Goal: Task Accomplishment & Management: Use online tool/utility

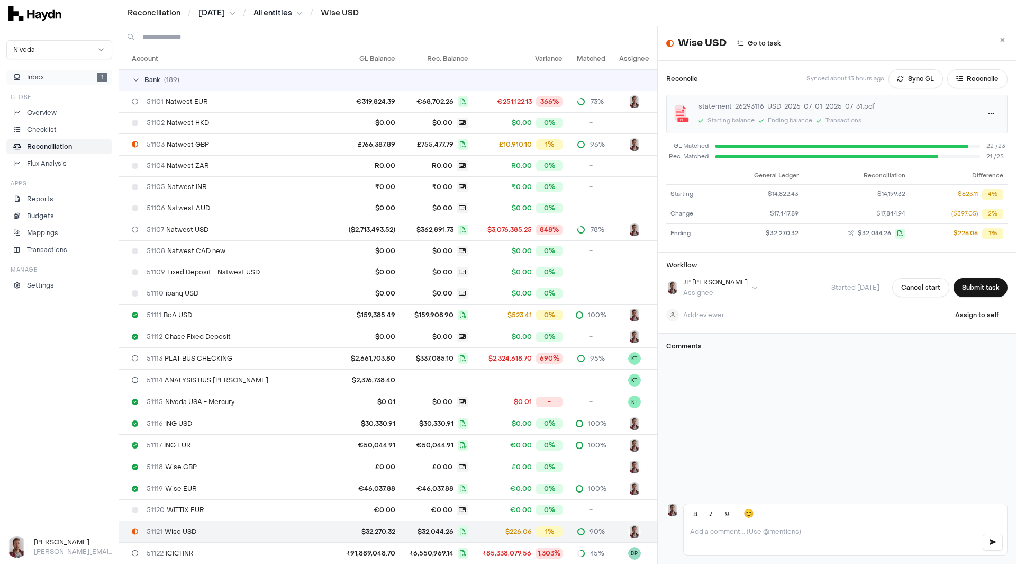
click at [58, 77] on button "Inbox 1" at bounding box center [59, 77] width 106 height 15
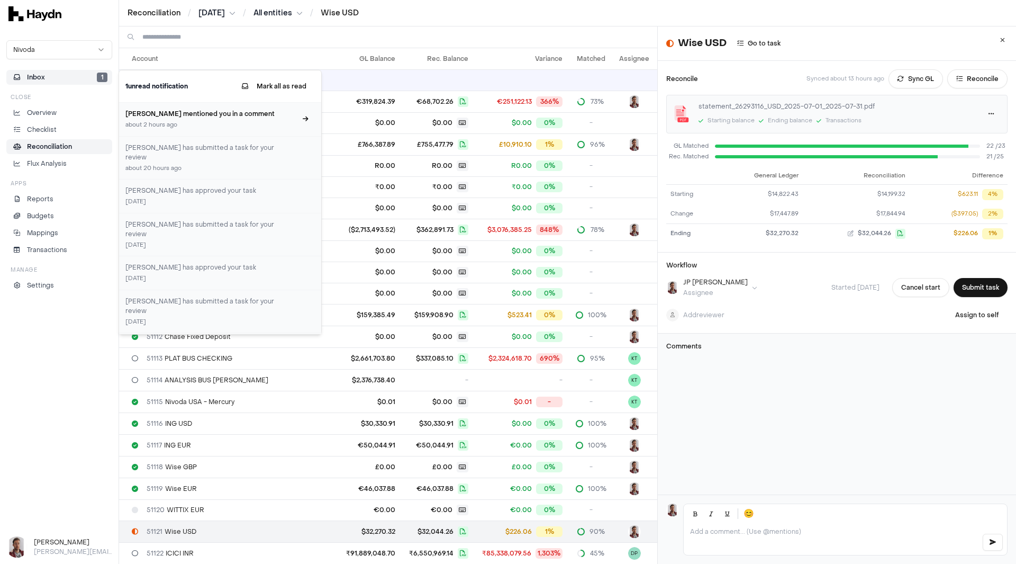
click at [217, 123] on div "about 2 hours ago" at bounding box center [210, 125] width 171 height 9
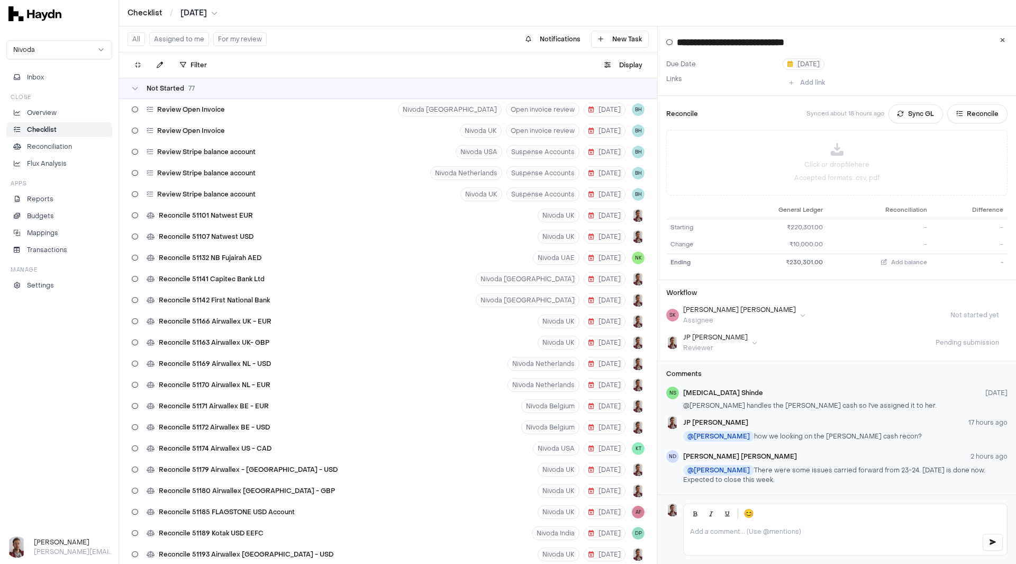
scroll to position [403, 0]
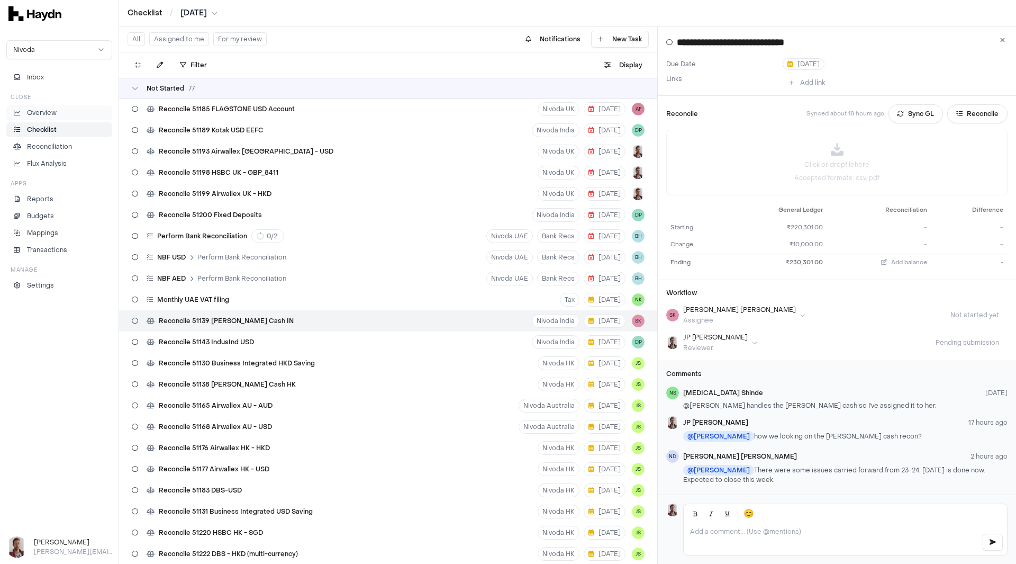
click at [48, 112] on p "Overview" at bounding box center [42, 113] width 30 height 10
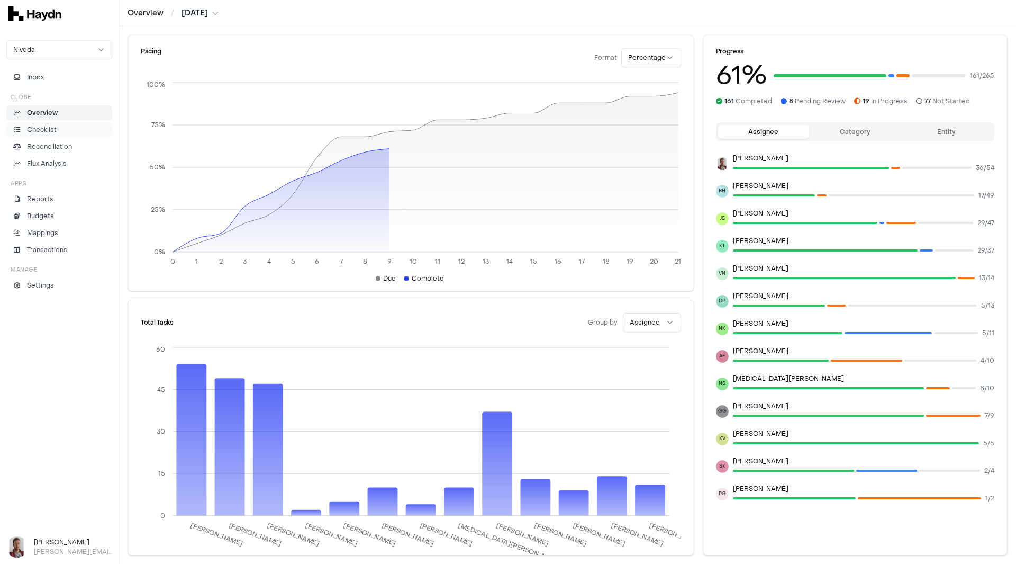
click at [66, 133] on li "Checklist" at bounding box center [59, 130] width 96 height 10
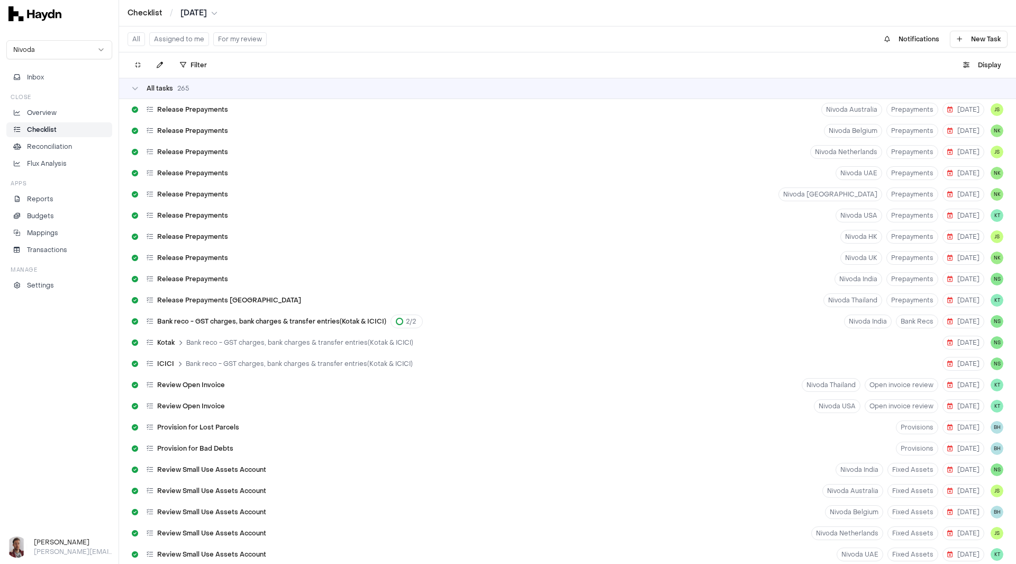
click at [237, 41] on button "For my review" at bounding box center [239, 39] width 53 height 14
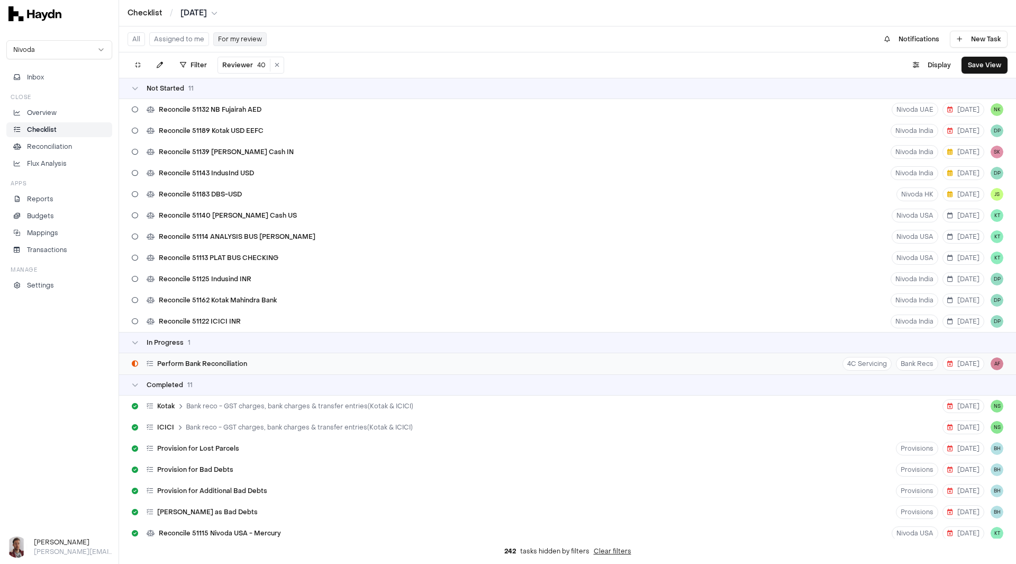
click at [219, 365] on span "Perform Bank Reconciliation" at bounding box center [202, 363] width 90 height 8
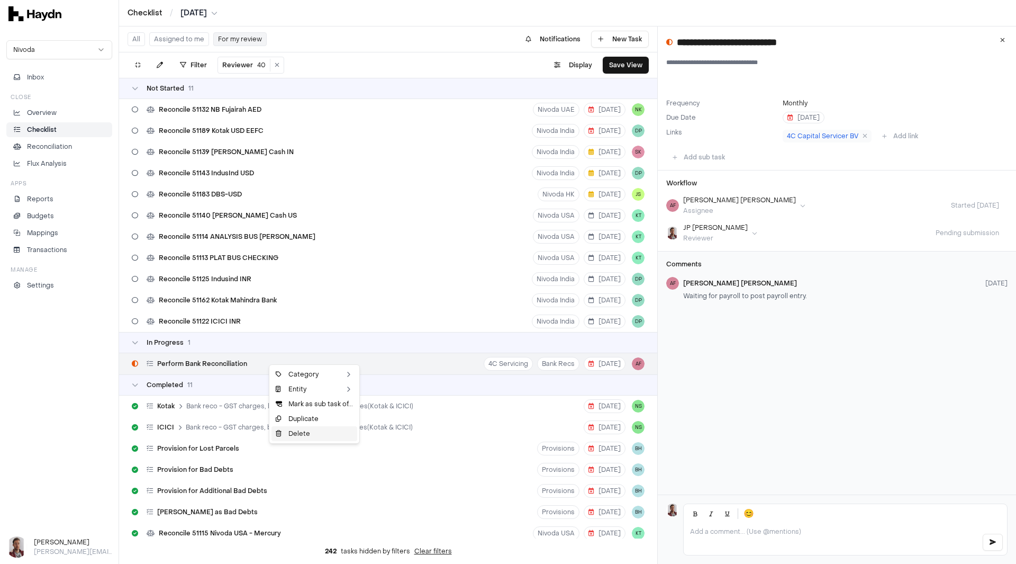
click at [316, 432] on div "Delete" at bounding box center [315, 433] width 86 height 15
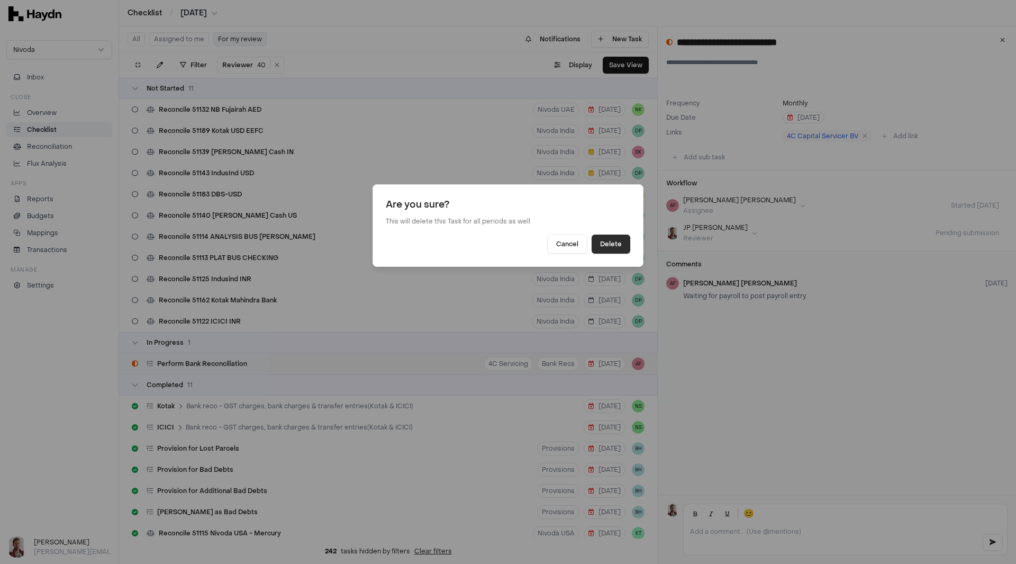
click at [616, 244] on button "Delete" at bounding box center [611, 243] width 39 height 19
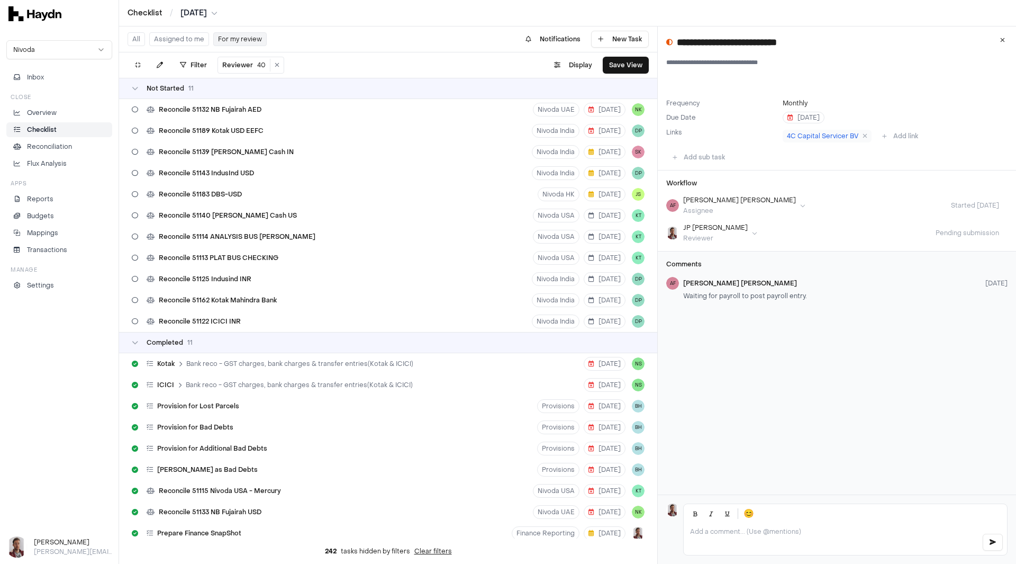
click at [174, 39] on button "Assigned to me" at bounding box center [179, 39] width 60 height 14
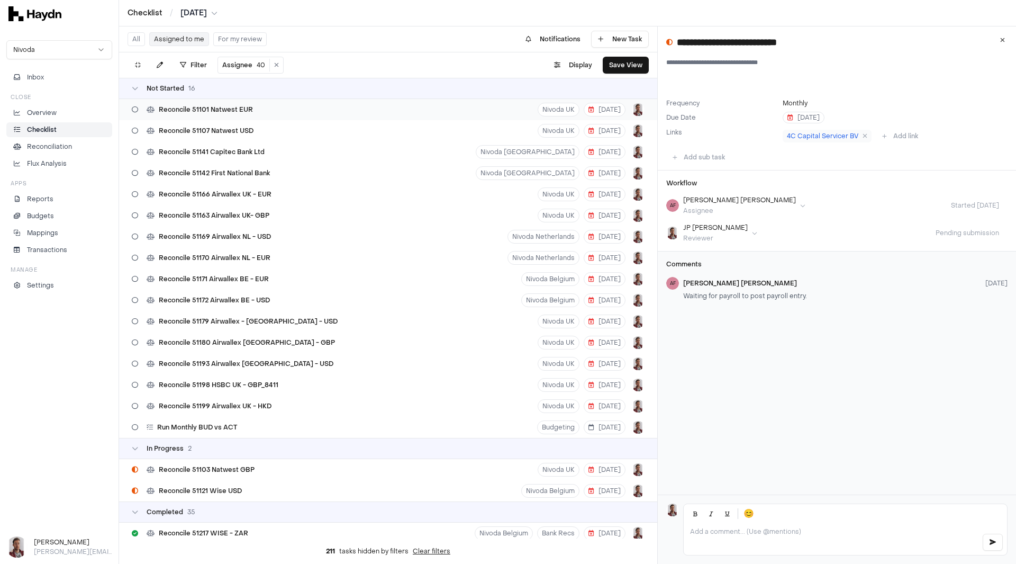
click at [256, 114] on div "Reconcile 51101 Natwest EUR Nivoda UK 8 Aug" at bounding box center [388, 109] width 538 height 21
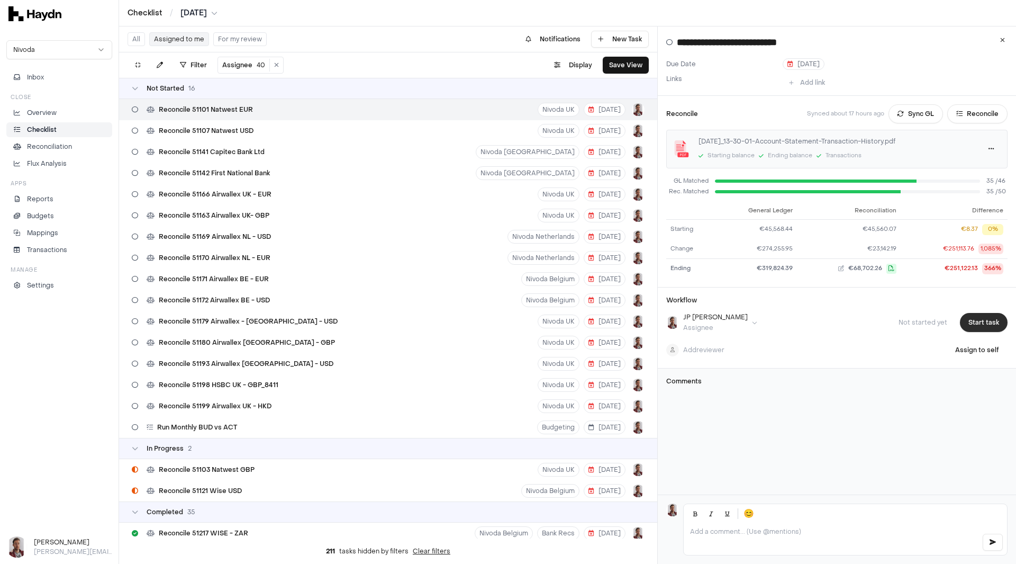
click at [984, 319] on button "Start task" at bounding box center [984, 322] width 48 height 19
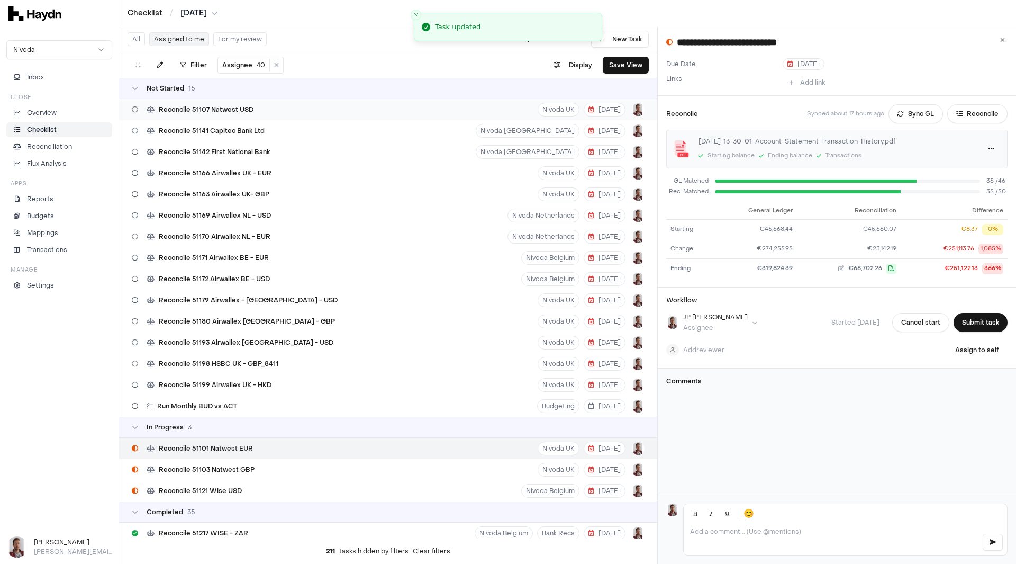
click at [236, 110] on span "Reconcile 51107 Natwest USD" at bounding box center [206, 109] width 95 height 8
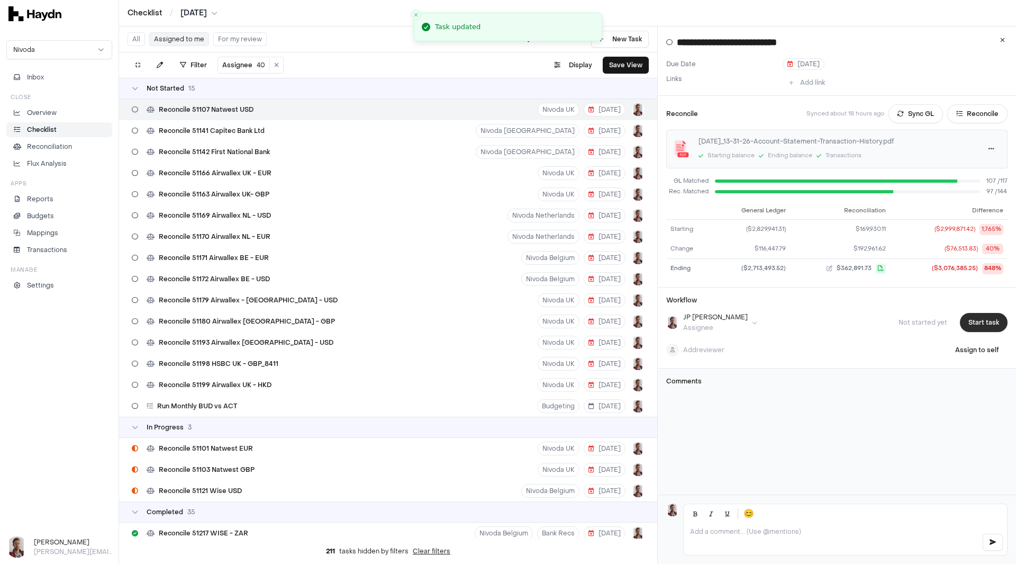
click at [969, 322] on button "Start task" at bounding box center [984, 322] width 48 height 19
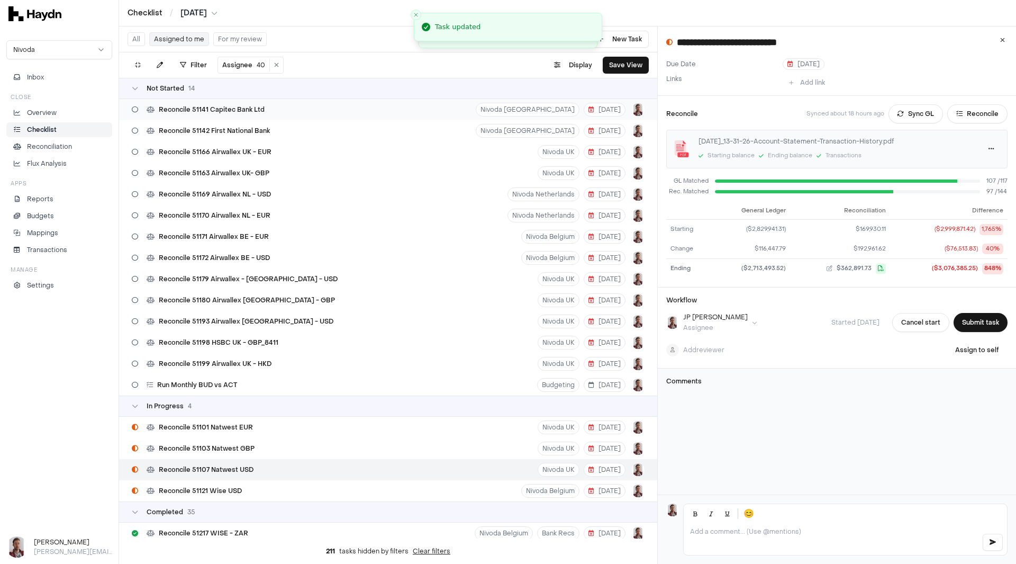
click at [256, 108] on span "Reconcile 51141 Capitec Bank Ltd" at bounding box center [212, 109] width 106 height 8
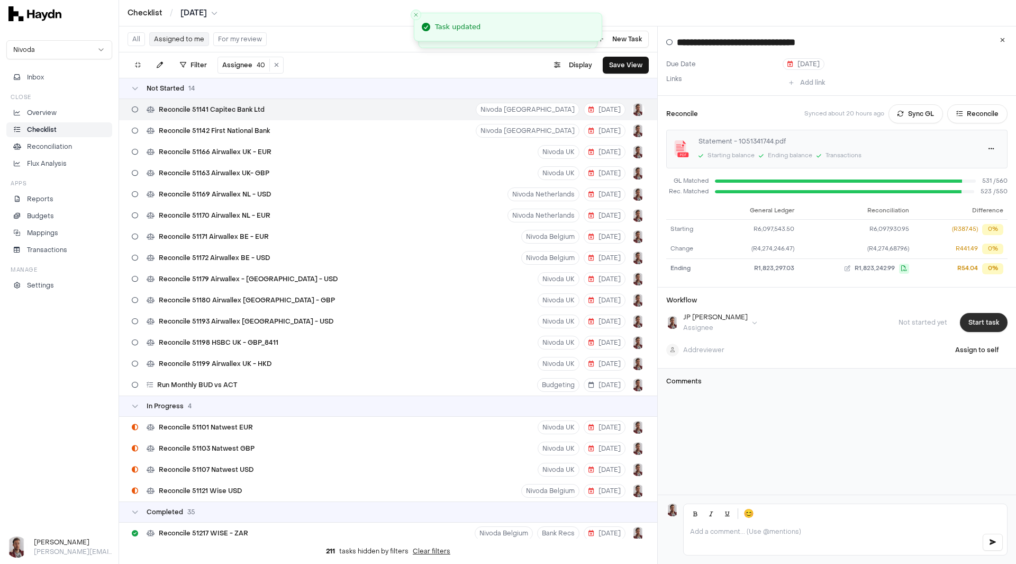
click at [978, 321] on button "Start task" at bounding box center [984, 322] width 48 height 19
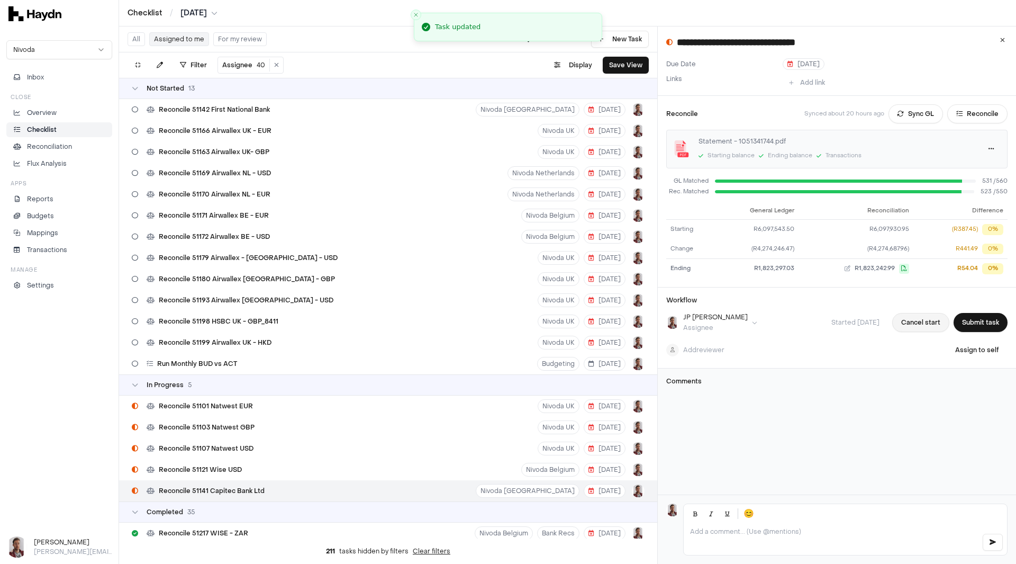
click at [912, 319] on button "Cancel start" at bounding box center [920, 322] width 57 height 19
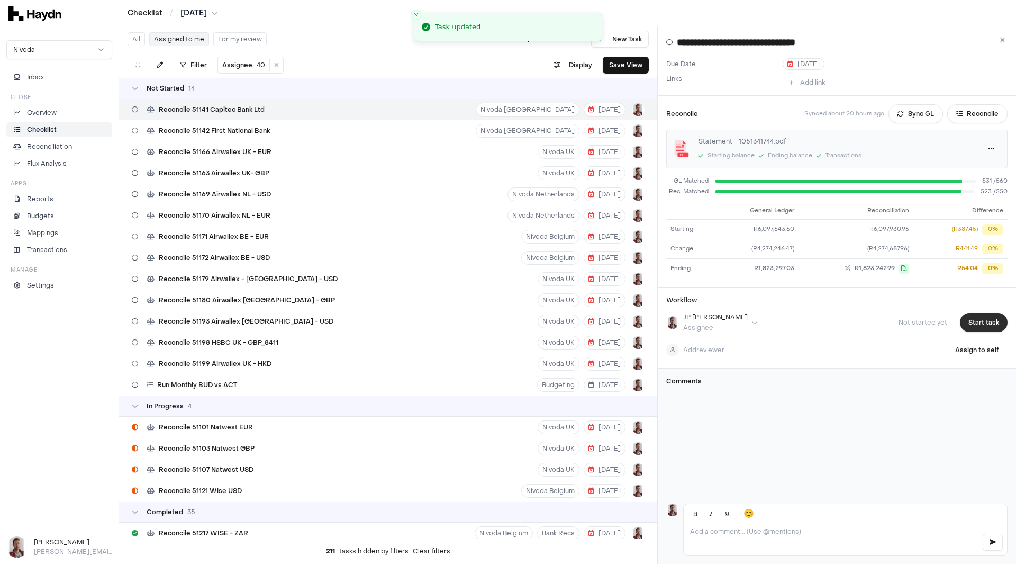
click at [969, 325] on button "Start task" at bounding box center [984, 322] width 48 height 19
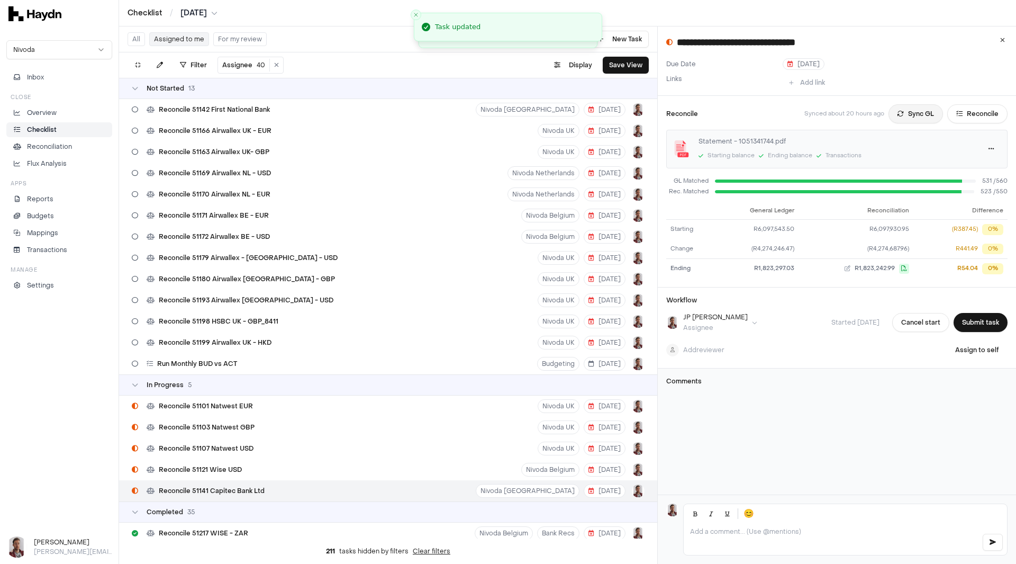
click at [920, 116] on button "Sync GL" at bounding box center [916, 113] width 55 height 19
click at [237, 113] on span "Reconcile 51142 First National Bank" at bounding box center [214, 109] width 111 height 8
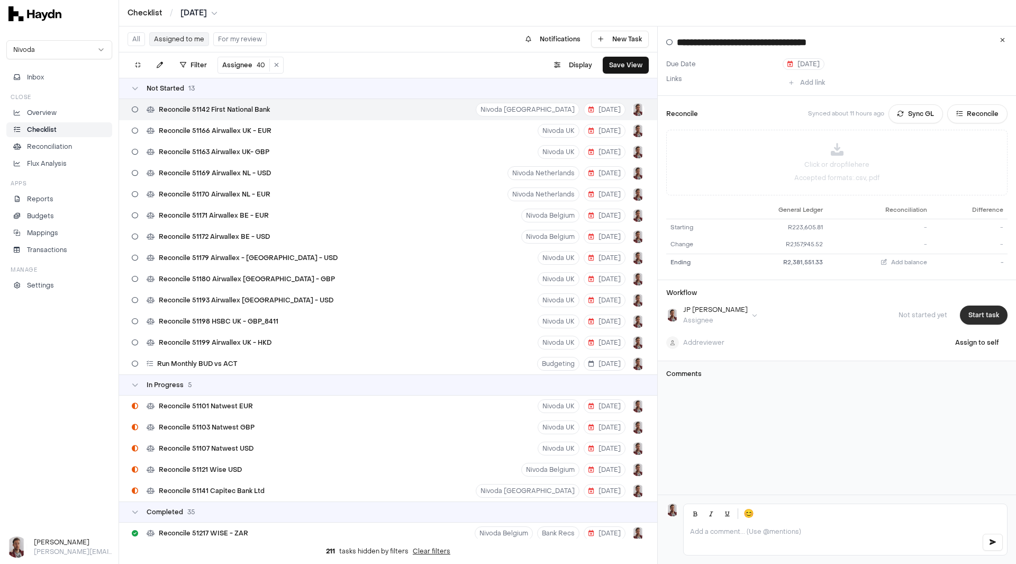
click at [975, 312] on button "Start task" at bounding box center [984, 314] width 48 height 19
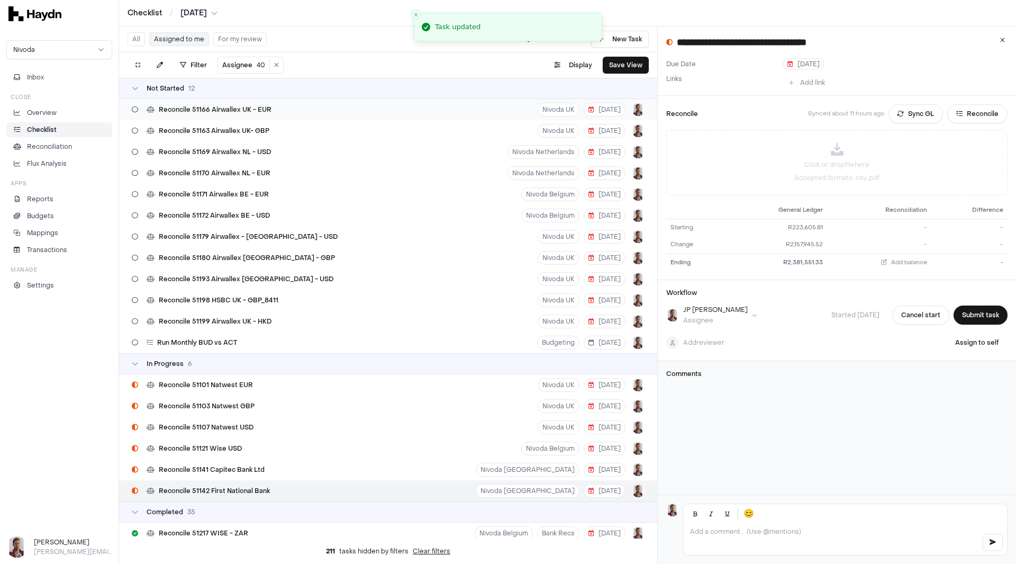
click at [262, 115] on div "Reconcile 51166 Airwallex UK - EUR" at bounding box center [202, 109] width 148 height 20
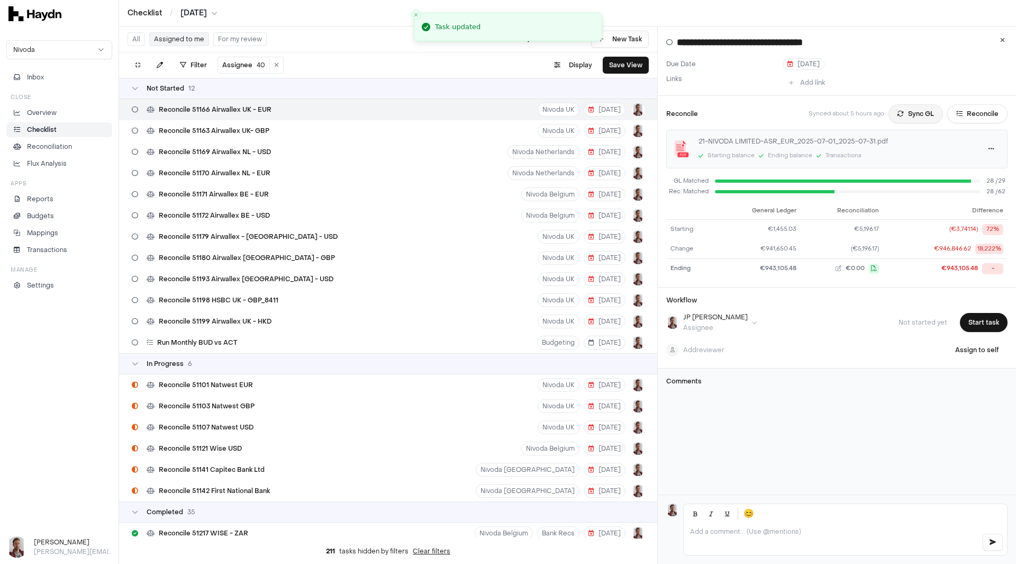
click at [906, 114] on button "Sync GL" at bounding box center [916, 113] width 55 height 19
click at [978, 323] on button "Start task" at bounding box center [984, 322] width 48 height 19
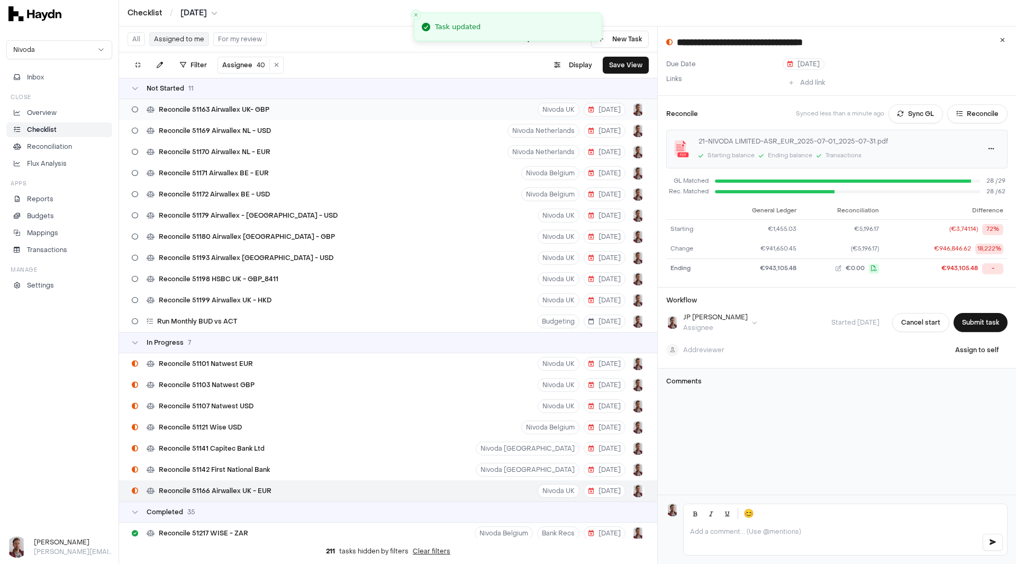
click at [262, 107] on span "Reconcile 51163 Airwallex UK- GBP" at bounding box center [214, 109] width 111 height 8
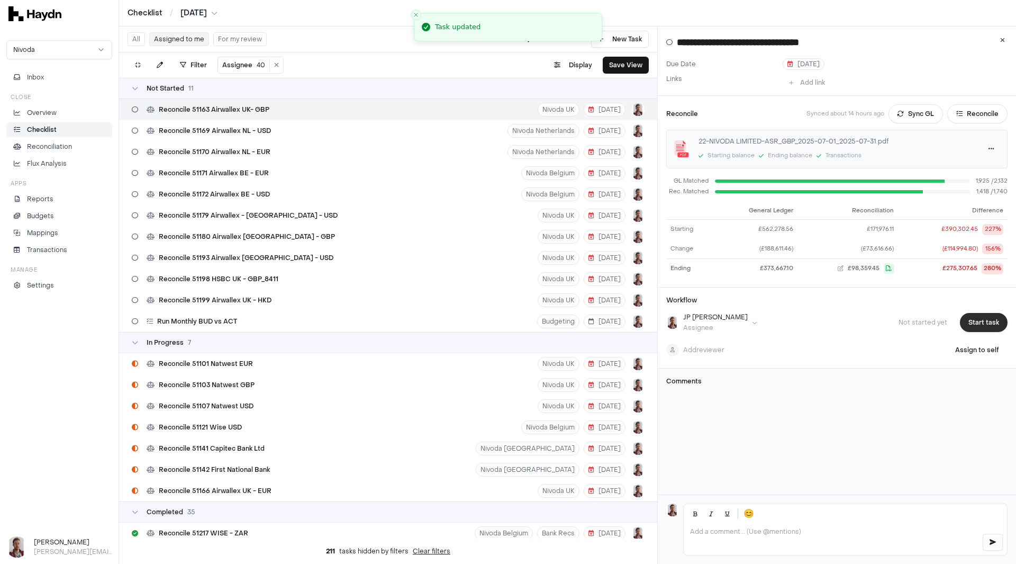
click at [976, 319] on button "Start task" at bounding box center [984, 322] width 48 height 19
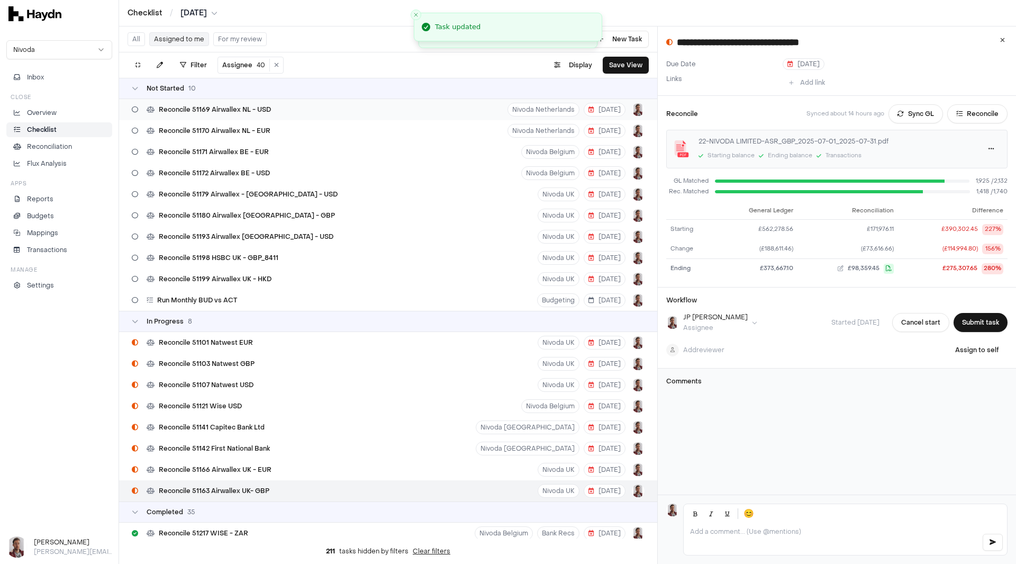
drag, startPoint x: 295, startPoint y: 111, endPoint x: 306, endPoint y: 114, distance: 11.4
click at [294, 111] on div "Reconcile 51169 Airwallex NL - USD Nivoda Netherlands 8 Aug" at bounding box center [388, 109] width 538 height 21
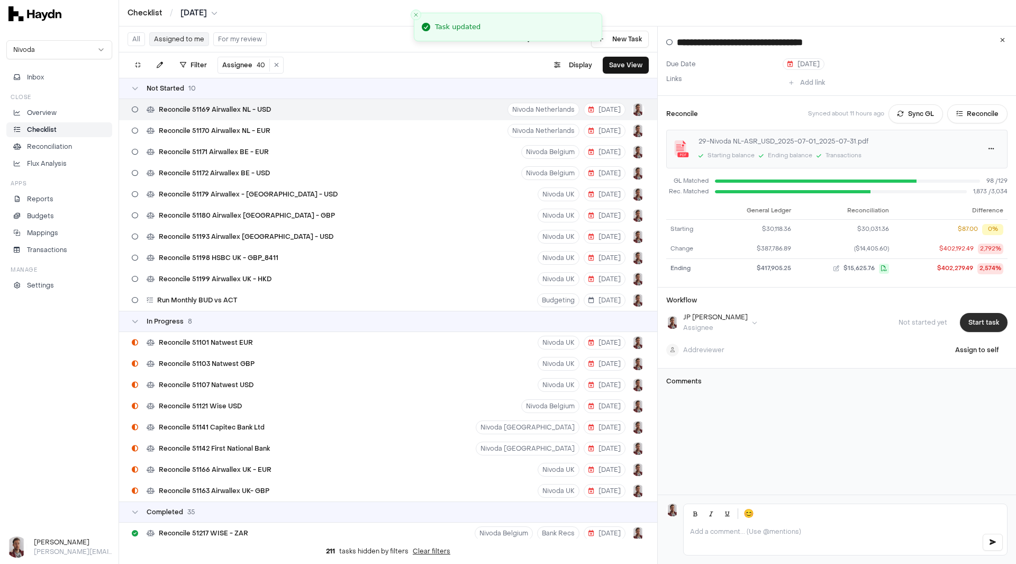
click at [975, 320] on button "Start task" at bounding box center [984, 322] width 48 height 19
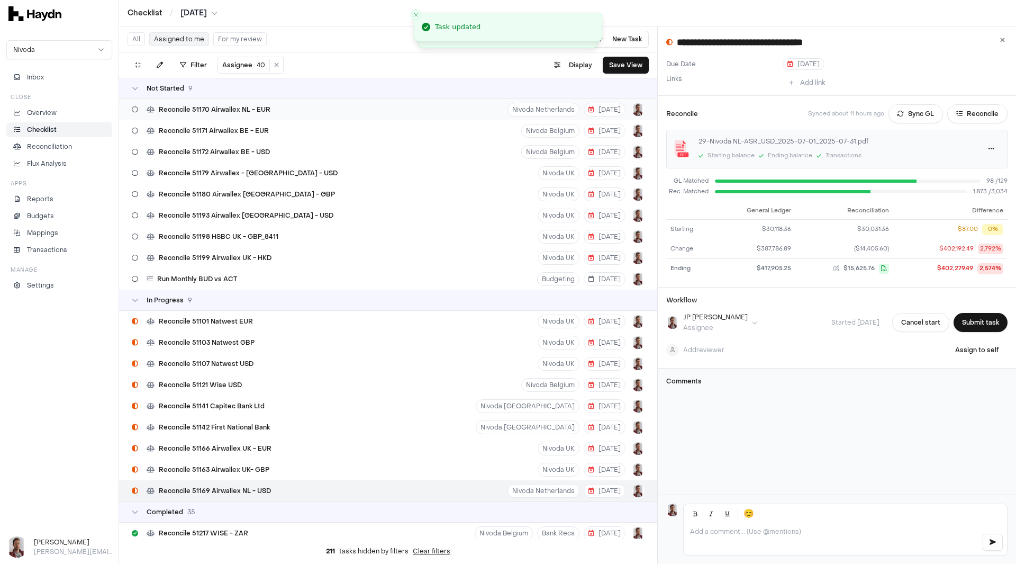
click at [283, 108] on div "Reconcile 51170 Airwallex NL - EUR Nivoda Netherlands 8 Aug" at bounding box center [388, 109] width 538 height 21
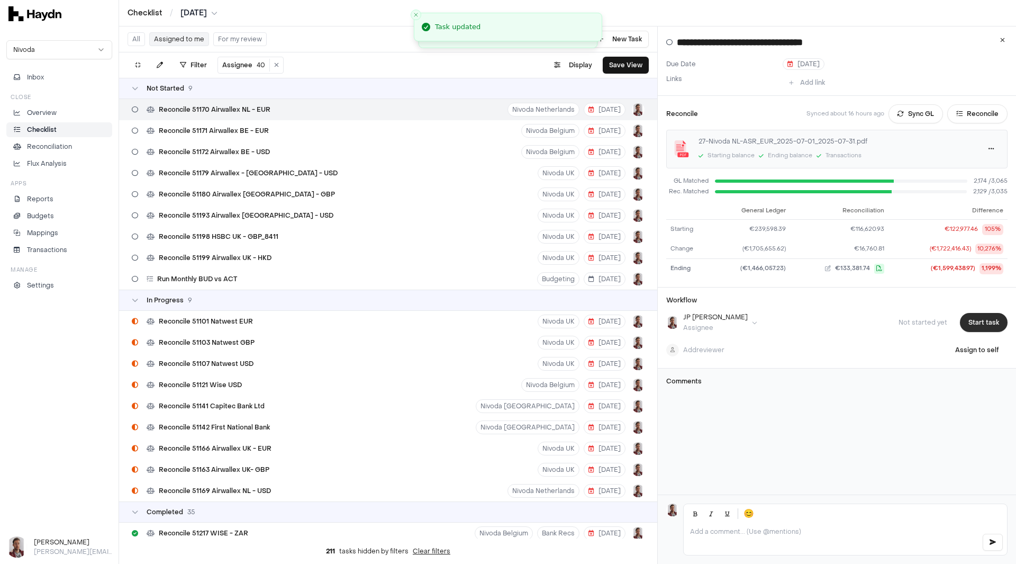
click at [980, 320] on button "Start task" at bounding box center [984, 322] width 48 height 19
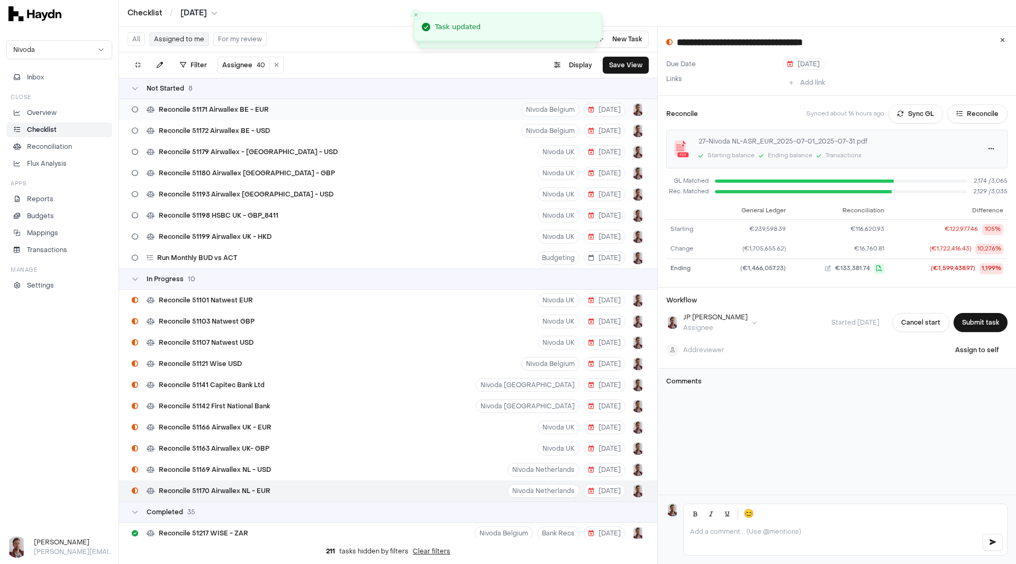
click at [250, 111] on span "Reconcile 51171 Airwallex BE - EUR" at bounding box center [214, 109] width 110 height 8
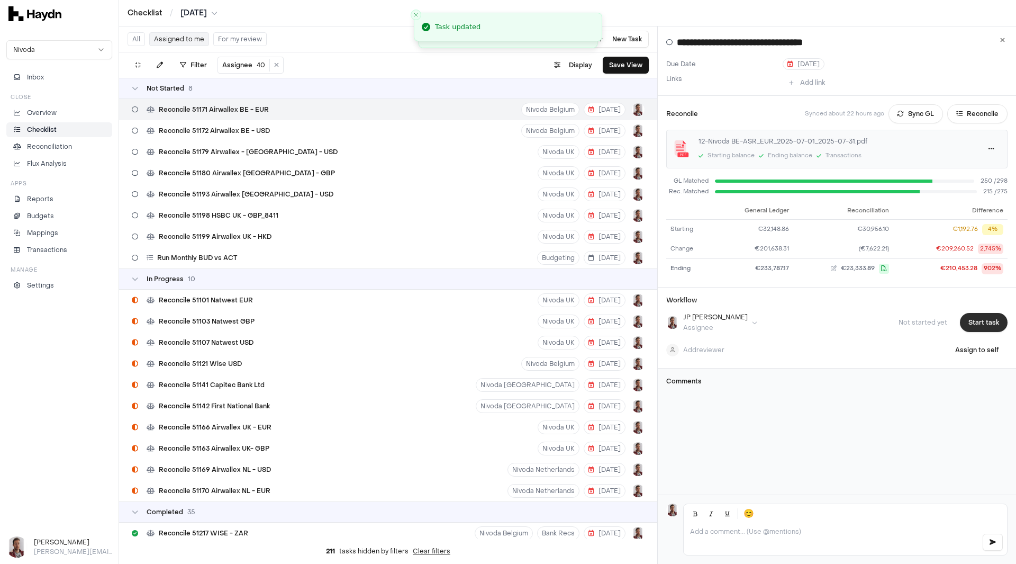
click at [979, 323] on button "Start task" at bounding box center [984, 322] width 48 height 19
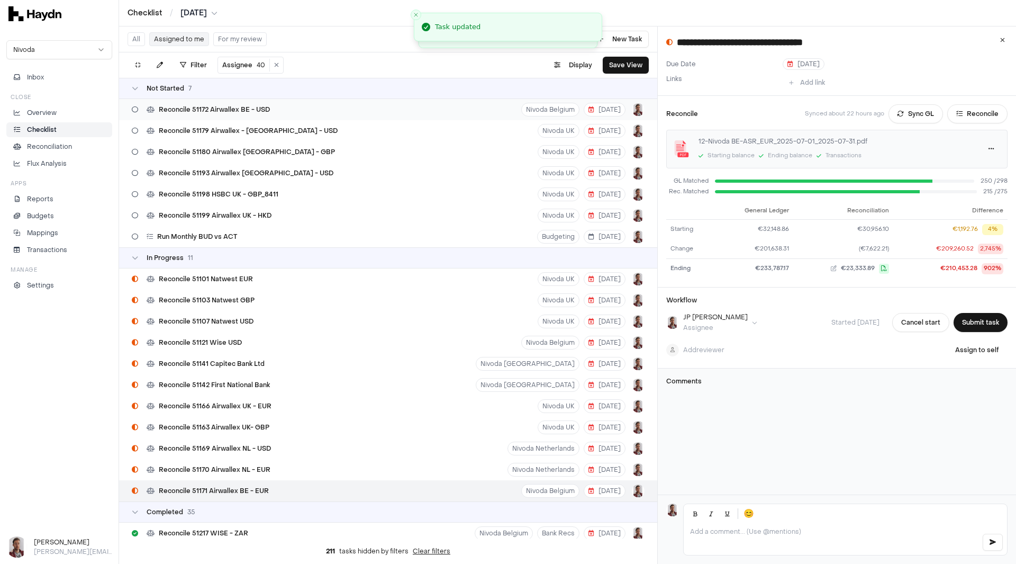
click at [273, 110] on div "Reconcile 51172 Airwallex BE - USD" at bounding box center [201, 109] width 147 height 20
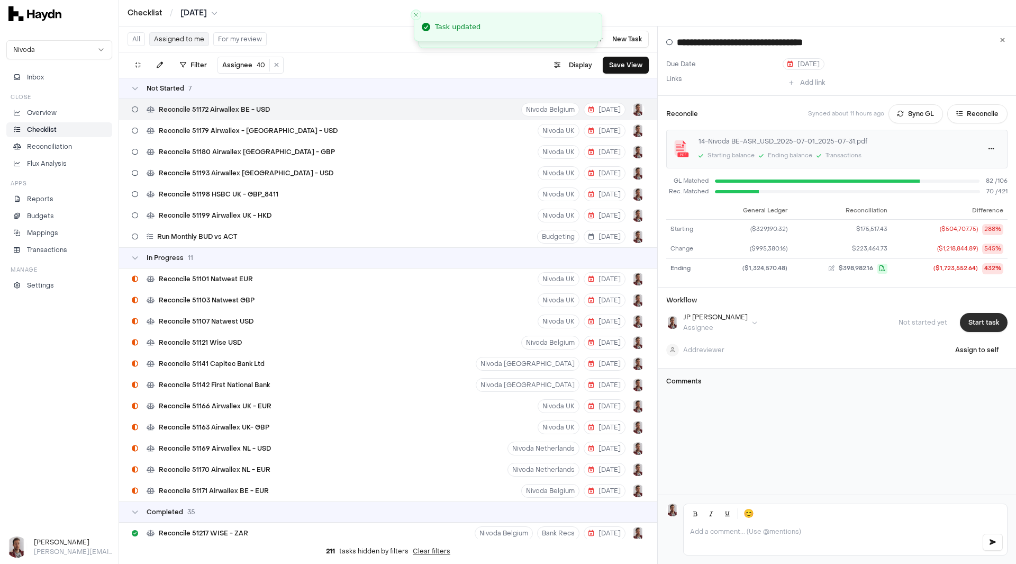
click at [981, 319] on button "Start task" at bounding box center [984, 322] width 48 height 19
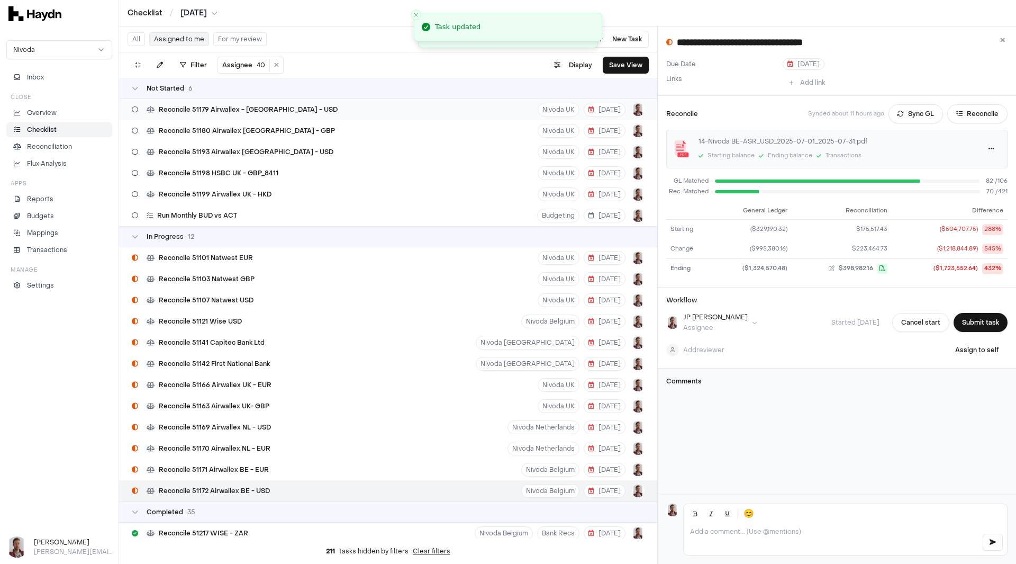
click at [287, 113] on div "Reconcile 51179 Airwallex - UK - USD Nivoda UK 8 Aug" at bounding box center [388, 109] width 538 height 21
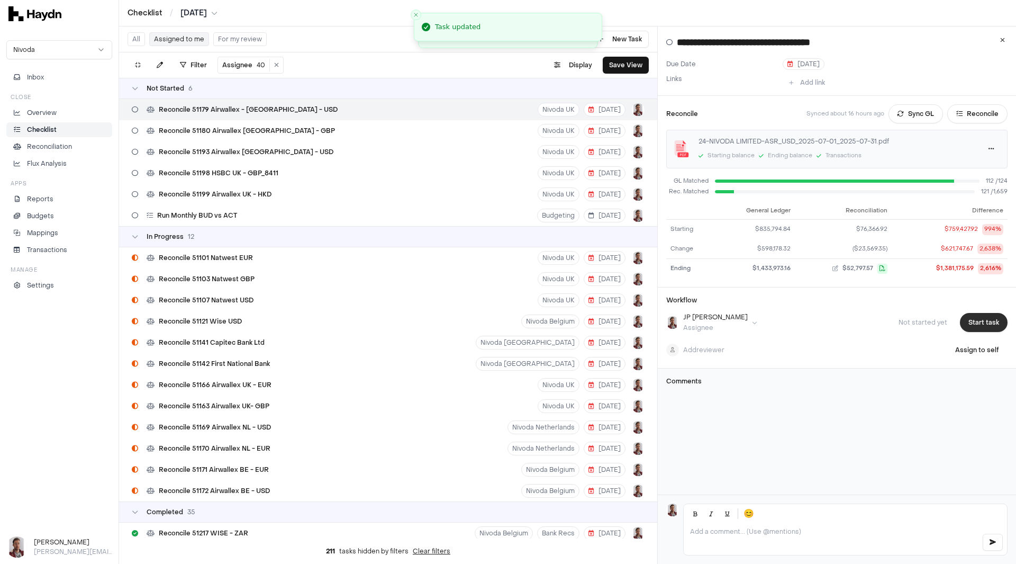
click at [982, 325] on button "Start task" at bounding box center [984, 322] width 48 height 19
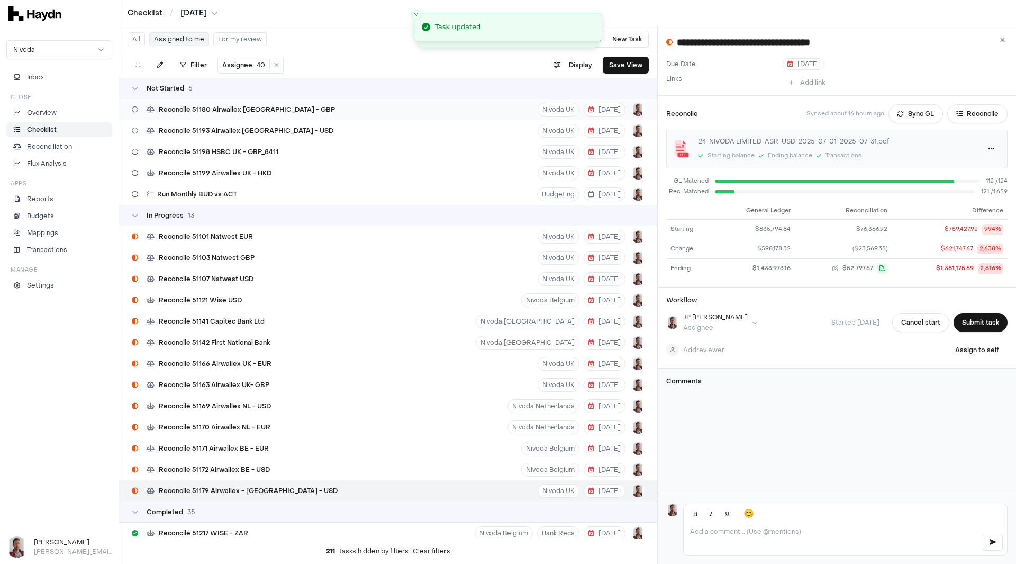
click at [276, 111] on span "Reconcile 51180 Airwallex India - GBP" at bounding box center [247, 109] width 176 height 8
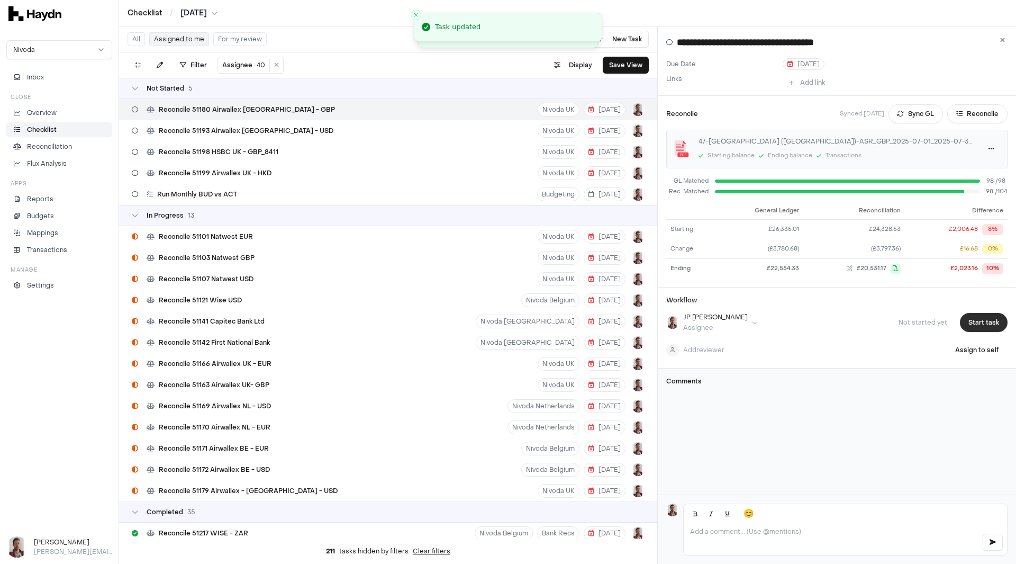
click at [975, 321] on button "Start task" at bounding box center [984, 322] width 48 height 19
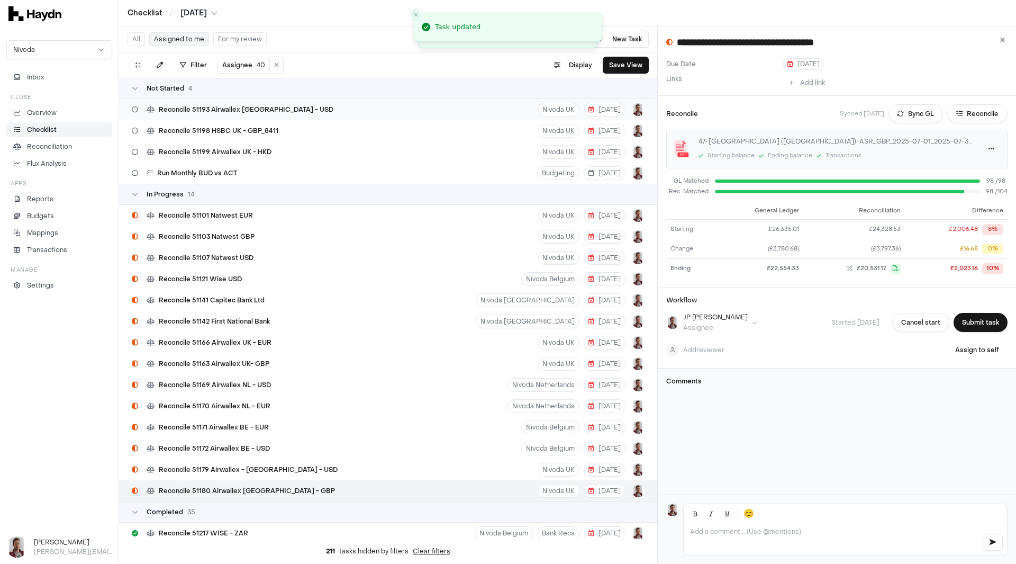
click at [252, 111] on span "Reconcile 51193 Airwallex India - USD" at bounding box center [246, 109] width 175 height 8
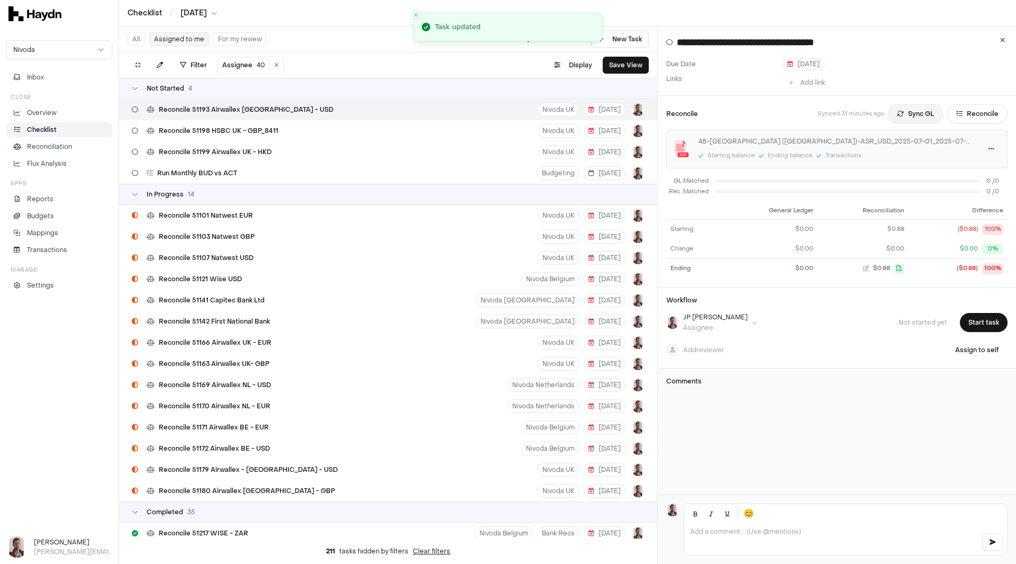
click at [905, 110] on button "Sync GL" at bounding box center [916, 113] width 55 height 19
click at [981, 323] on button "Start task" at bounding box center [984, 322] width 48 height 19
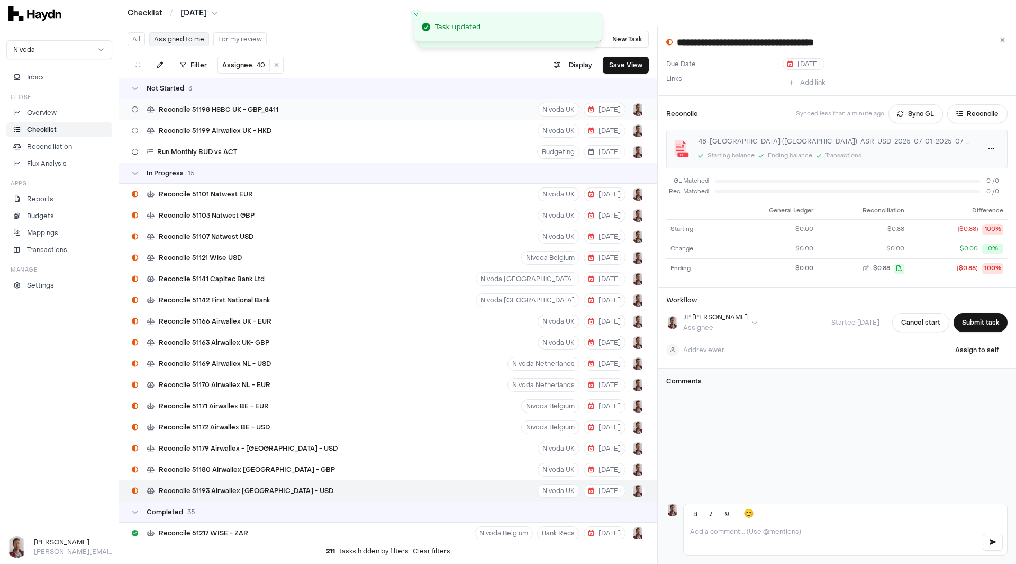
click at [270, 114] on div "Reconcile 51198 HSBC UK - GBP_8411" at bounding box center [205, 109] width 155 height 20
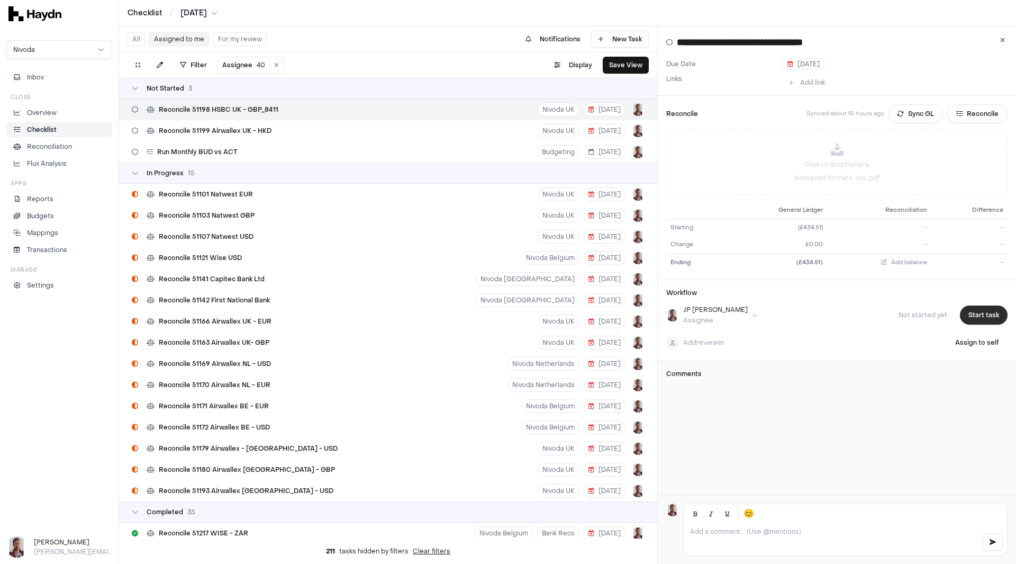
click at [980, 315] on button "Start task" at bounding box center [984, 314] width 48 height 19
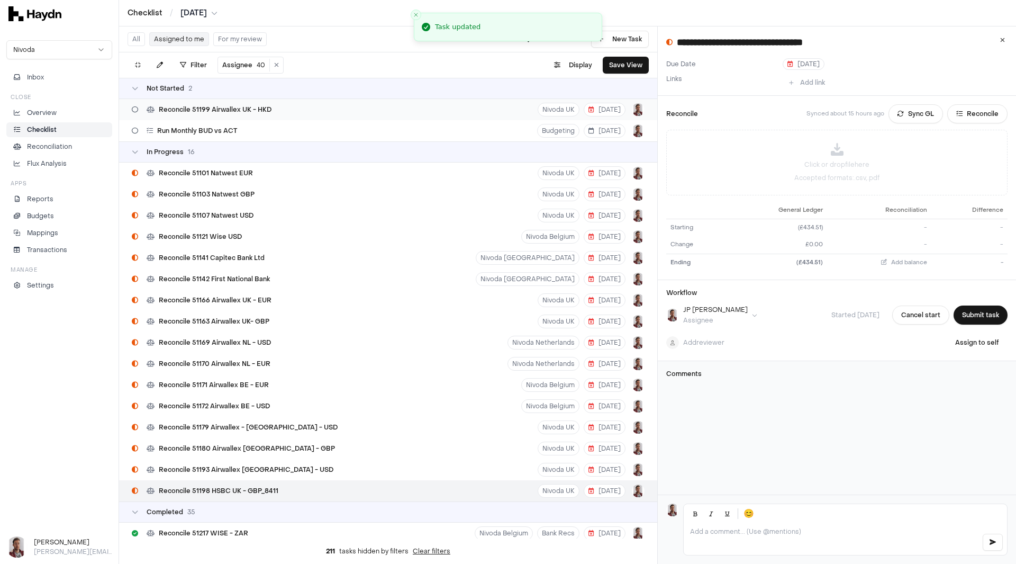
click at [281, 104] on div "Reconcile 51199 Airwallex UK - HKD Nivoda UK 8 Aug" at bounding box center [388, 109] width 538 height 21
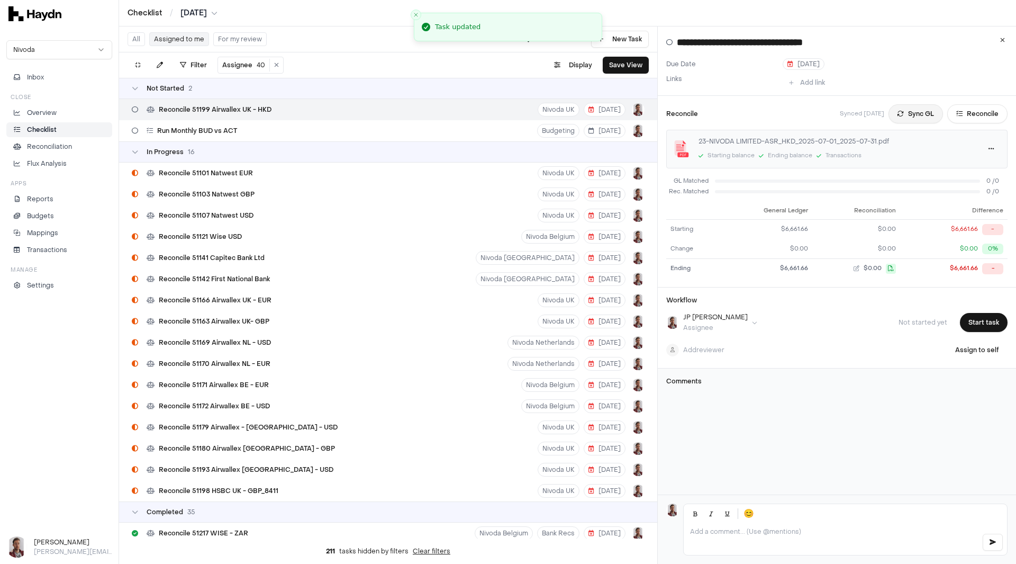
click at [899, 113] on button "Sync GL" at bounding box center [916, 113] width 55 height 19
click at [976, 323] on button "Start task" at bounding box center [984, 322] width 48 height 19
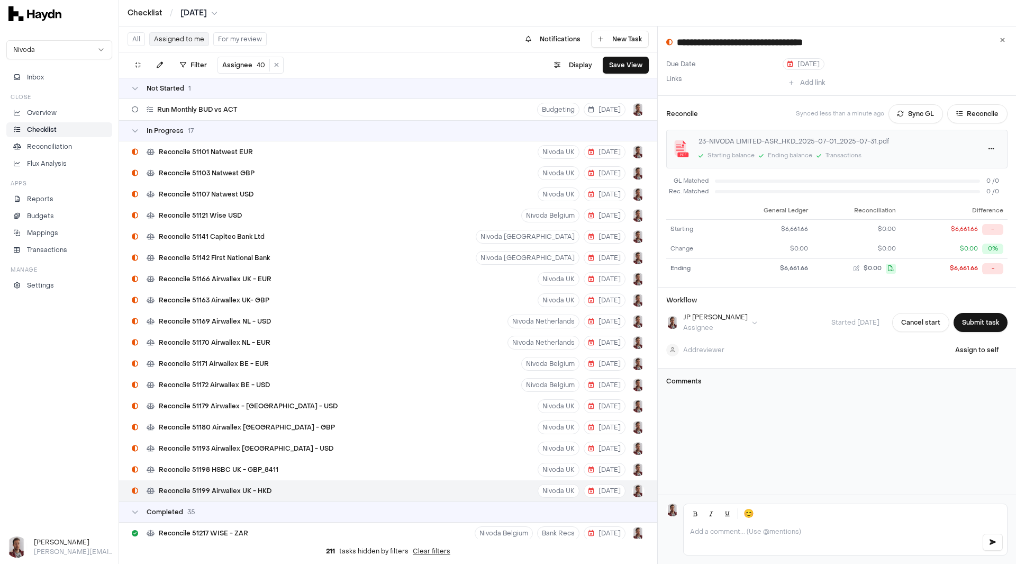
click at [242, 494] on span "Reconcile 51199 Airwallex UK - HKD" at bounding box center [215, 490] width 113 height 8
click at [218, 112] on span "Run Monthly BUD vs ACT" at bounding box center [197, 109] width 80 height 8
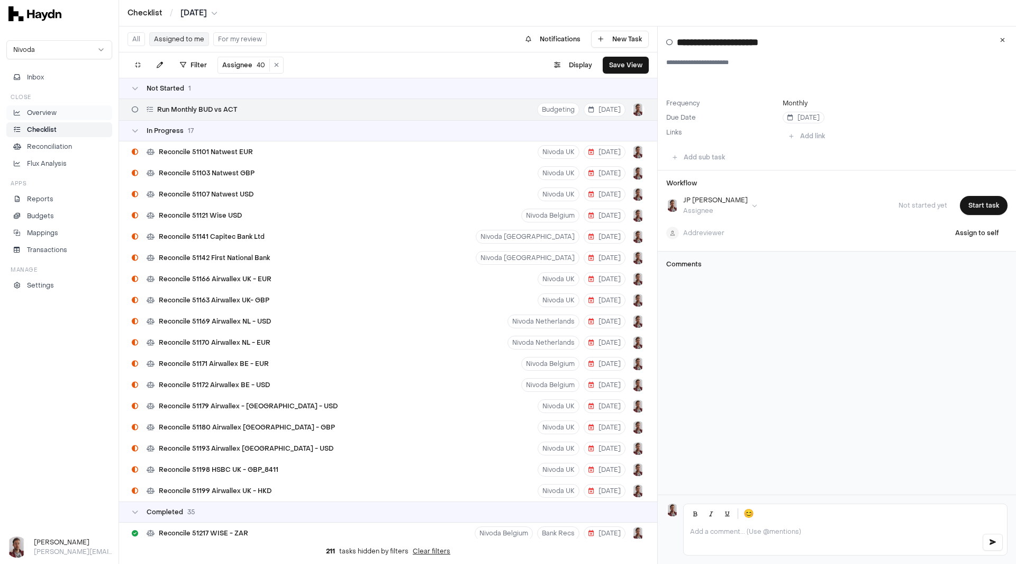
click at [54, 112] on p "Overview" at bounding box center [42, 113] width 30 height 10
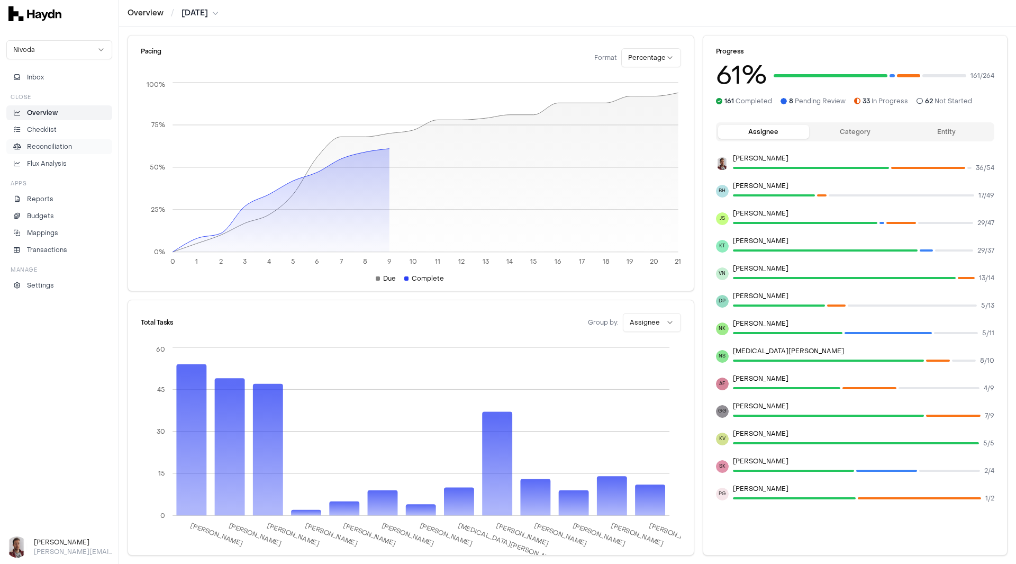
click at [58, 146] on p "Reconciliation" at bounding box center [49, 147] width 45 height 10
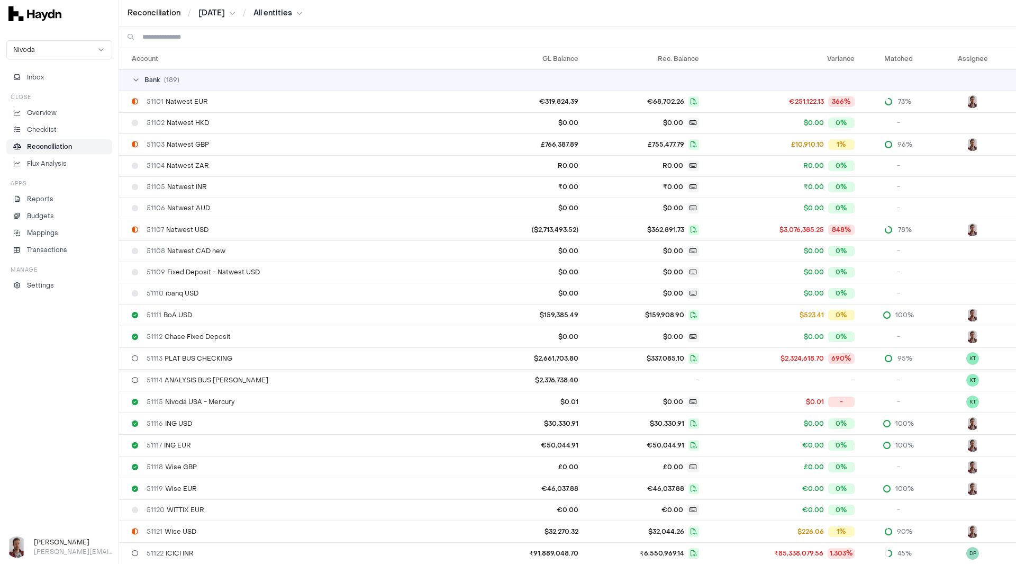
click at [214, 38] on input at bounding box center [574, 36] width 865 height 21
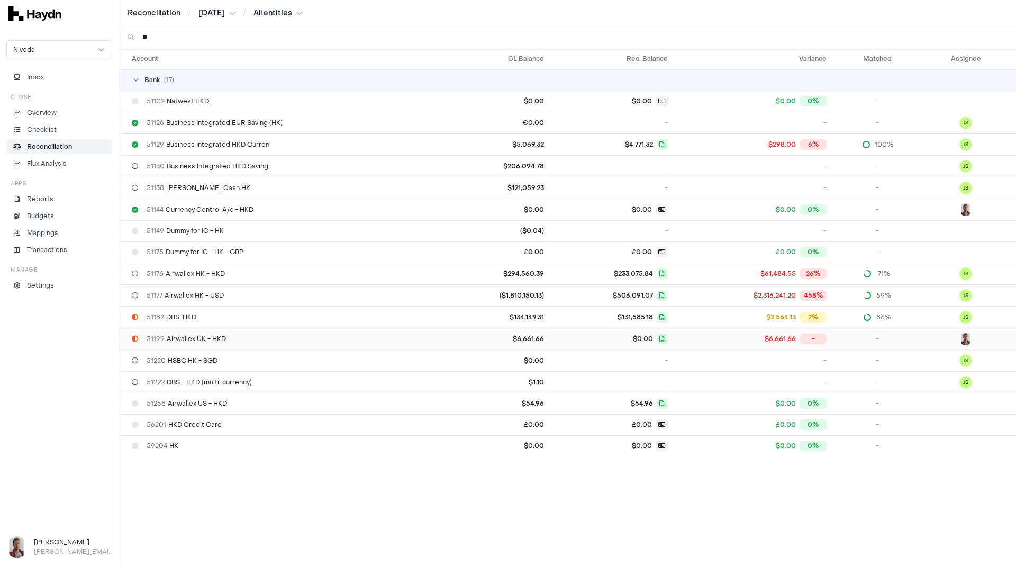
type input "**"
click at [196, 340] on span "51199 Airwallex UK - HKD" at bounding box center [186, 338] width 79 height 8
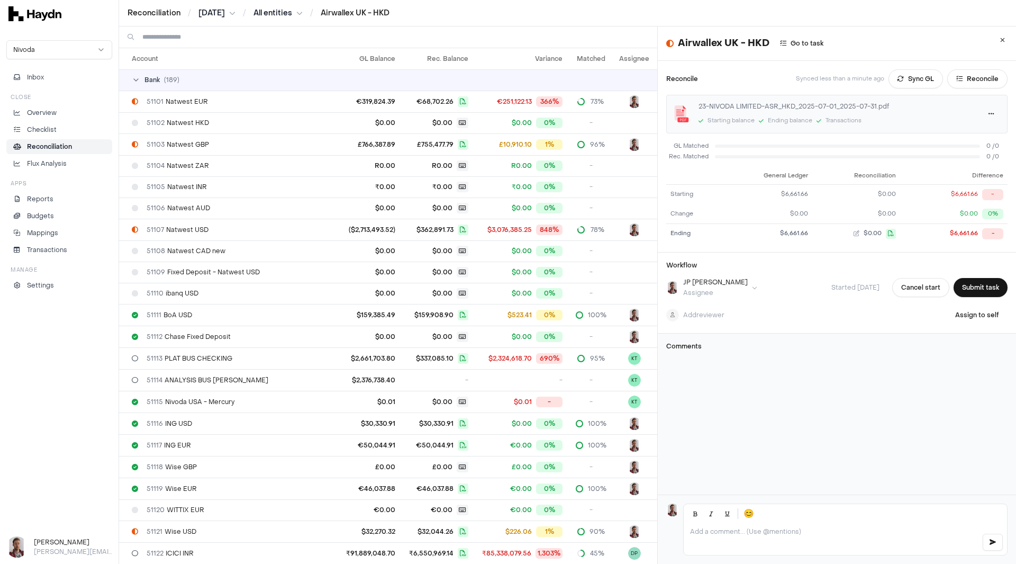
scroll to position [2106, 0]
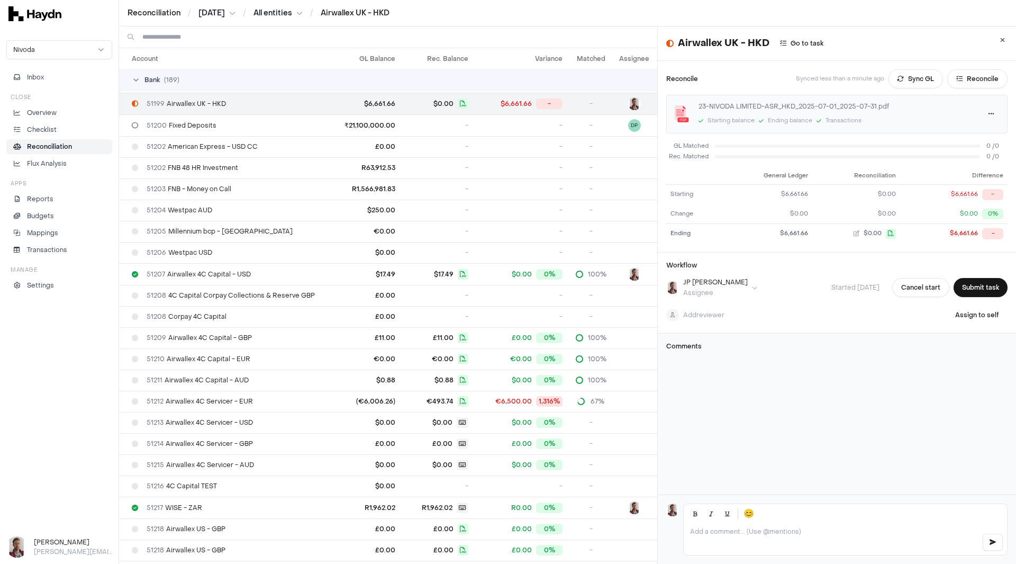
click at [219, 17] on html "Reconciliation / Jul 2025 / All entities / Airwallex UK - HKD Nivoda Inbox Clos…" at bounding box center [508, 282] width 1016 height 564
click at [217, 151] on div "Apr 2025" at bounding box center [218, 149] width 62 height 15
click at [903, 82] on button "Sync GL" at bounding box center [916, 78] width 55 height 19
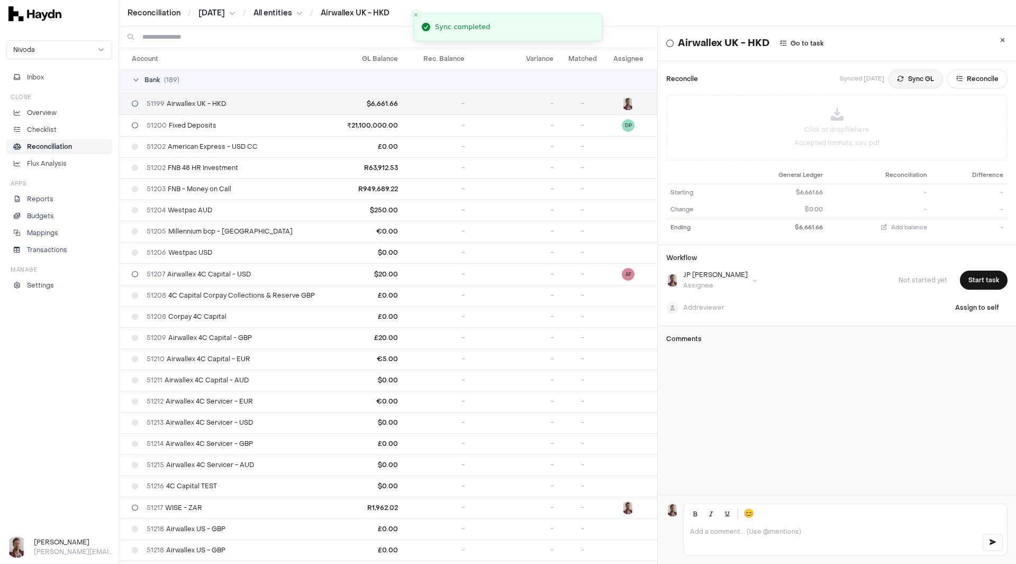
click at [900, 82] on button "Sync GL" at bounding box center [916, 78] width 55 height 19
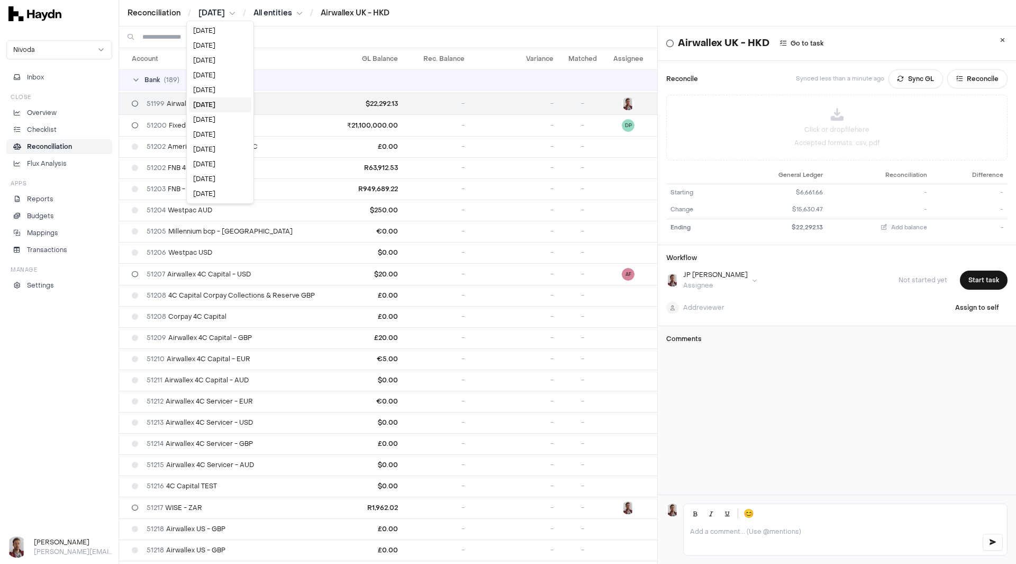
click at [213, 16] on html "Reconciliation / Apr 2025 / All entities / Airwallex UK - HKD Nivoda Inbox Clos…" at bounding box center [508, 282] width 1016 height 564
click at [213, 88] on div "May 2025" at bounding box center [220, 90] width 62 height 15
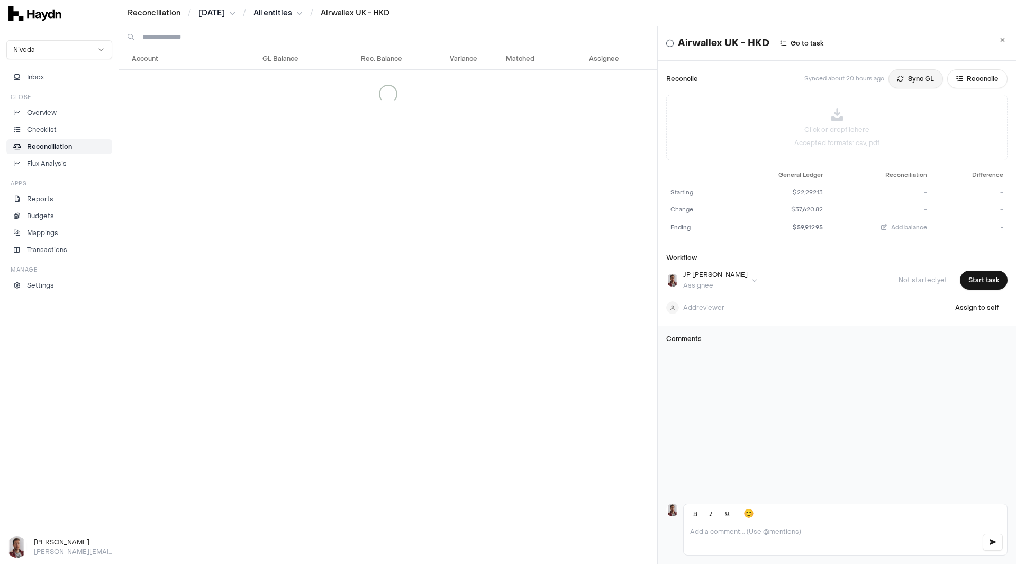
click at [899, 80] on button "Sync GL" at bounding box center [916, 78] width 55 height 19
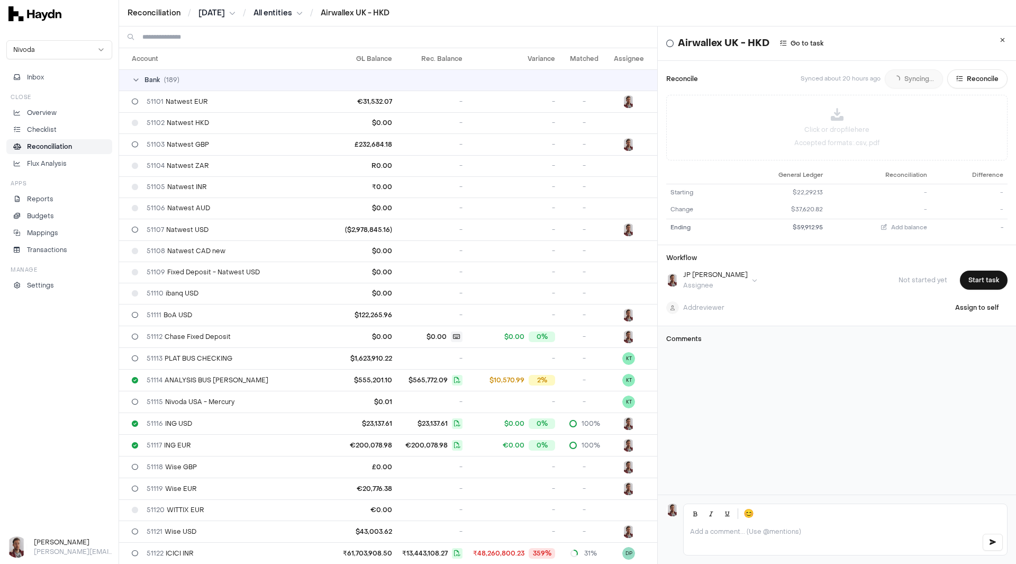
scroll to position [2106, 0]
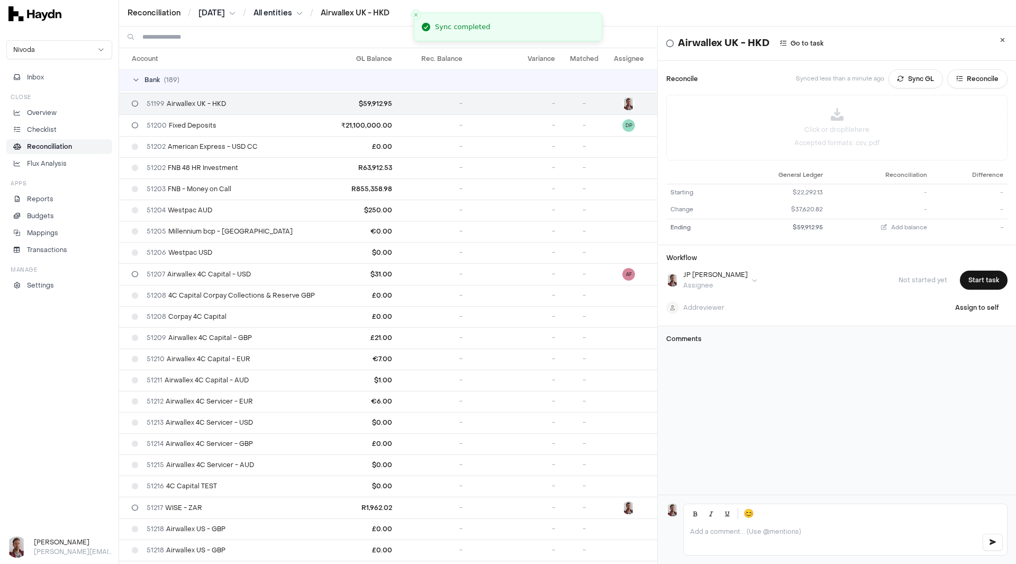
click at [214, 12] on html "Reconciliation / May 2025 / All entities / Airwallex UK - HKD Nivoda Inbox Clos…" at bounding box center [508, 282] width 1016 height 564
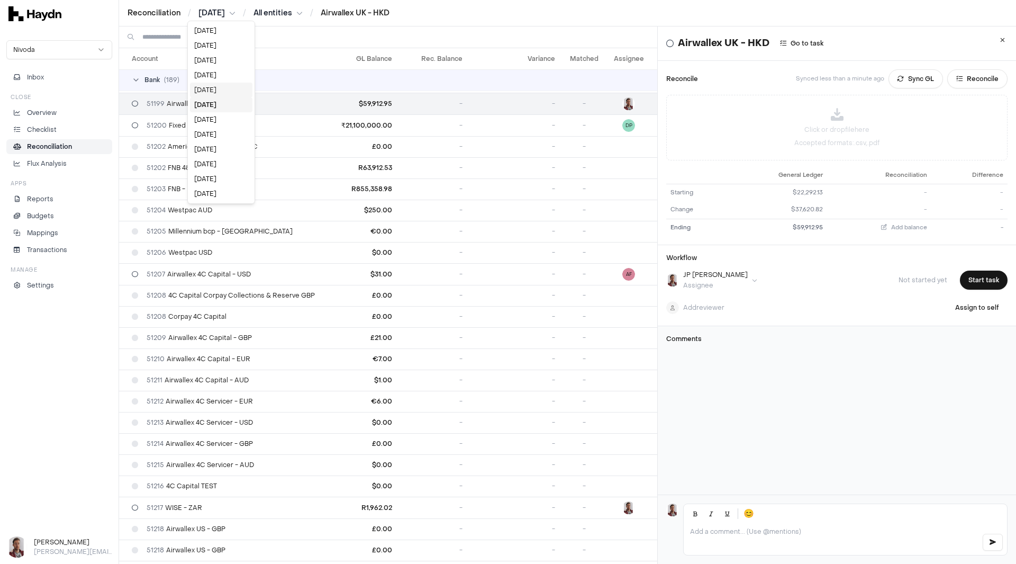
click at [212, 92] on div "Jun 2025" at bounding box center [221, 90] width 62 height 15
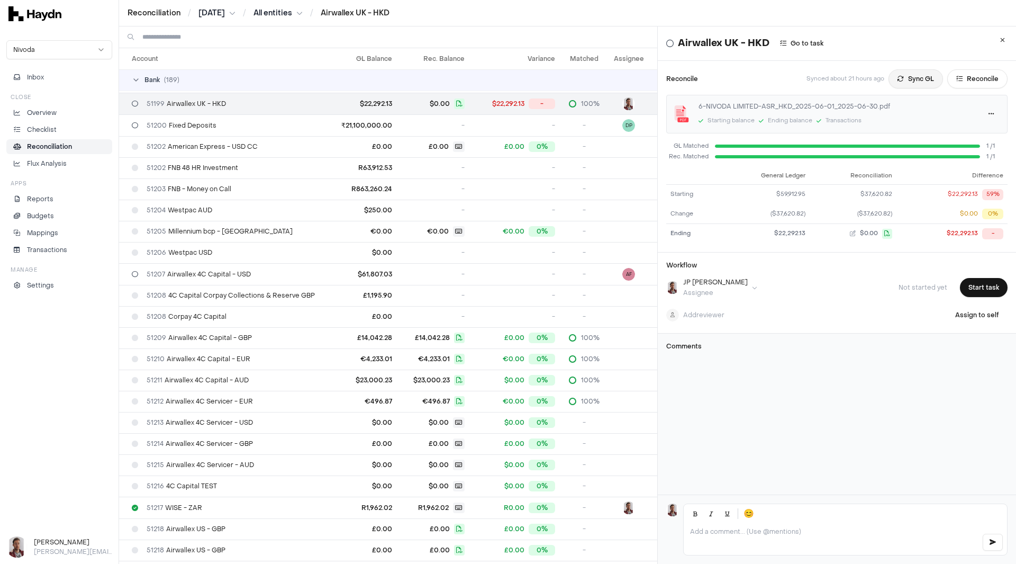
click at [900, 83] on button "Sync GL" at bounding box center [916, 78] width 55 height 19
click at [212, 11] on html "Reconciliation / Jun 2025 / All entities / Airwallex UK - HKD Nivoda Inbox Clos…" at bounding box center [508, 282] width 1016 height 564
click at [216, 151] on div "Mar 2025" at bounding box center [219, 149] width 62 height 15
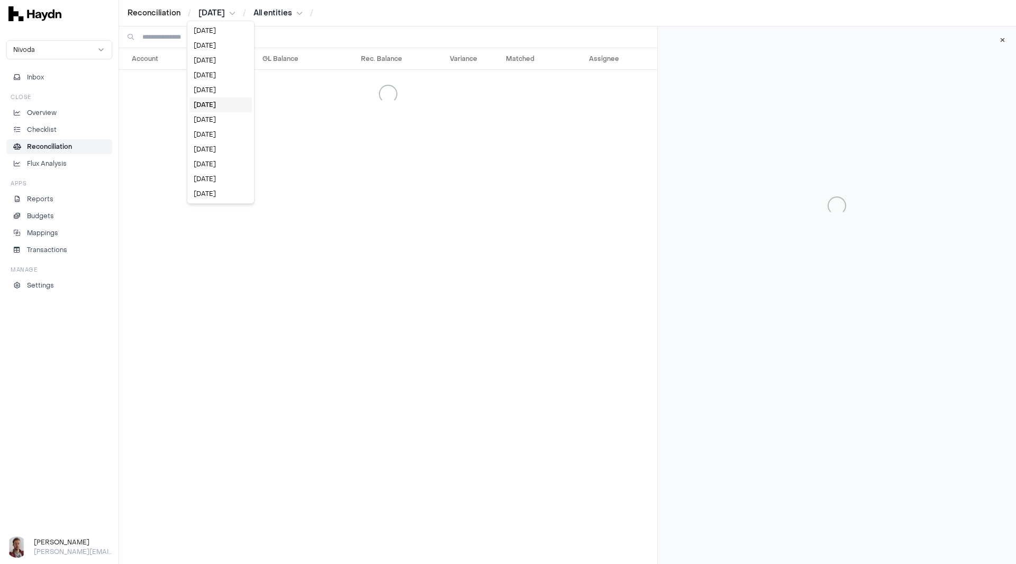
scroll to position [0, 0]
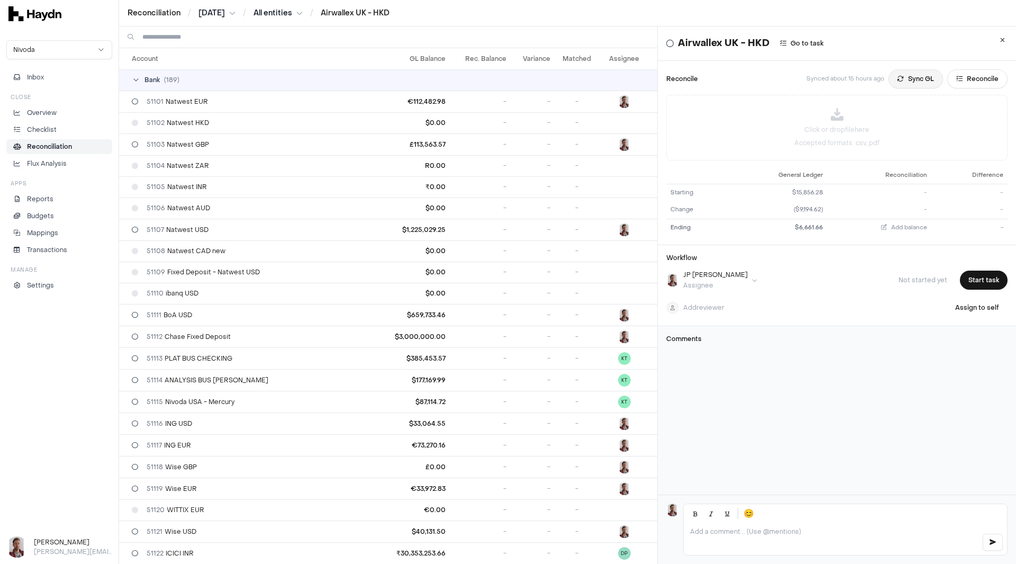
click at [901, 82] on button "Sync GL" at bounding box center [916, 78] width 55 height 19
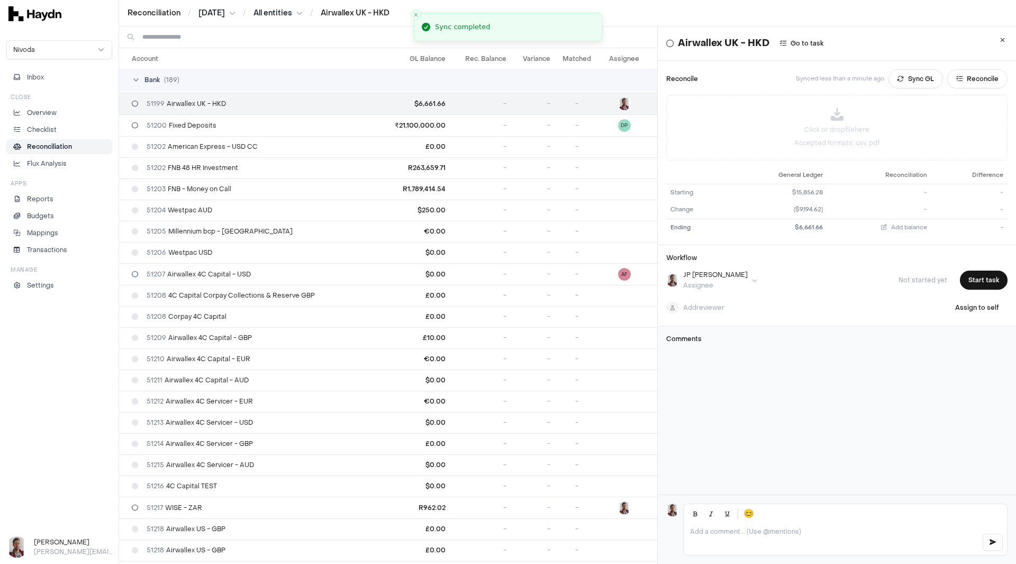
click at [220, 14] on html "Reconciliation / Mar 2025 / All entities / Airwallex UK - HKD Nivoda Inbox Clos…" at bounding box center [508, 282] width 1016 height 564
click at [219, 48] on div "[DATE]" at bounding box center [220, 45] width 62 height 15
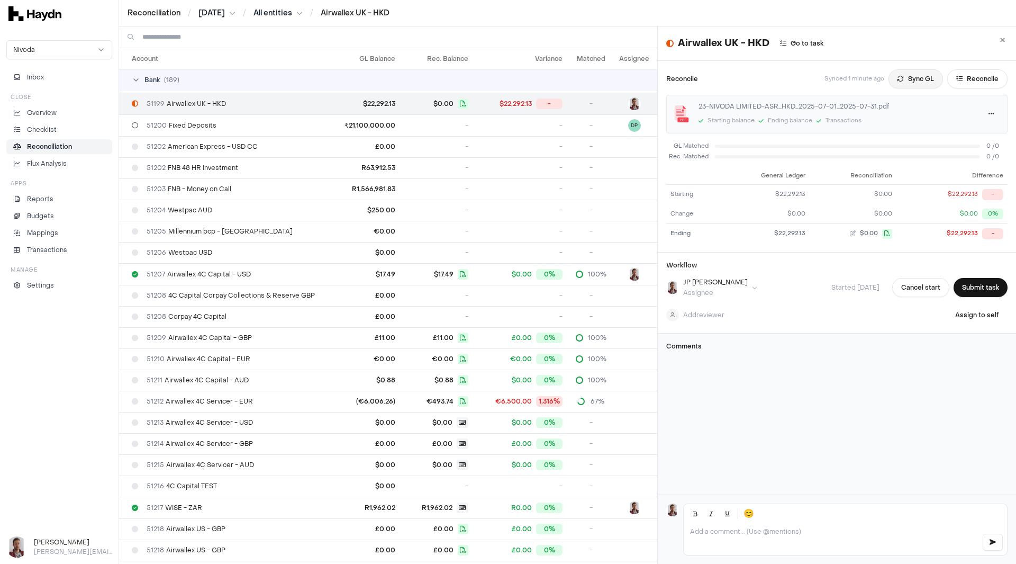
click at [898, 82] on button "Sync GL" at bounding box center [916, 78] width 55 height 19
click at [971, 78] on button "Reconcile" at bounding box center [977, 78] width 60 height 19
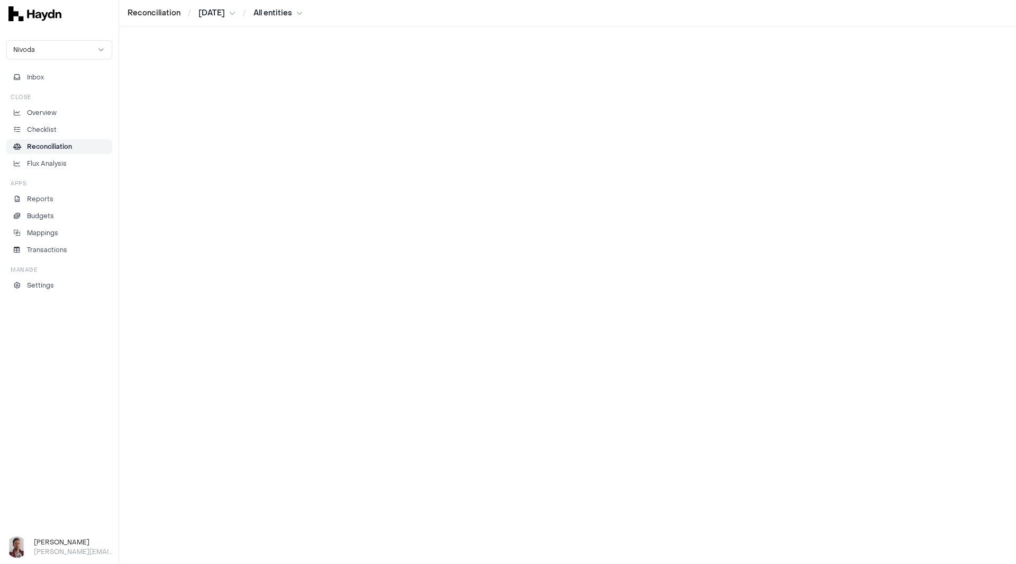
click at [221, 11] on html "Reconciliation / Jul 2025 / All entities Nivoda Inbox Close Overview Checklist …" at bounding box center [508, 282] width 1016 height 564
click at [214, 89] on div "Aug 2025" at bounding box center [218, 90] width 62 height 15
click at [44, 134] on p "Checklist" at bounding box center [42, 130] width 30 height 10
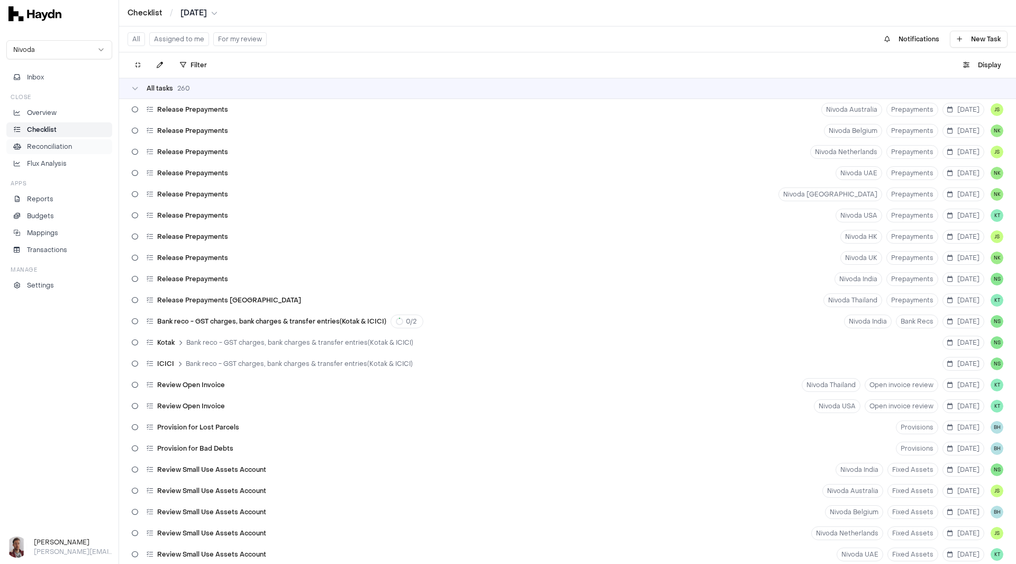
click at [49, 149] on p "Reconciliation" at bounding box center [49, 147] width 45 height 10
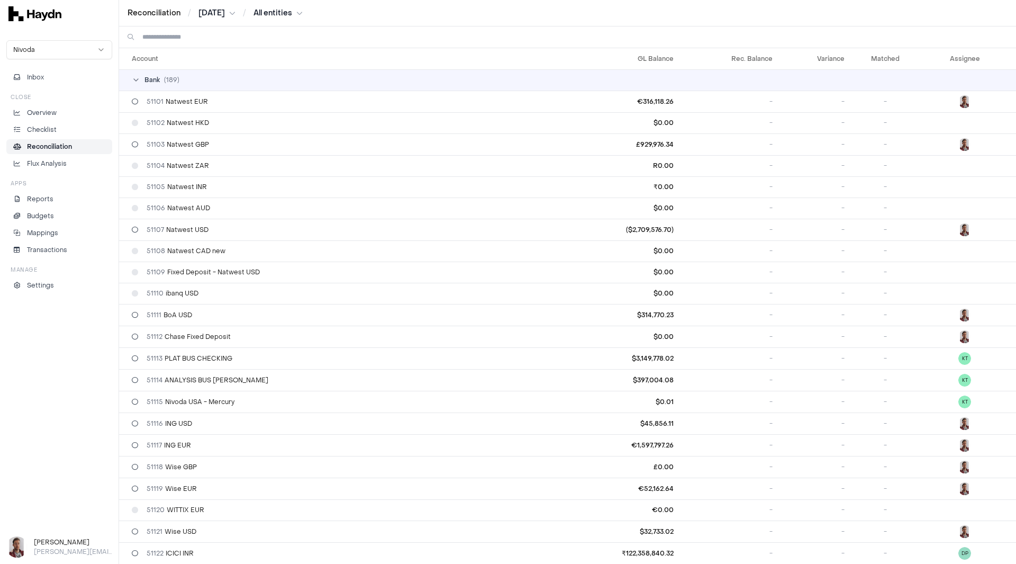
click at [223, 8] on html "Reconciliation / Aug 2025 / All entities Nivoda Inbox Close Overview Checklist …" at bounding box center [508, 282] width 1016 height 564
click at [218, 161] on div "Apr 2025" at bounding box center [220, 164] width 62 height 15
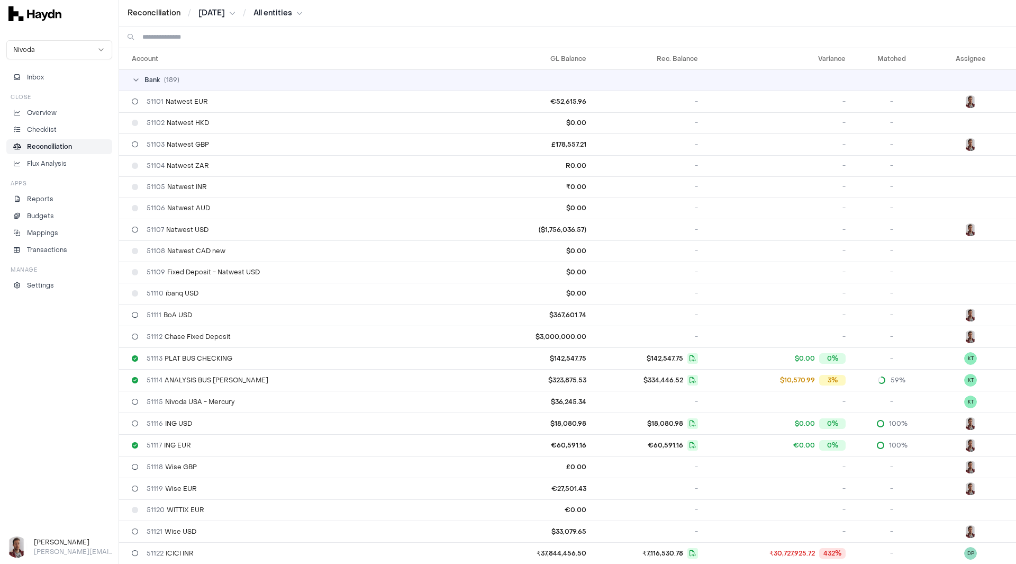
click at [195, 34] on input at bounding box center [574, 36] width 865 height 21
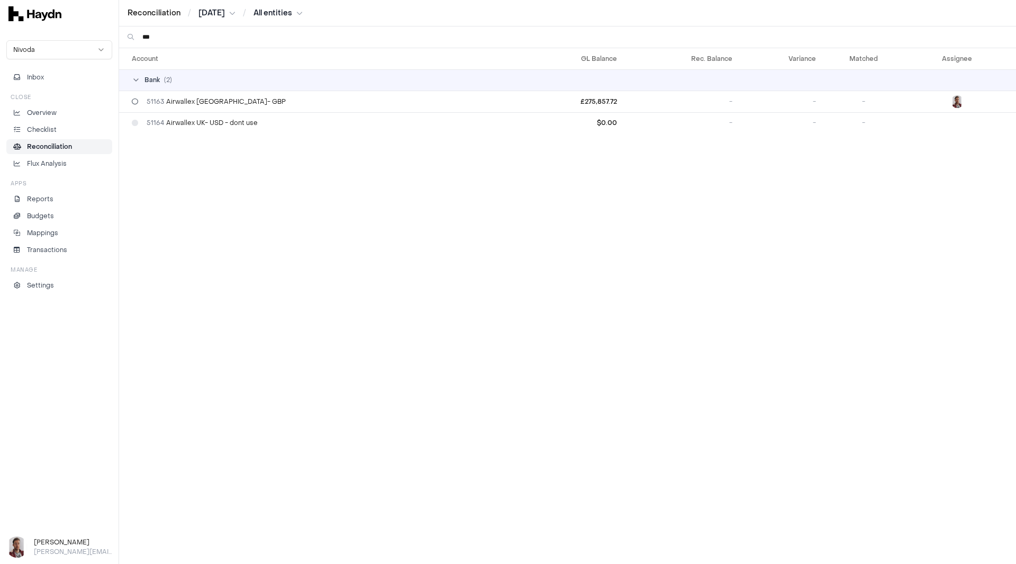
click at [178, 39] on input "***" at bounding box center [574, 36] width 865 height 21
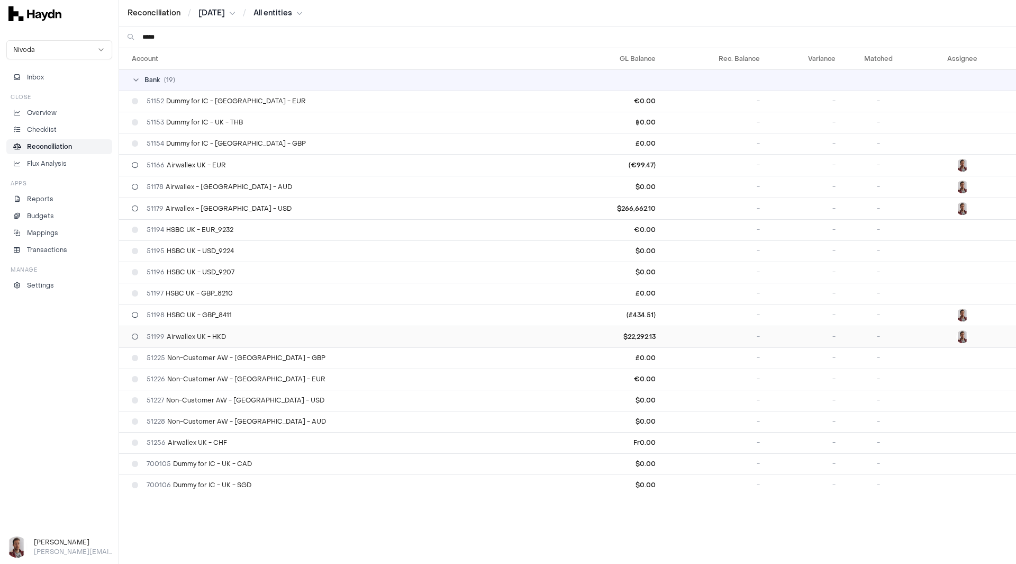
type input "****"
click at [238, 340] on div "51199 Airwallex UK - HKD" at bounding box center [345, 336] width 426 height 8
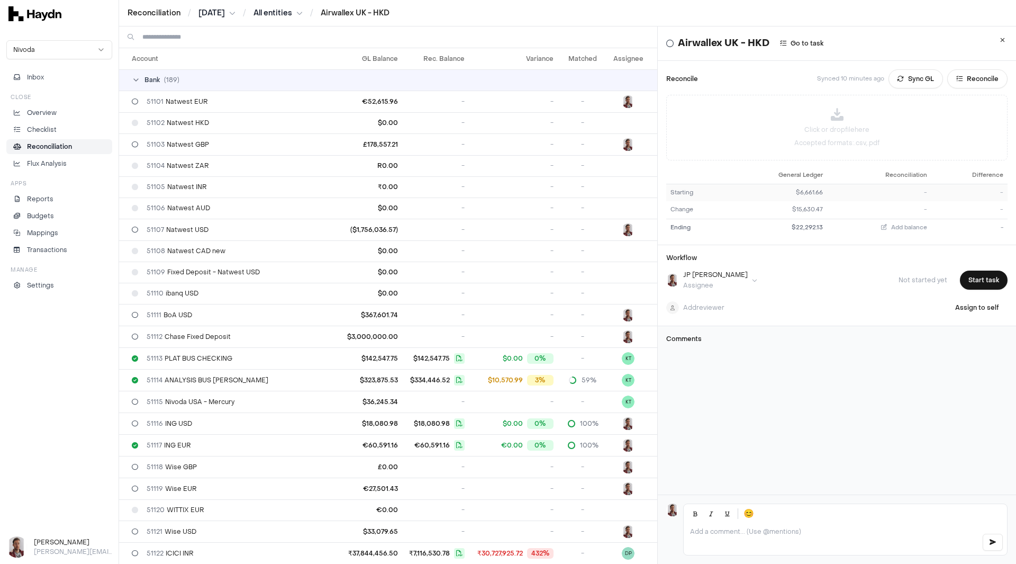
scroll to position [2106, 0]
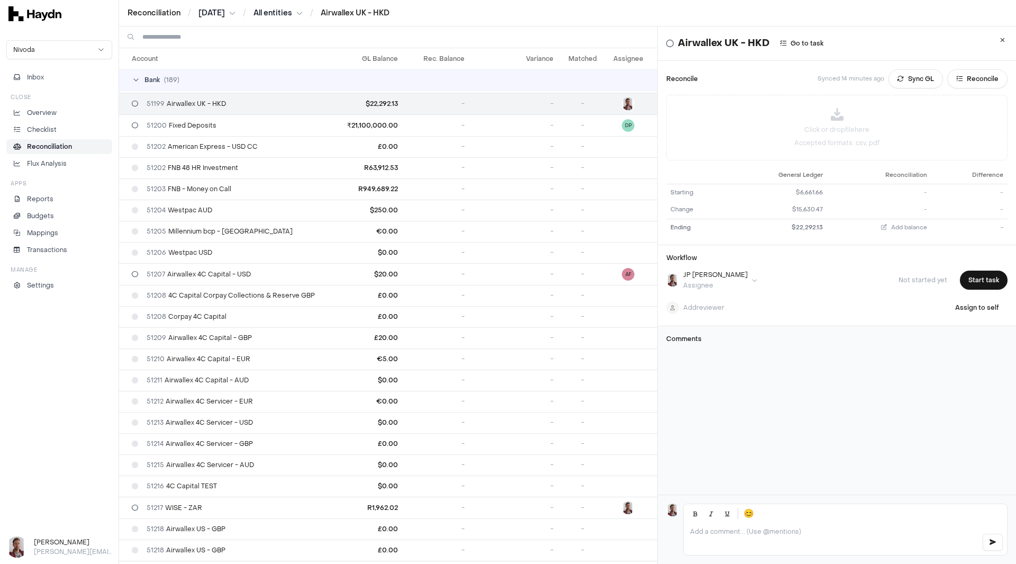
click at [211, 16] on html "Reconciliation / Apr 2025 / All entities / Airwallex UK - HKD Nivoda Inbox Clos…" at bounding box center [508, 282] width 1016 height 564
click at [214, 64] on div "[DATE]" at bounding box center [220, 60] width 62 height 15
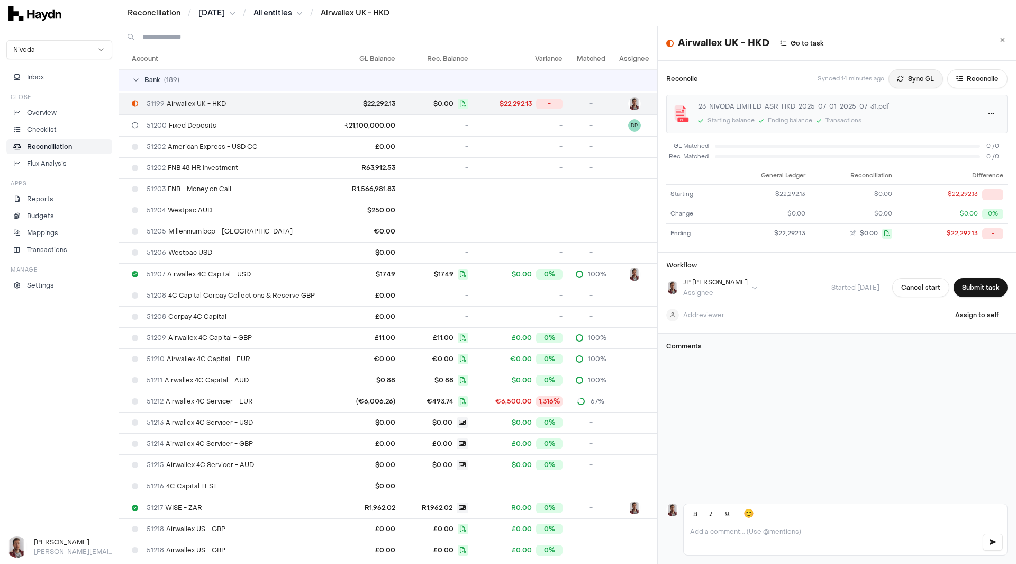
click at [899, 80] on button "Sync GL" at bounding box center [916, 78] width 55 height 19
click at [209, 12] on html "Reconciliation / Jul 2025 / All entities / Airwallex UK - HKD Nivoda Inbox Clos…" at bounding box center [508, 282] width 1016 height 564
click at [211, 150] on div "Apr 2025" at bounding box center [218, 149] width 62 height 15
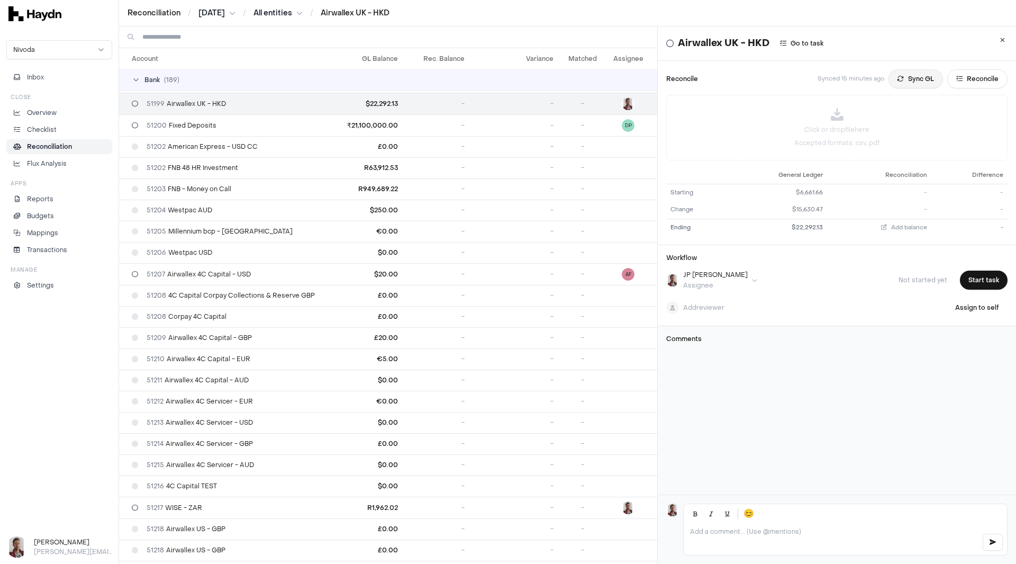
click at [893, 83] on button "Sync GL" at bounding box center [916, 78] width 55 height 19
click at [895, 227] on span "Add balance" at bounding box center [909, 227] width 36 height 8
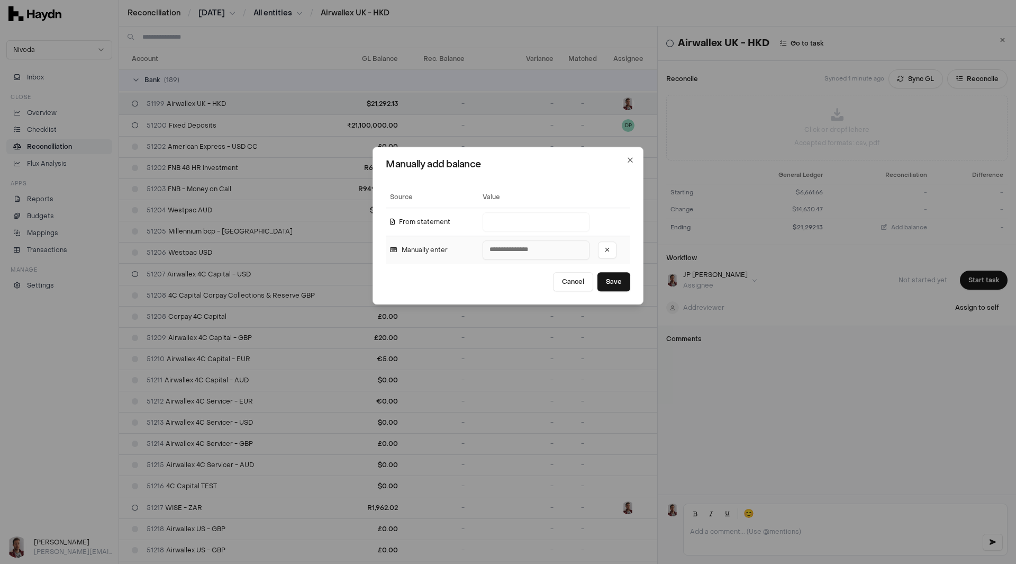
click at [523, 252] on input "number" at bounding box center [536, 249] width 107 height 19
type input "********"
click at [608, 279] on button "Save" at bounding box center [614, 281] width 33 height 19
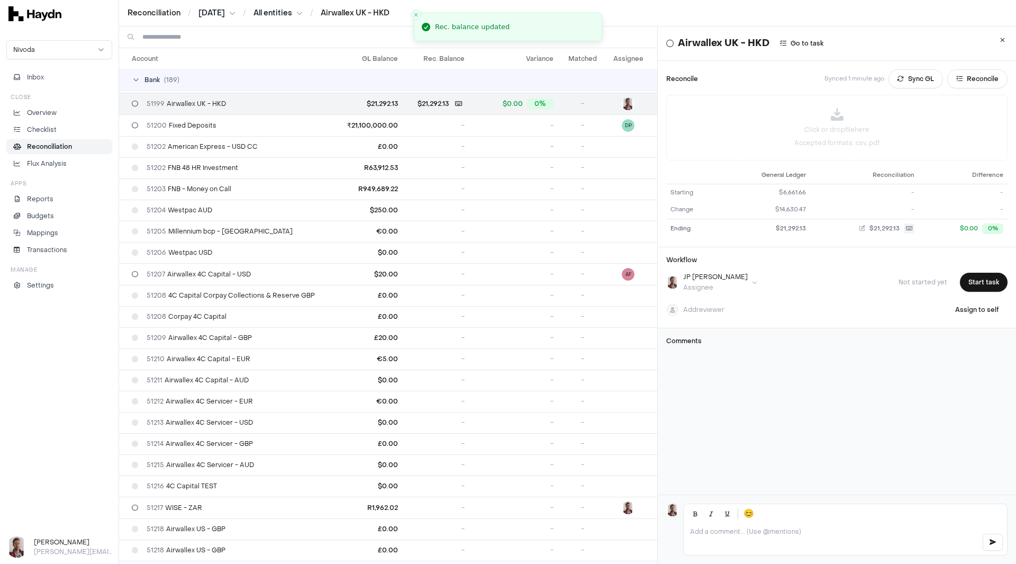
click at [214, 16] on html "Reconciliation / Apr 2025 / All entities / Airwallex UK - HKD Nivoda Inbox Clos…" at bounding box center [508, 282] width 1016 height 564
click at [212, 92] on div "May 2025" at bounding box center [220, 90] width 62 height 15
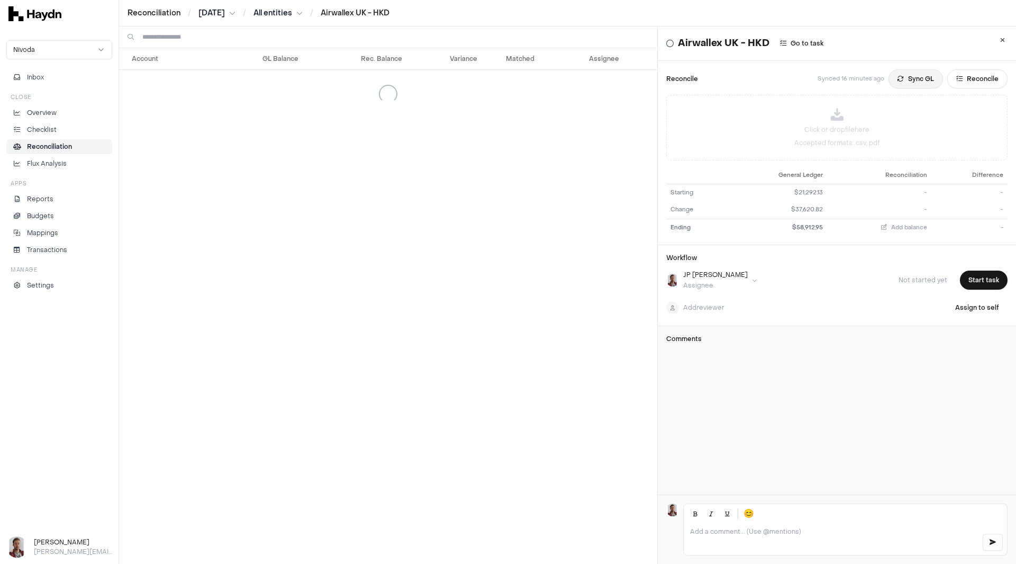
click at [897, 79] on button "Sync GL" at bounding box center [916, 78] width 55 height 19
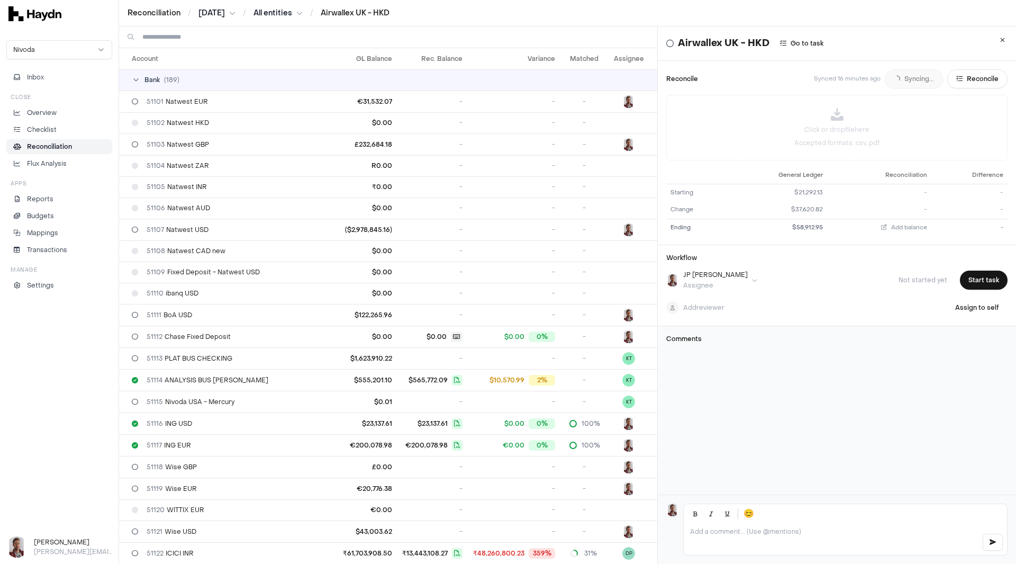
scroll to position [2106, 0]
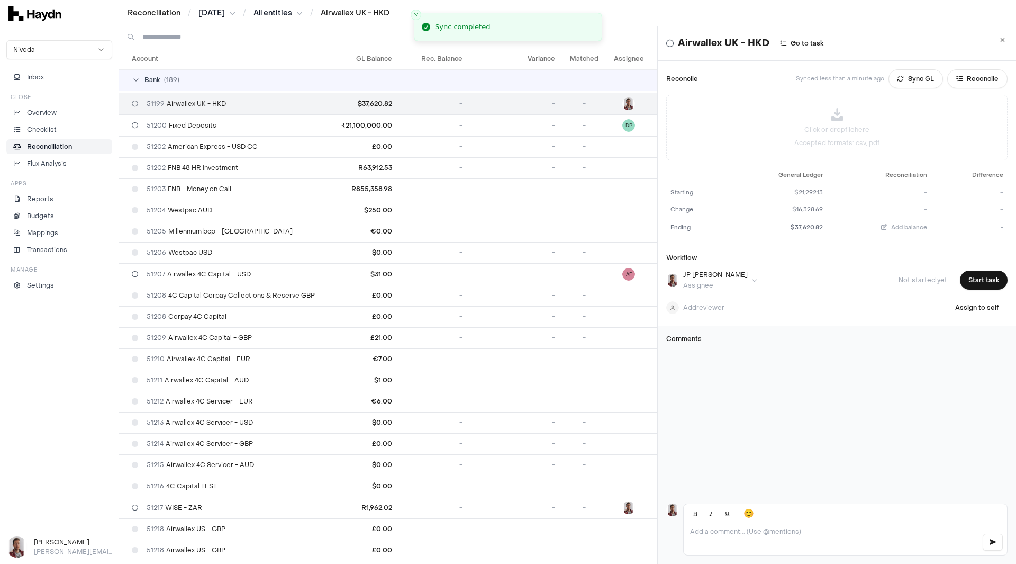
click at [222, 13] on html "Reconciliation / May 2025 / All entities / Airwallex UK - HKD Nivoda Inbox Clos…" at bounding box center [508, 282] width 1016 height 564
click at [219, 92] on div "Jun 2025" at bounding box center [221, 90] width 62 height 15
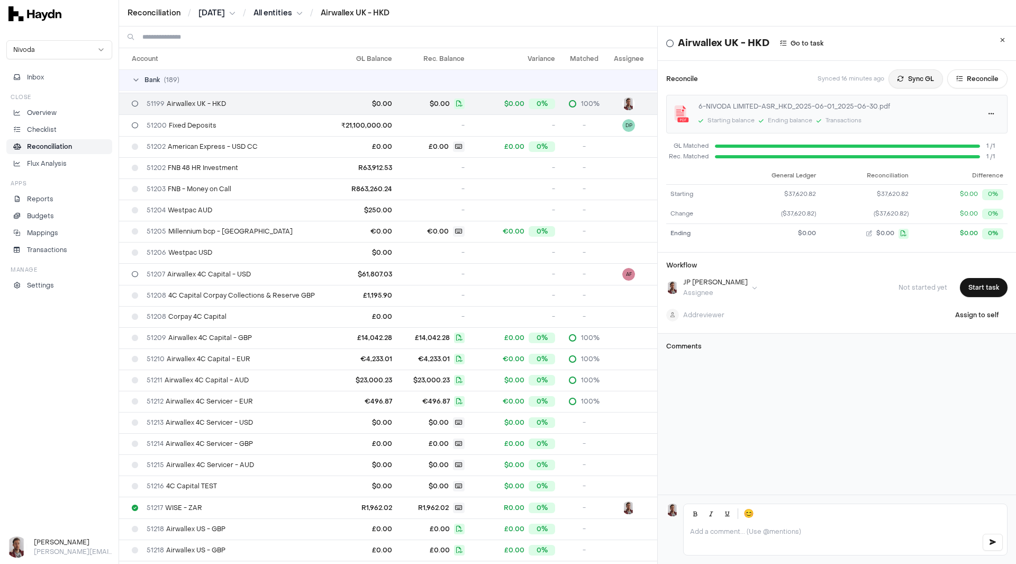
click at [897, 82] on button "Sync GL" at bounding box center [916, 78] width 55 height 19
click at [209, 14] on html "Reconciliation / Jun 2025 / All entities / Airwallex UK - HKD Nivoda Inbox Clos…" at bounding box center [508, 282] width 1016 height 564
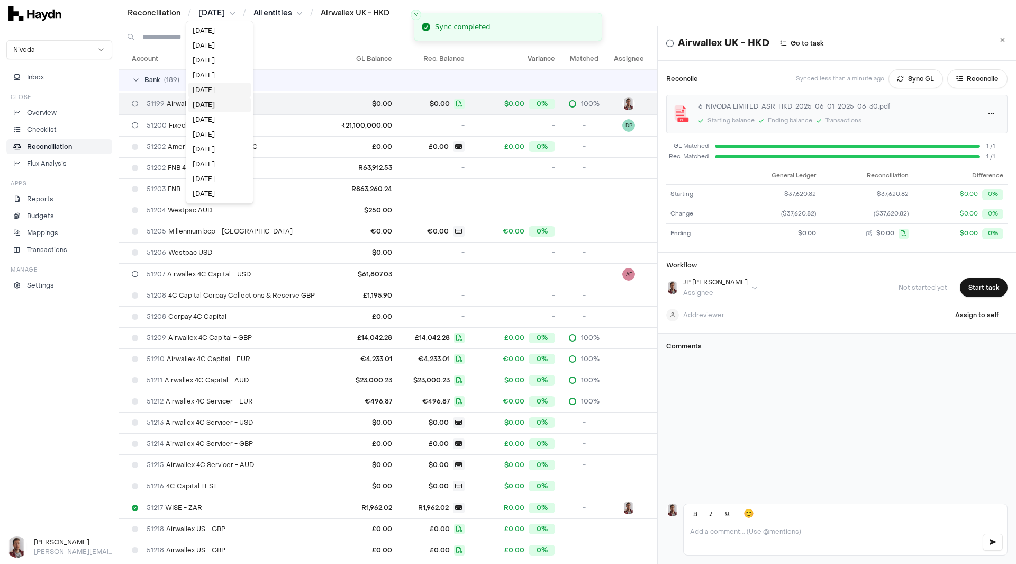
click at [211, 86] on div "[DATE]" at bounding box center [219, 90] width 62 height 15
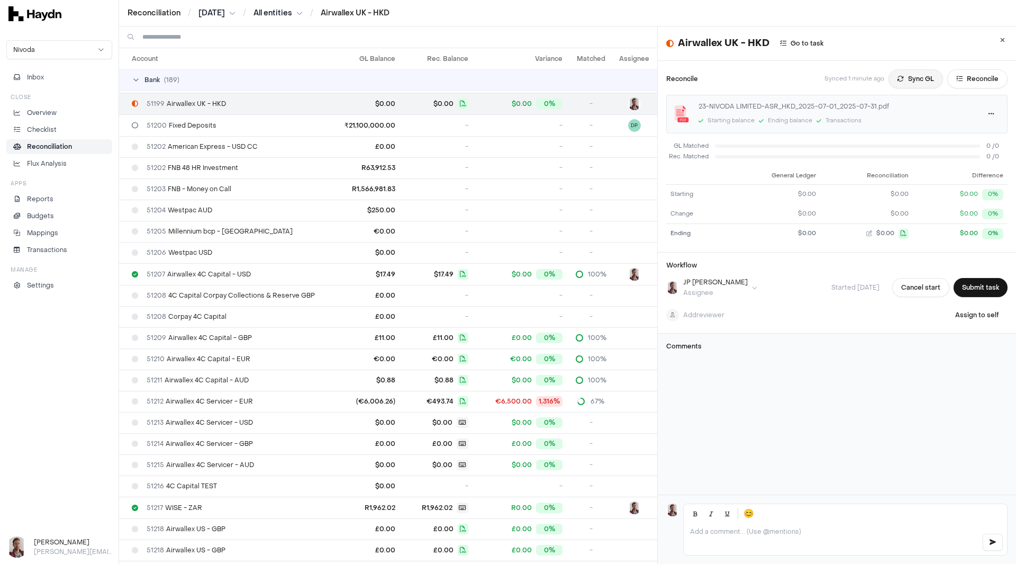
click at [891, 83] on button "Sync GL" at bounding box center [916, 78] width 55 height 19
click at [969, 289] on button "Submit task" at bounding box center [981, 287] width 54 height 19
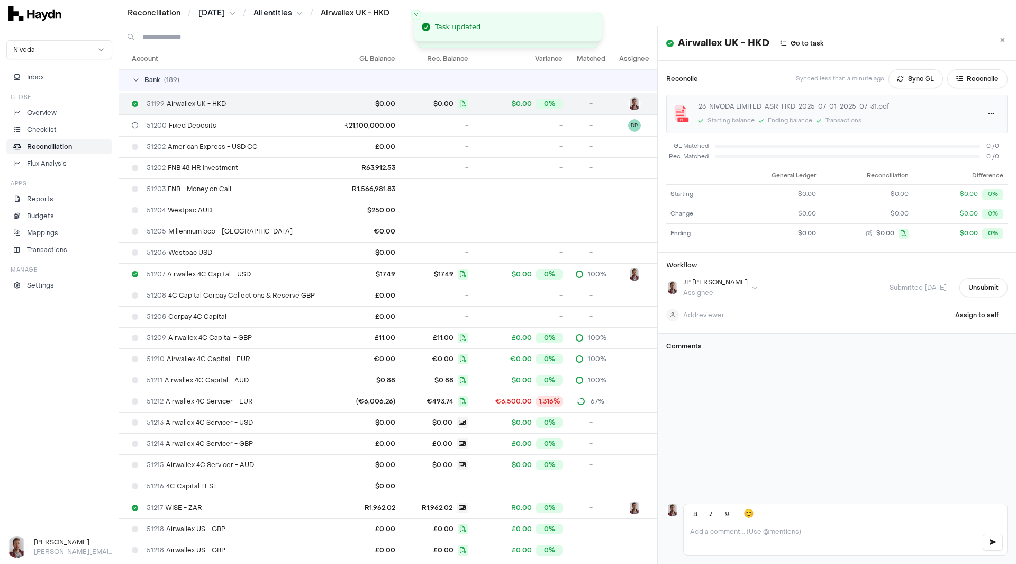
click at [214, 14] on html "Reconciliation / Jul 2025 / All entities / Airwallex UK - HKD Nivoda Inbox Clos…" at bounding box center [508, 282] width 1016 height 564
click at [209, 119] on div "Jun 2025" at bounding box center [218, 119] width 62 height 15
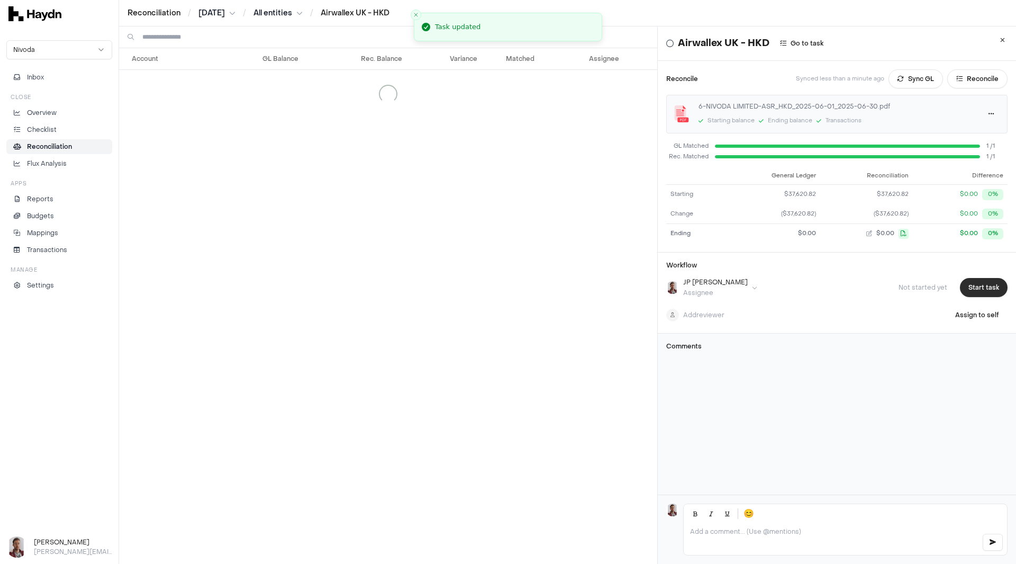
click at [960, 285] on button "Start task" at bounding box center [984, 287] width 48 height 19
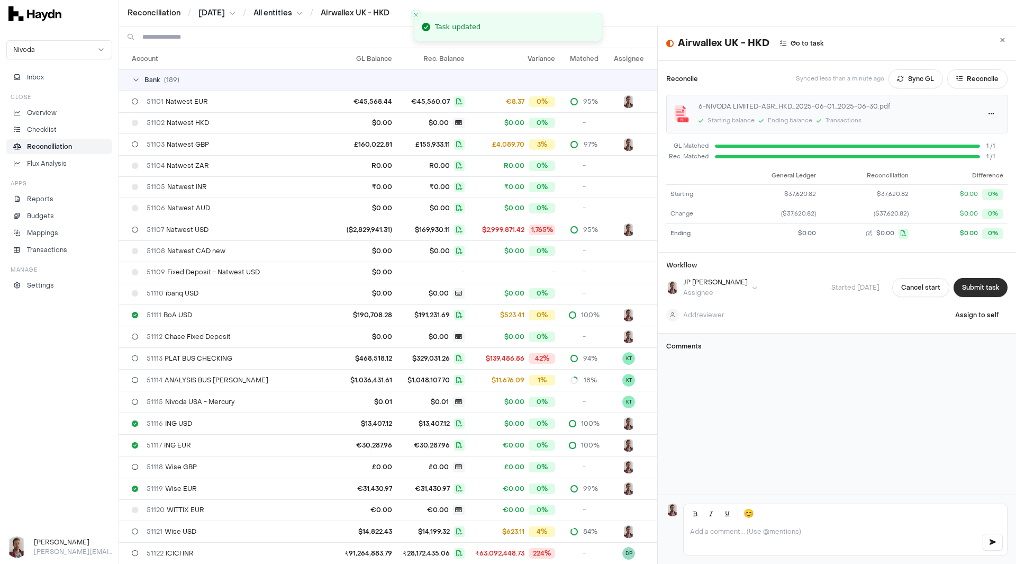
scroll to position [2106, 0]
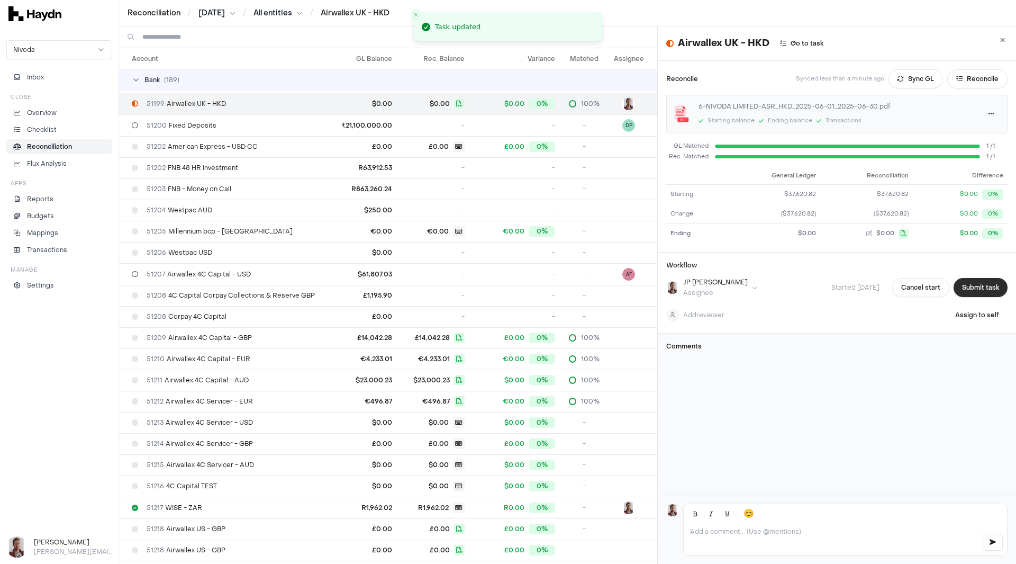
click at [971, 289] on button "Submit task" at bounding box center [981, 287] width 54 height 19
click at [203, 14] on html "Reconciliation / Jun 2025 / All entities / Airwallex UK - HKD Nivoda Inbox Clos…" at bounding box center [508, 282] width 1016 height 564
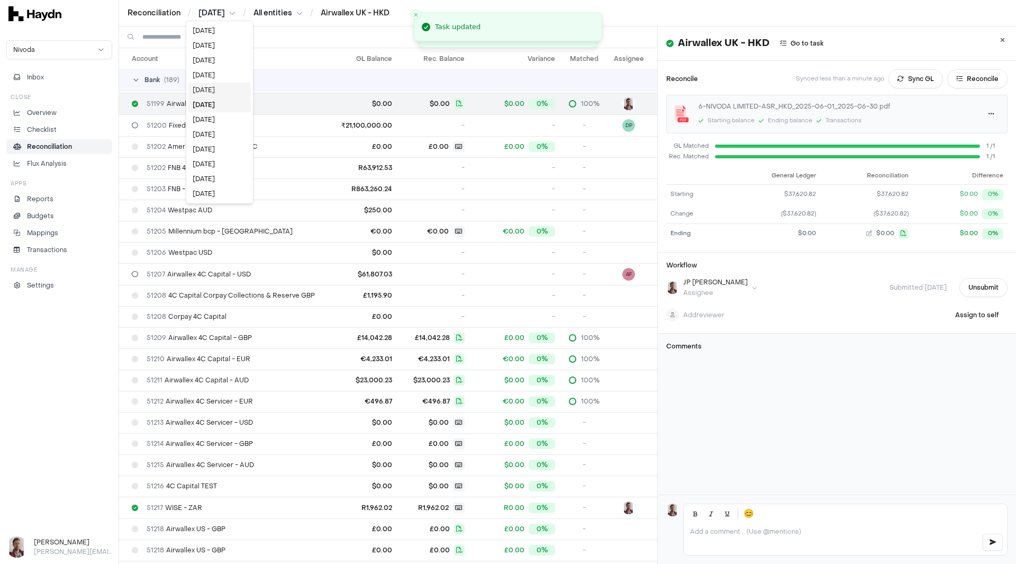
click at [223, 86] on div "[DATE]" at bounding box center [219, 90] width 62 height 15
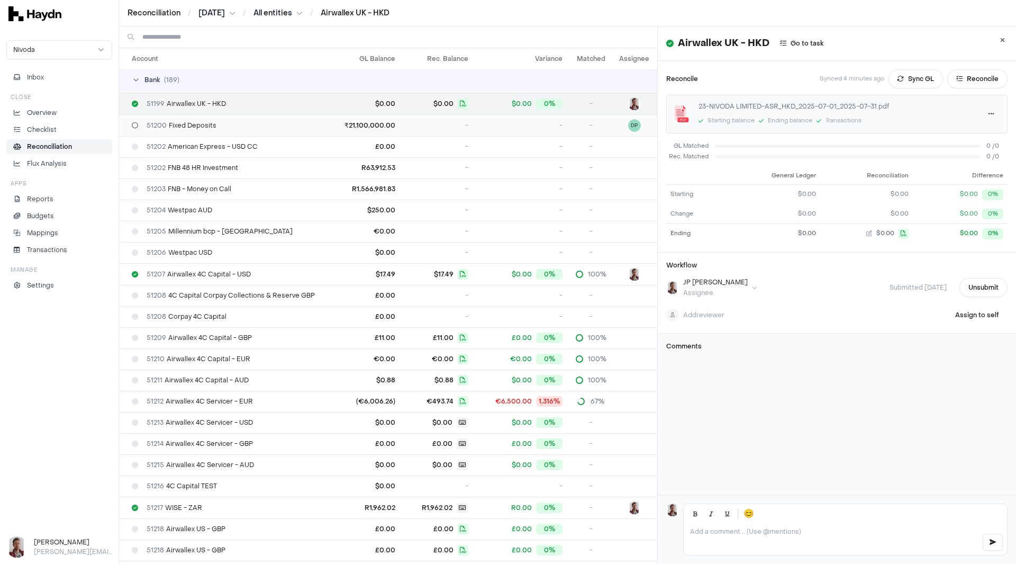
drag, startPoint x: 445, startPoint y: 126, endPoint x: 451, endPoint y: 129, distance: 7.4
click at [445, 126] on td "-" at bounding box center [436, 125] width 73 height 22
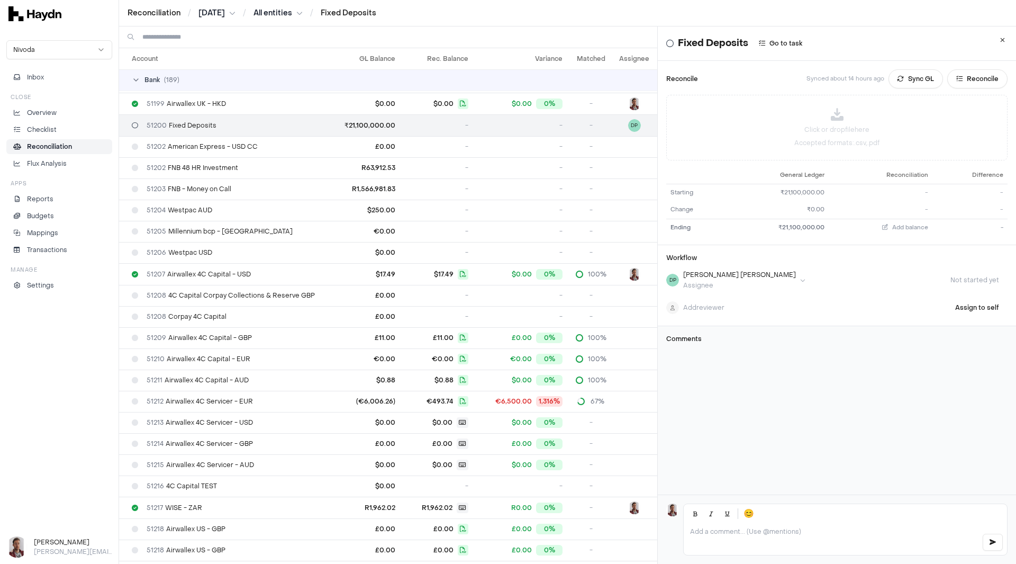
click at [215, 39] on input at bounding box center [395, 36] width 506 height 21
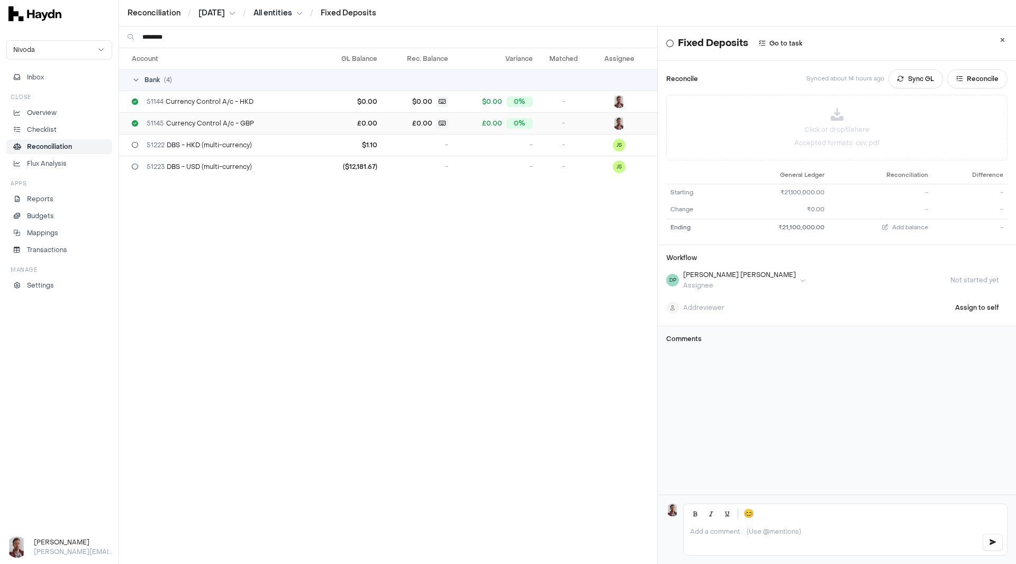
type input "********"
click at [211, 126] on span "51145 Currency Control A/c - GBP" at bounding box center [200, 123] width 107 height 8
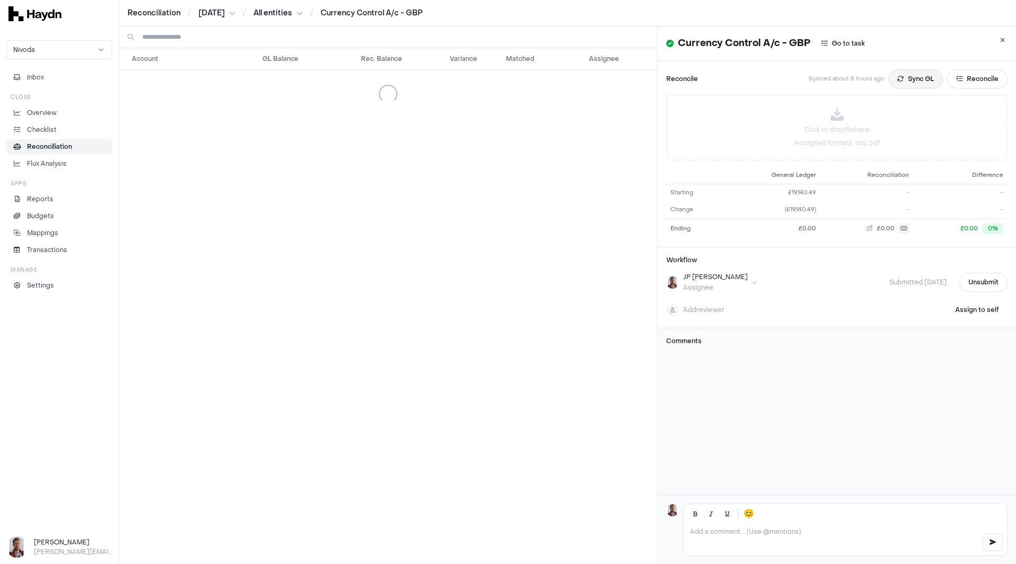
click at [907, 77] on button "Sync GL" at bounding box center [916, 78] width 55 height 19
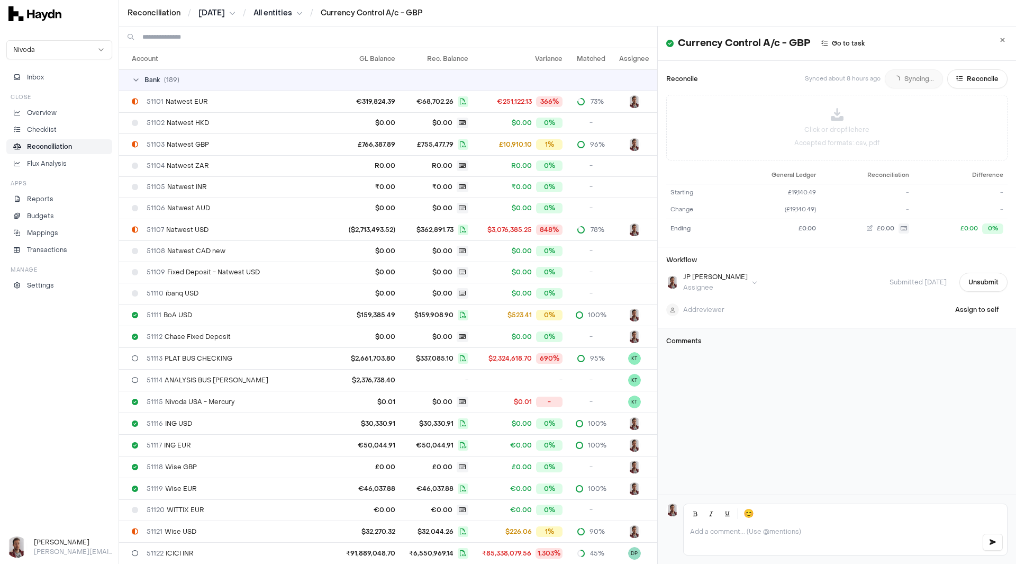
scroll to position [947, 0]
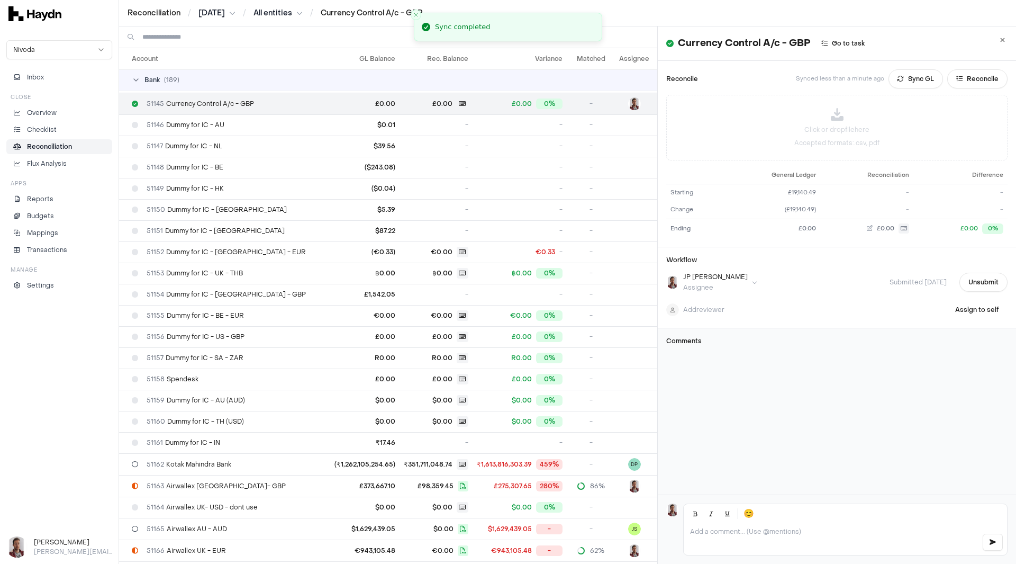
click at [213, 39] on input at bounding box center [395, 36] width 506 height 21
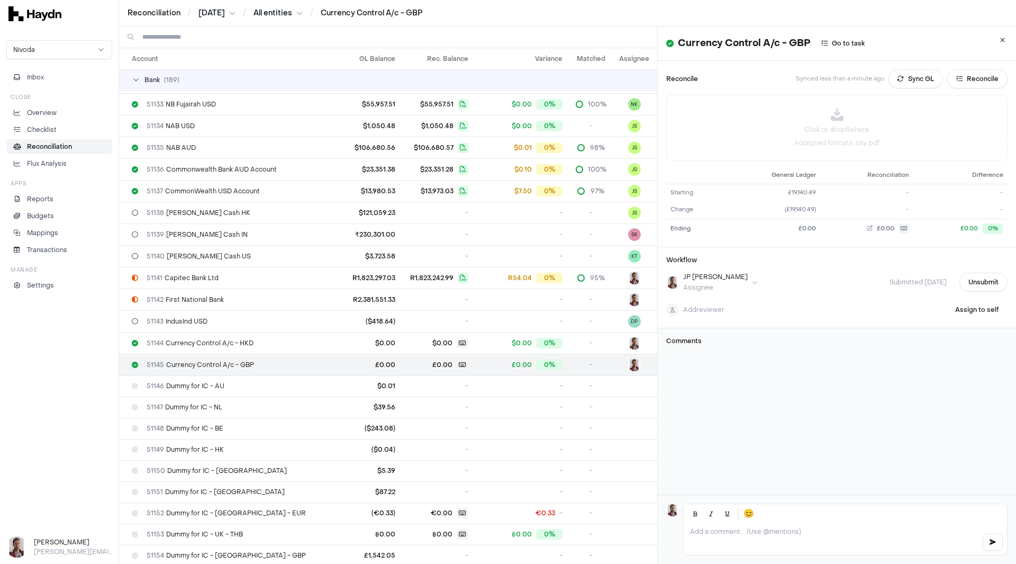
scroll to position [688, 0]
click at [204, 275] on span "51141 Capitec Bank Ltd" at bounding box center [183, 276] width 72 height 8
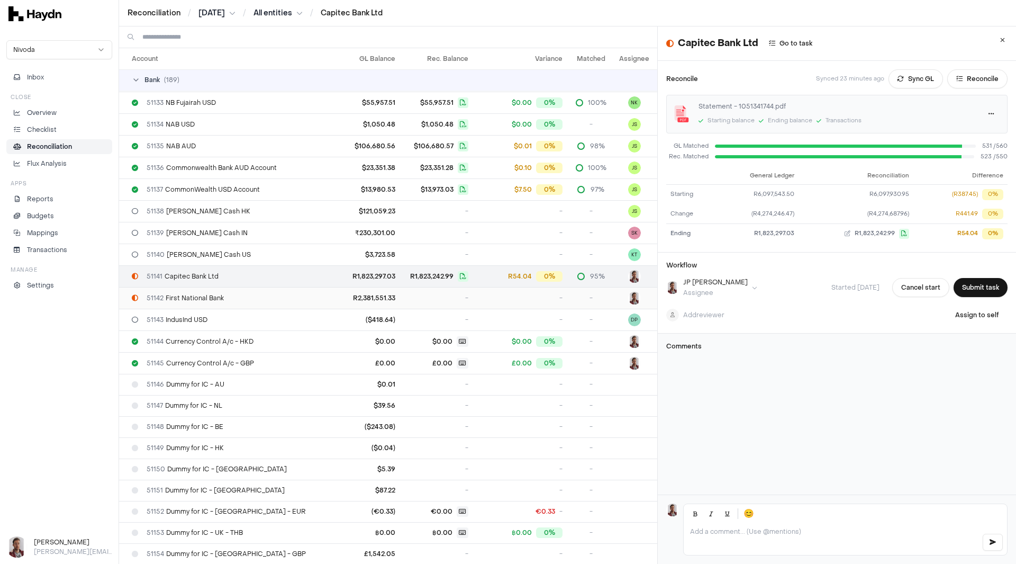
click at [204, 300] on span "51142 First National Bank" at bounding box center [185, 298] width 77 height 8
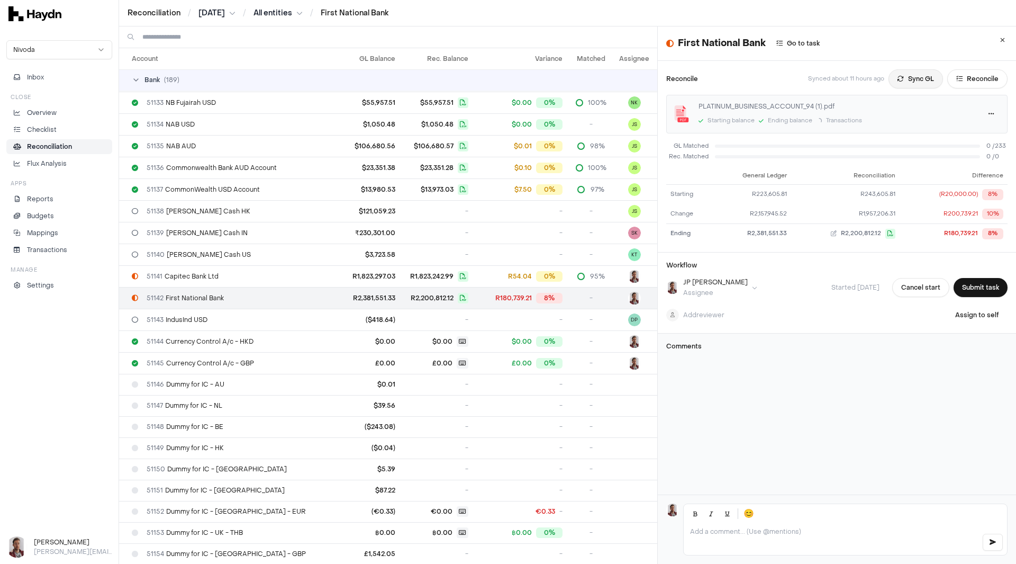
click at [893, 79] on button "Sync GL" at bounding box center [916, 78] width 55 height 19
click at [221, 256] on div "51140 Petty Cash US" at bounding box center [229, 254] width 194 height 8
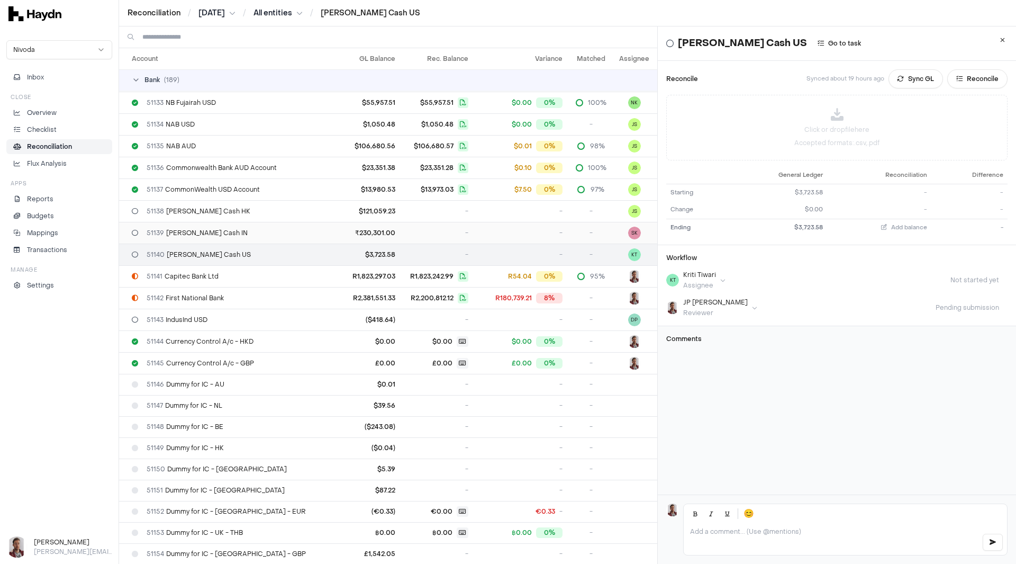
click at [209, 232] on div "51139 Petty Cash IN" at bounding box center [229, 233] width 194 height 8
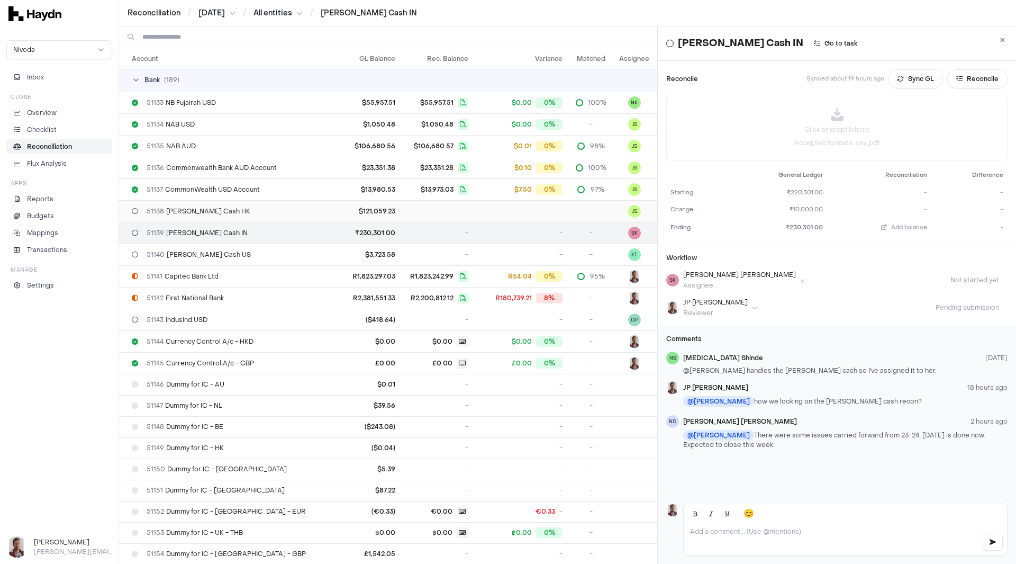
click at [206, 214] on span "51138 Petty Cash HK" at bounding box center [199, 211] width 104 height 8
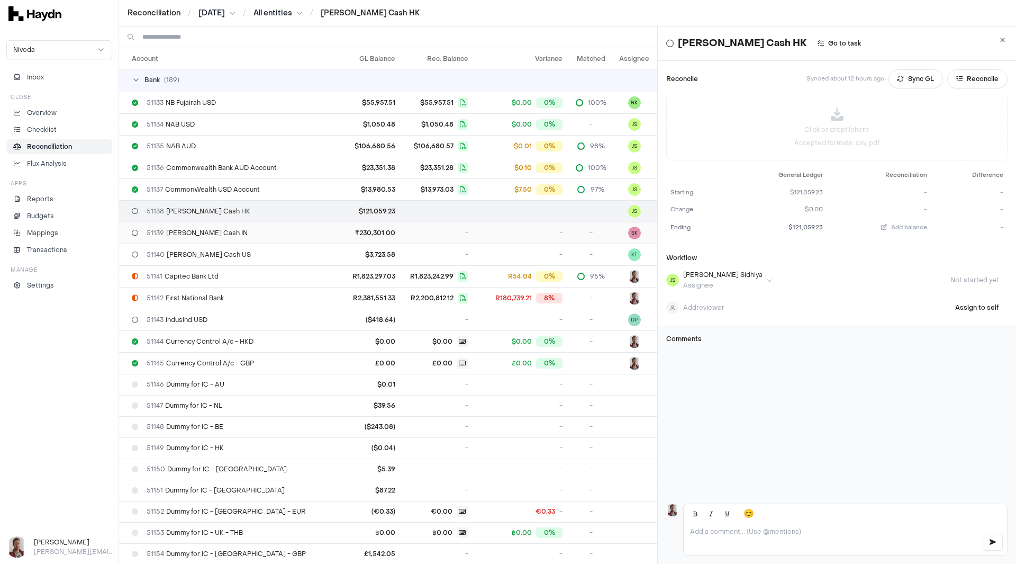
click at [198, 233] on span "51139 Petty Cash IN" at bounding box center [197, 233] width 101 height 8
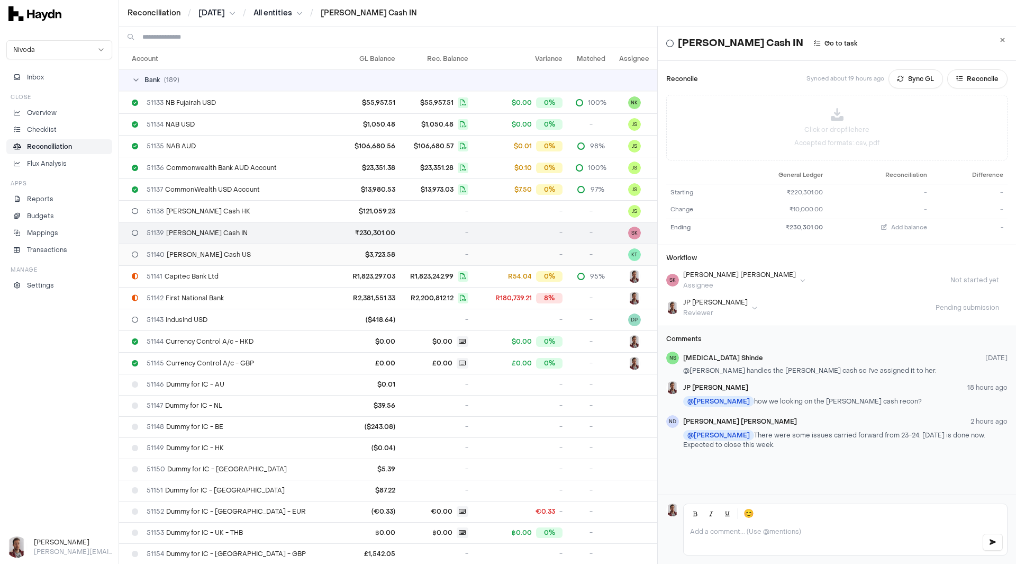
click at [196, 261] on td "51140 Petty Cash US" at bounding box center [224, 254] width 211 height 22
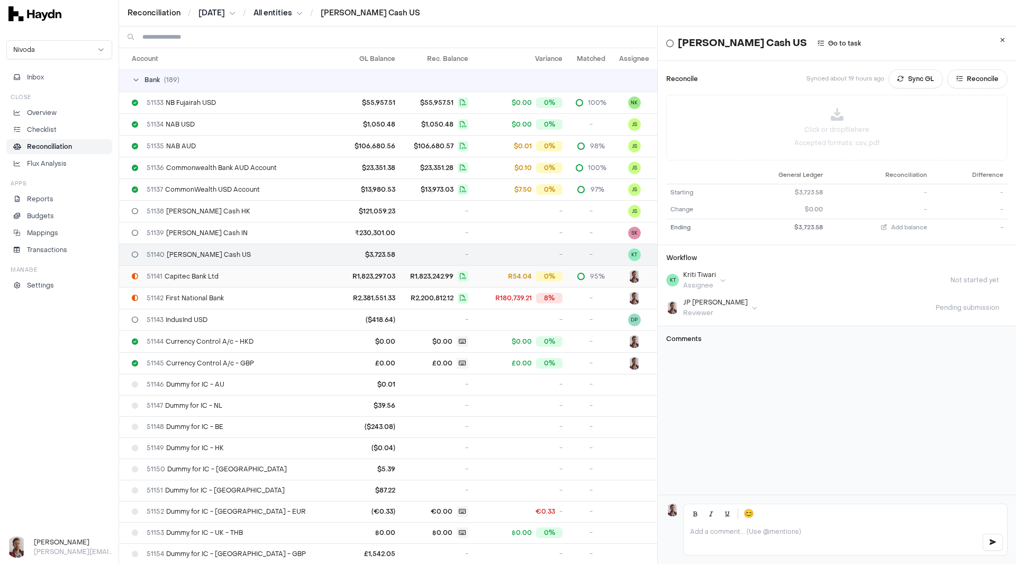
click at [195, 277] on span "51141 Capitec Bank Ltd" at bounding box center [183, 276] width 72 height 8
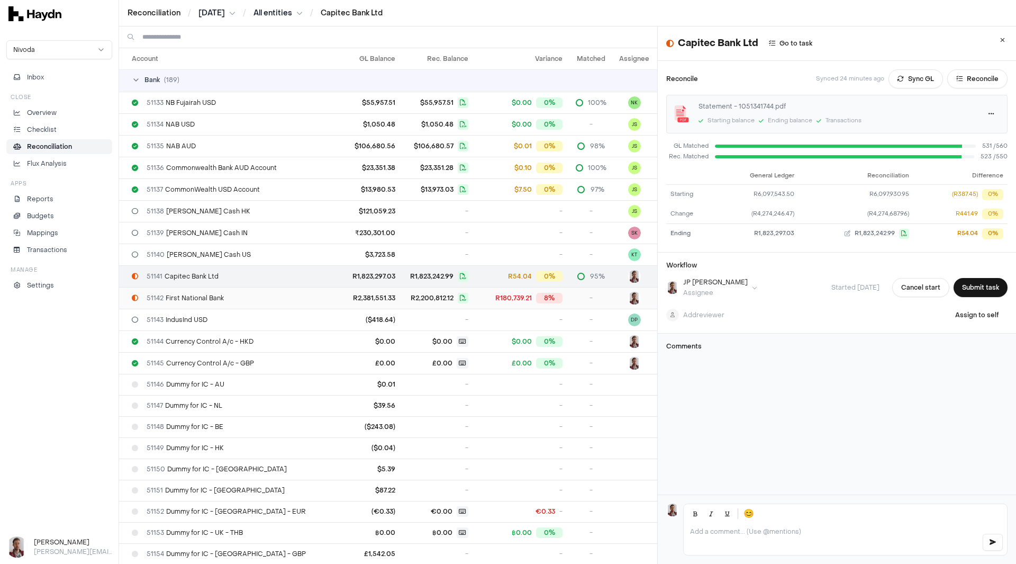
click at [203, 294] on span "51142 First National Bank" at bounding box center [185, 298] width 77 height 8
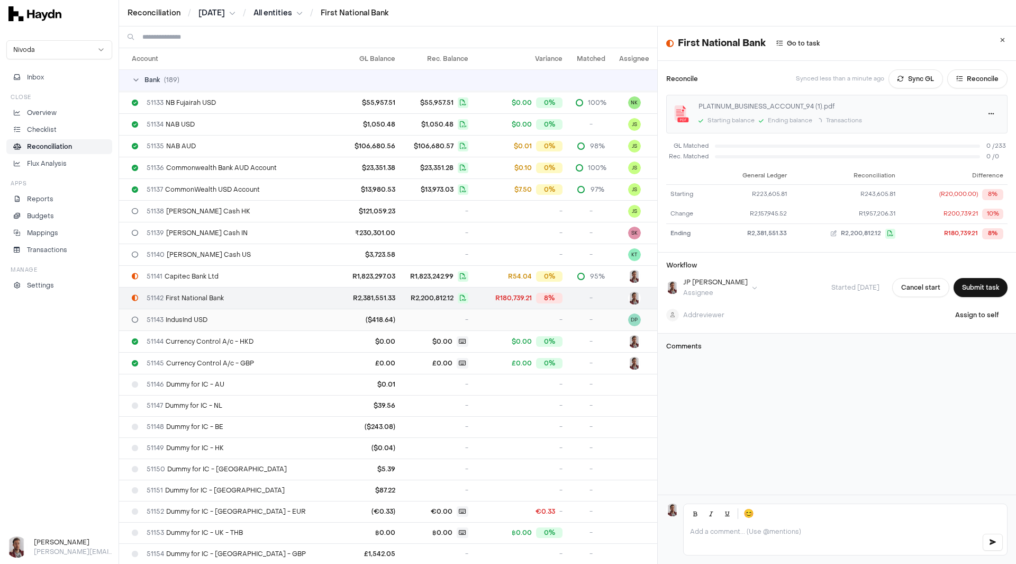
click at [195, 317] on span "51143 IndusInd USD" at bounding box center [177, 319] width 61 height 8
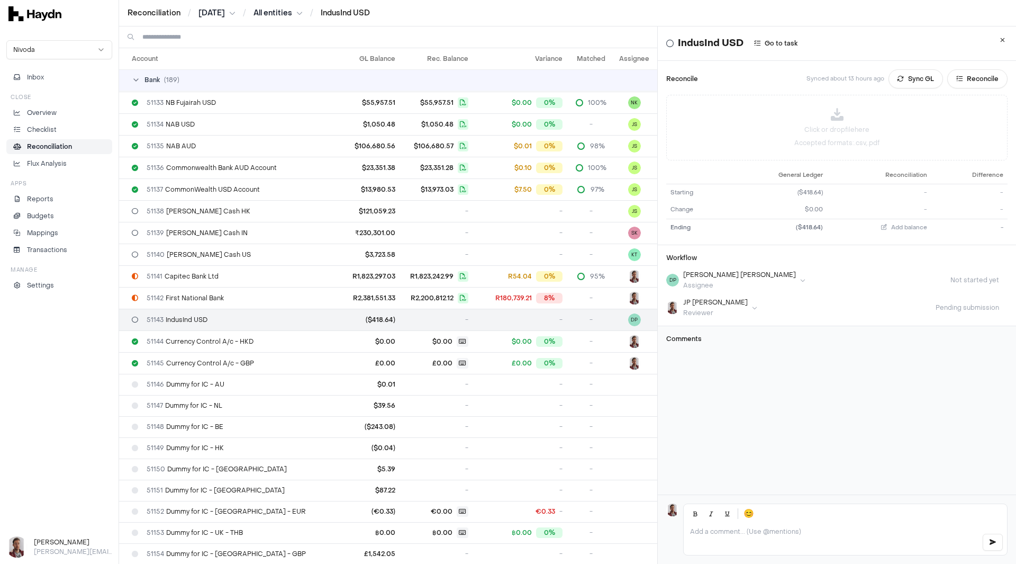
click at [210, 36] on input at bounding box center [395, 36] width 506 height 21
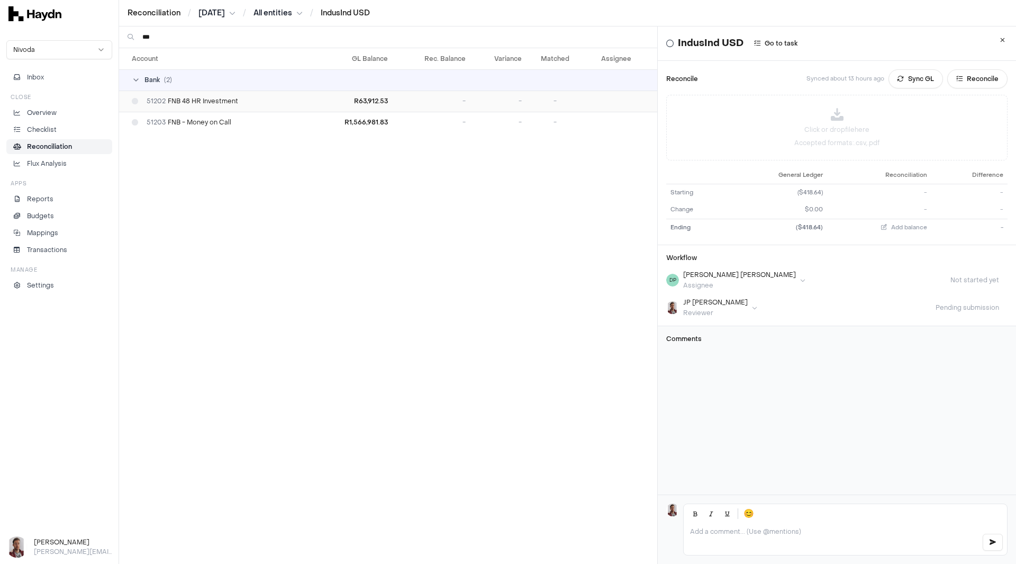
type input "***"
click at [216, 105] on td "51202 FNB 48 HR Investment" at bounding box center [215, 101] width 192 height 21
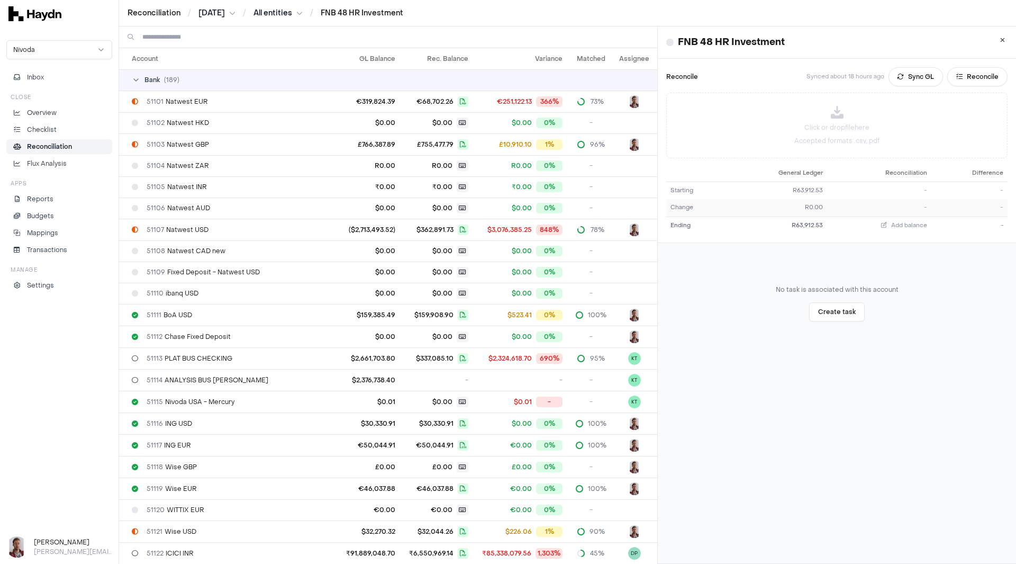
scroll to position [2171, 0]
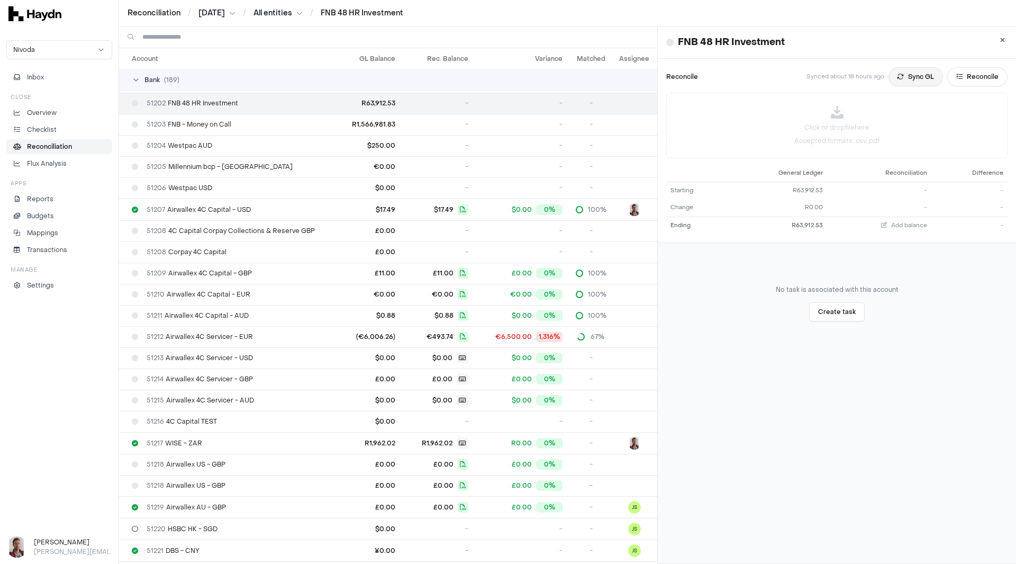
click at [899, 78] on button "Sync GL" at bounding box center [916, 76] width 55 height 19
click at [234, 129] on td "51203 FNB - Money on Call" at bounding box center [224, 124] width 211 height 21
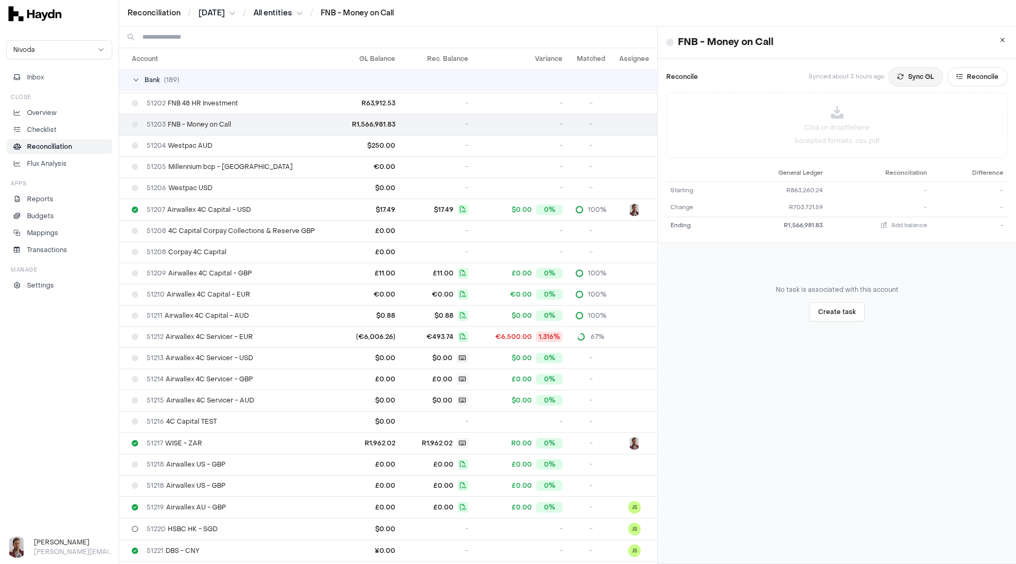
click at [889, 84] on button "Sync GL" at bounding box center [916, 76] width 55 height 19
click at [197, 104] on span "51202 FNB 48 HR Investment" at bounding box center [193, 103] width 92 height 8
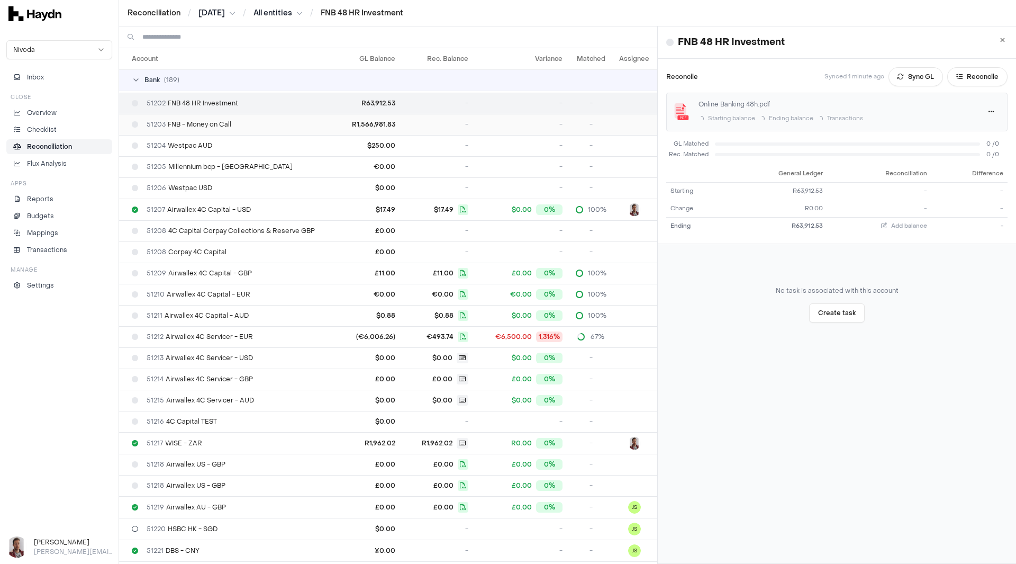
click at [176, 125] on span "51203 FNB - Money on Call" at bounding box center [189, 124] width 85 height 8
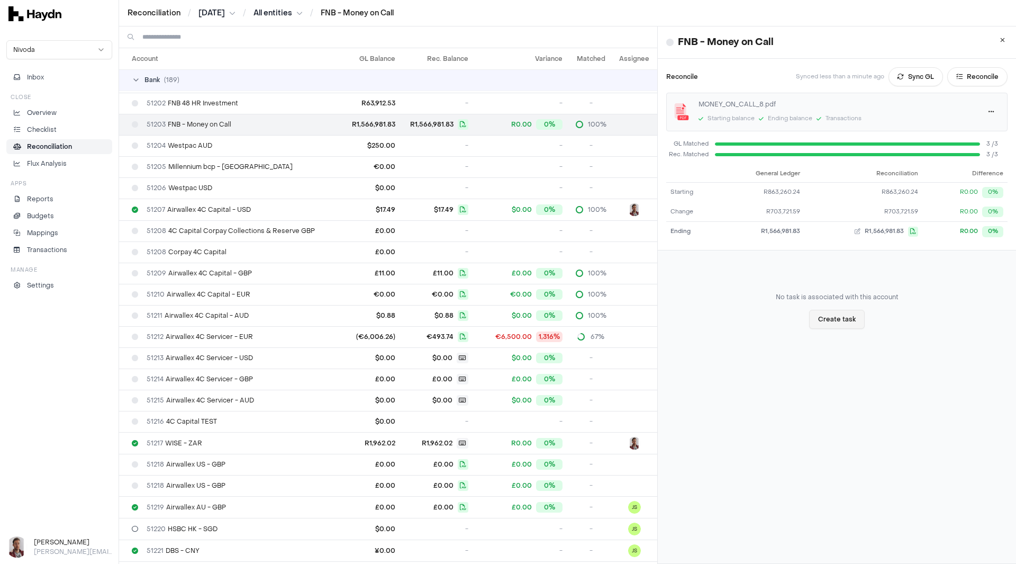
click at [827, 320] on button "Create task" at bounding box center [837, 319] width 56 height 19
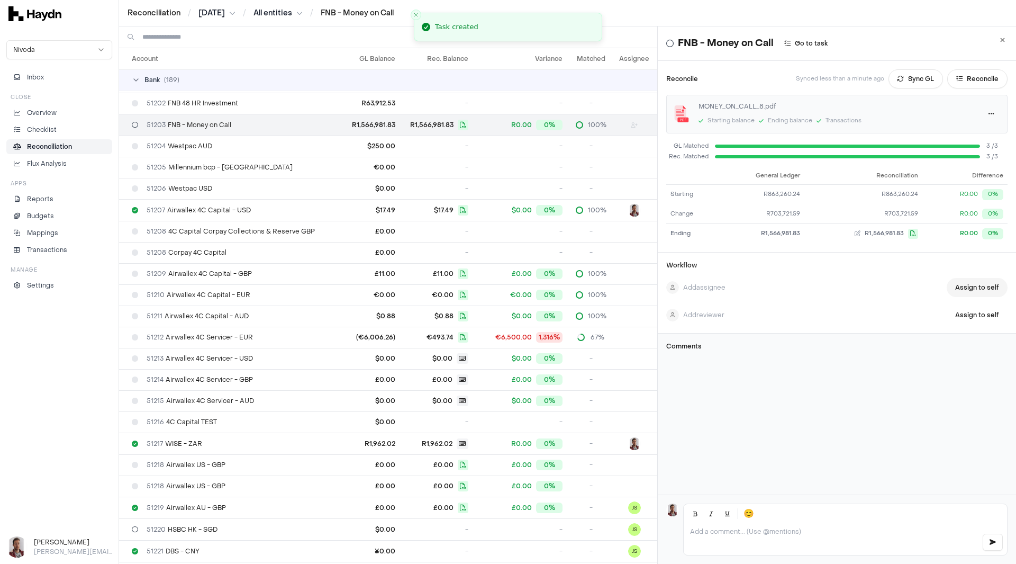
click at [949, 286] on button "Assign to self" at bounding box center [977, 287] width 61 height 19
click at [965, 288] on button "Start task" at bounding box center [984, 287] width 48 height 19
click at [969, 289] on button "Submit task" at bounding box center [981, 287] width 54 height 19
click at [718, 527] on p at bounding box center [831, 531] width 283 height 8
click at [179, 39] on input at bounding box center [395, 36] width 506 height 21
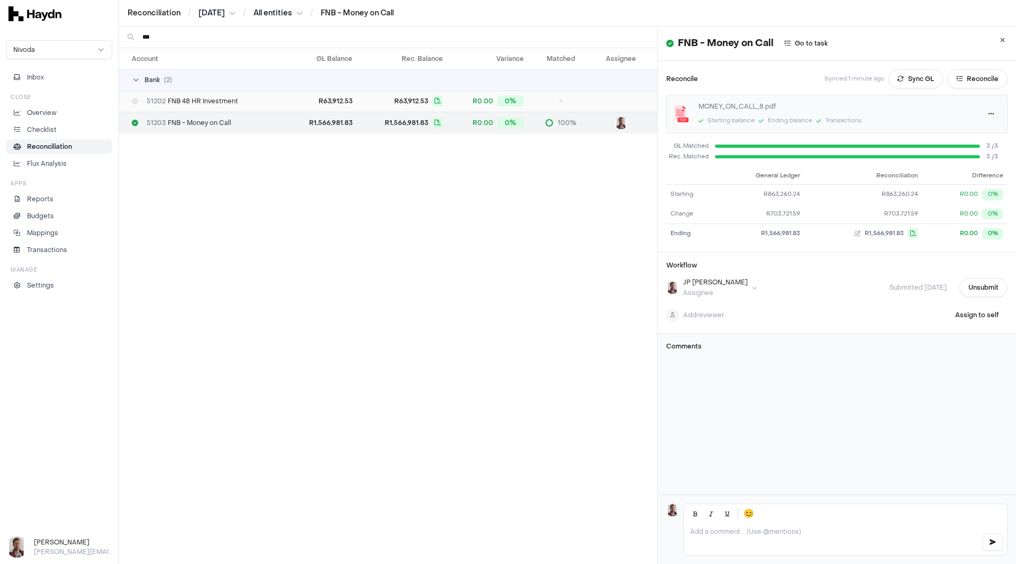
type input "***"
click at [207, 102] on span "51202 FNB 48 HR Investment" at bounding box center [193, 101] width 92 height 8
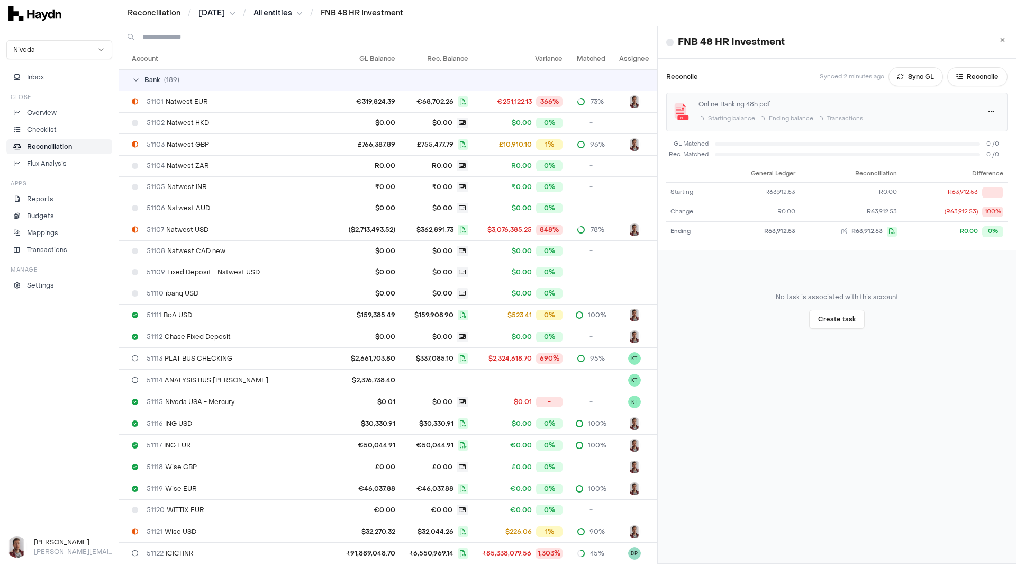
scroll to position [2171, 0]
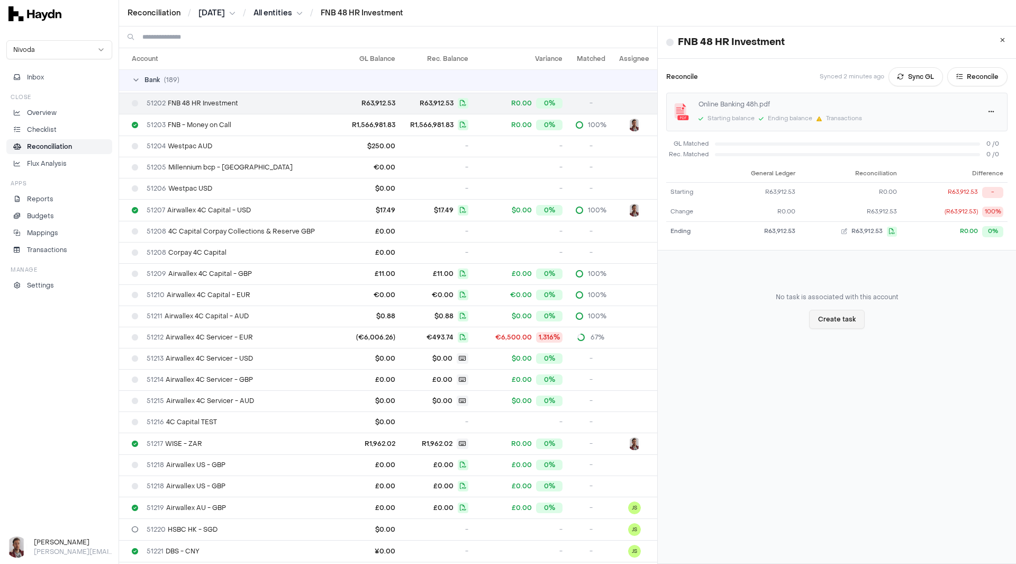
click at [835, 320] on button "Create task" at bounding box center [837, 319] width 56 height 19
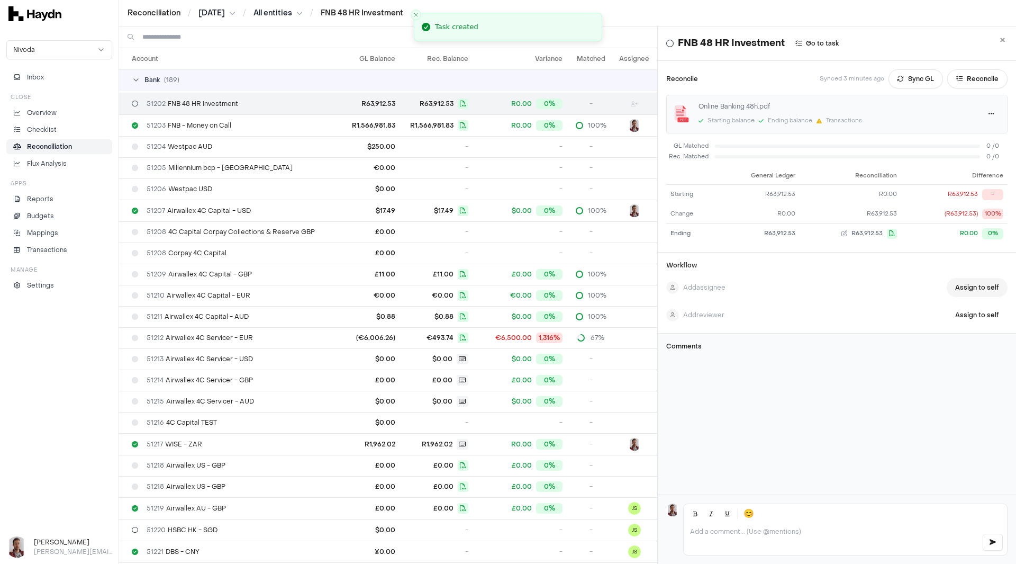
click at [947, 287] on button "Assign to self" at bounding box center [977, 287] width 61 height 19
click at [973, 288] on button "Start task" at bounding box center [984, 287] width 48 height 19
click at [964, 288] on button "Submit task" at bounding box center [981, 287] width 54 height 19
click at [191, 38] on input at bounding box center [395, 36] width 506 height 21
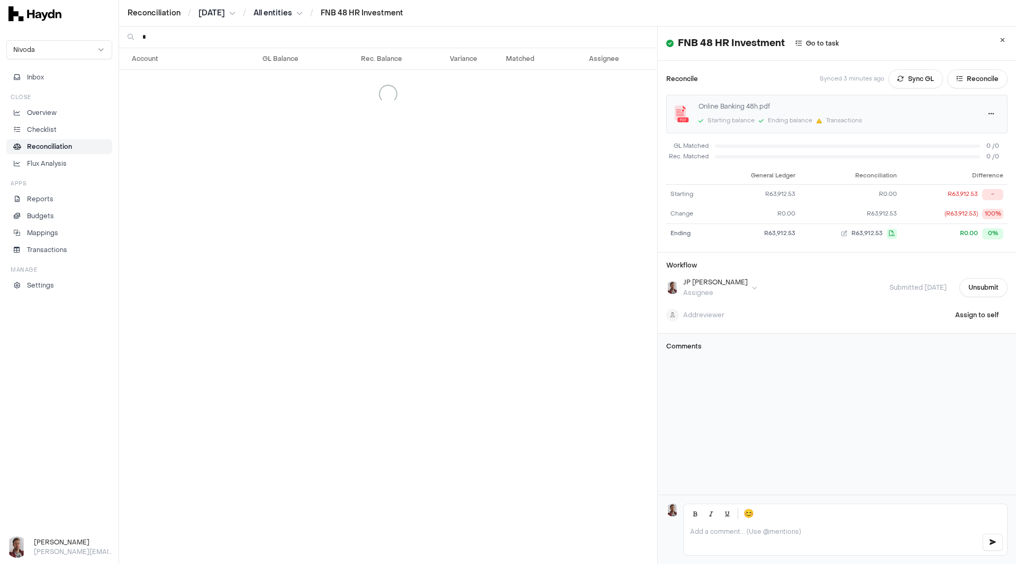
scroll to position [445, 0]
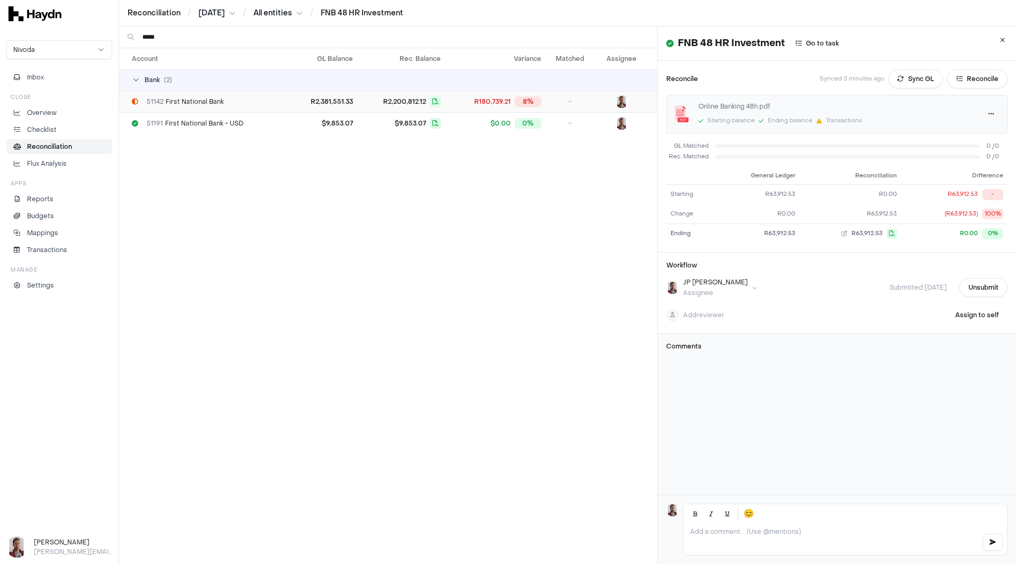
type input "*****"
click at [210, 106] on td "51142 First National Bank" at bounding box center [204, 102] width 171 height 22
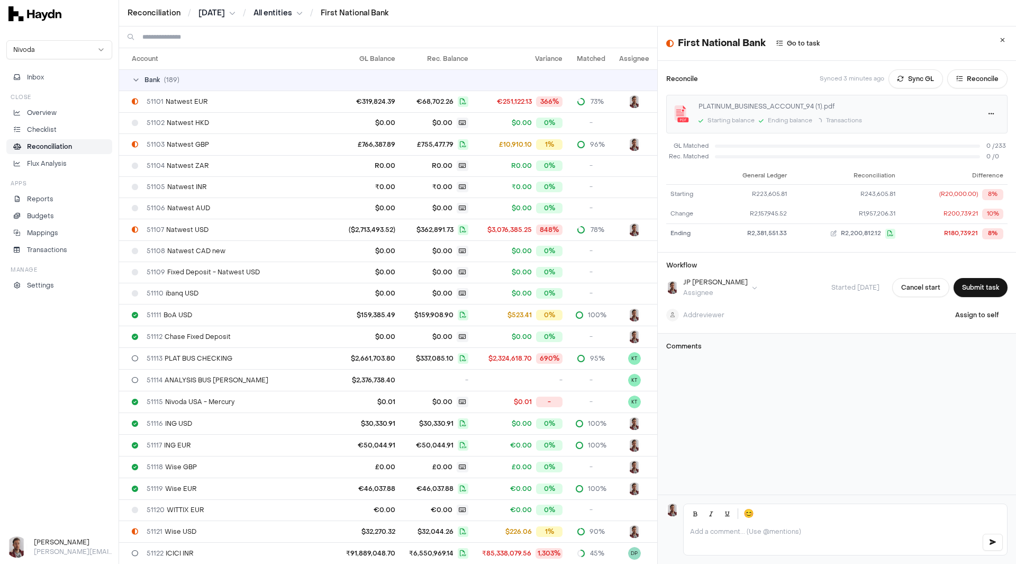
scroll to position [882, 0]
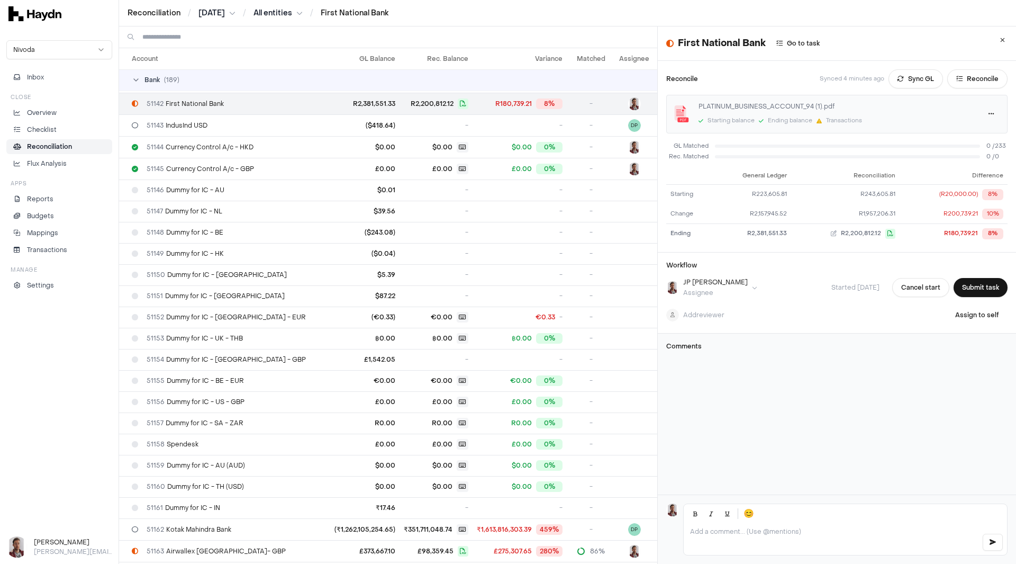
click at [226, 35] on input at bounding box center [395, 36] width 506 height 21
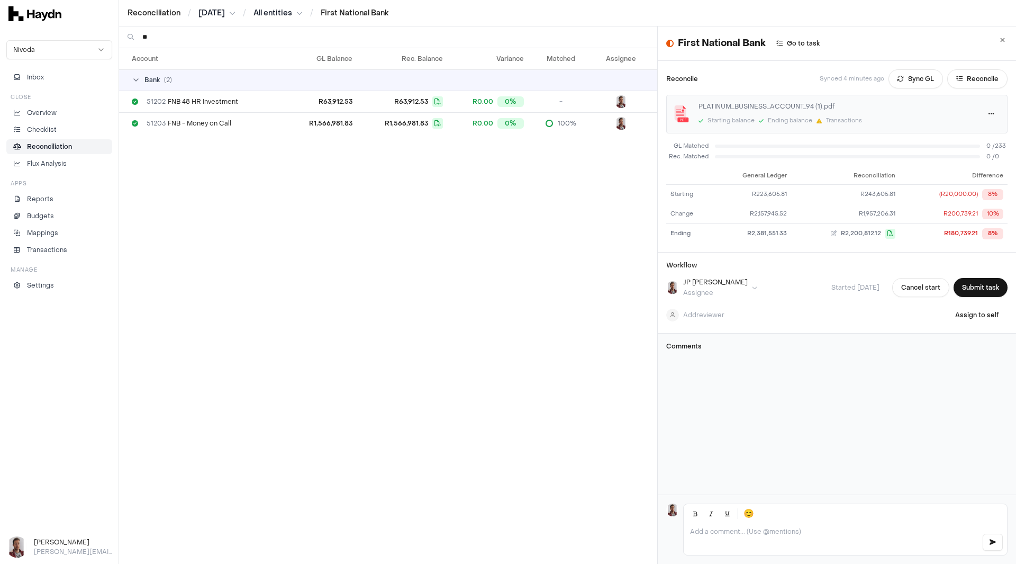
type input "*"
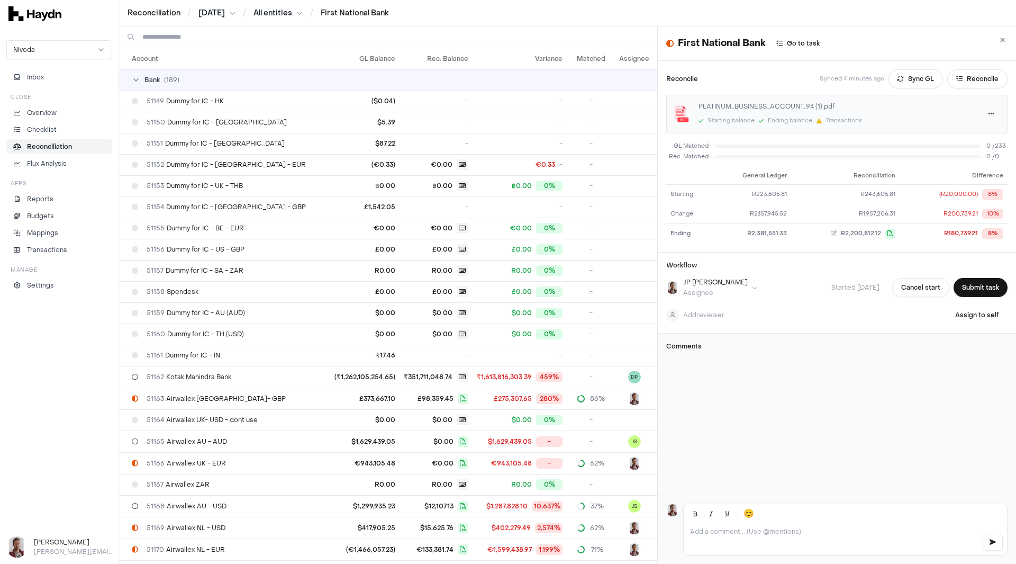
scroll to position [1041, 0]
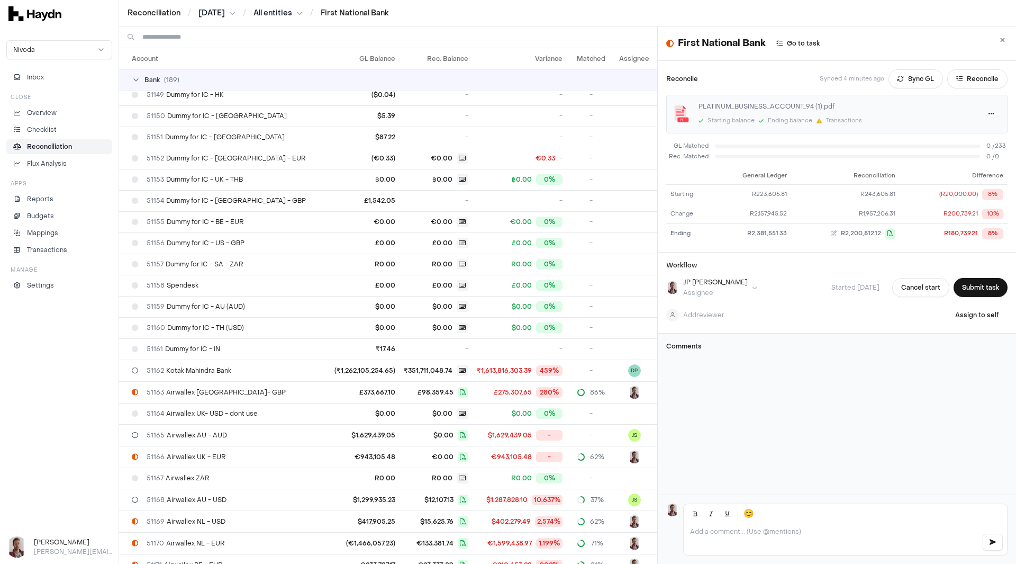
click at [220, 34] on input at bounding box center [395, 36] width 506 height 21
click at [193, 39] on input at bounding box center [395, 36] width 506 height 21
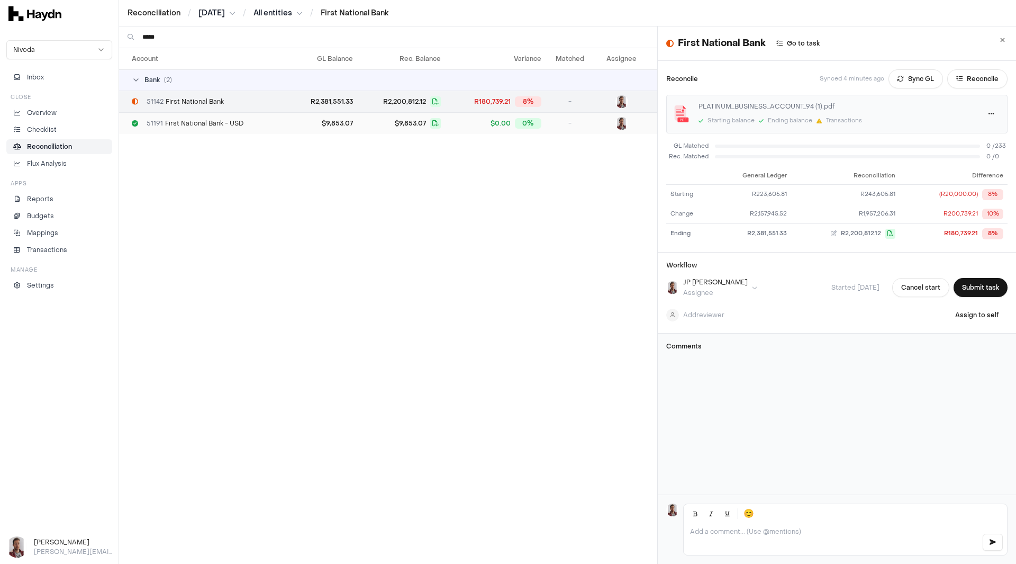
type input "*****"
click at [188, 125] on span "51191 First National Bank - USD" at bounding box center [195, 123] width 97 height 8
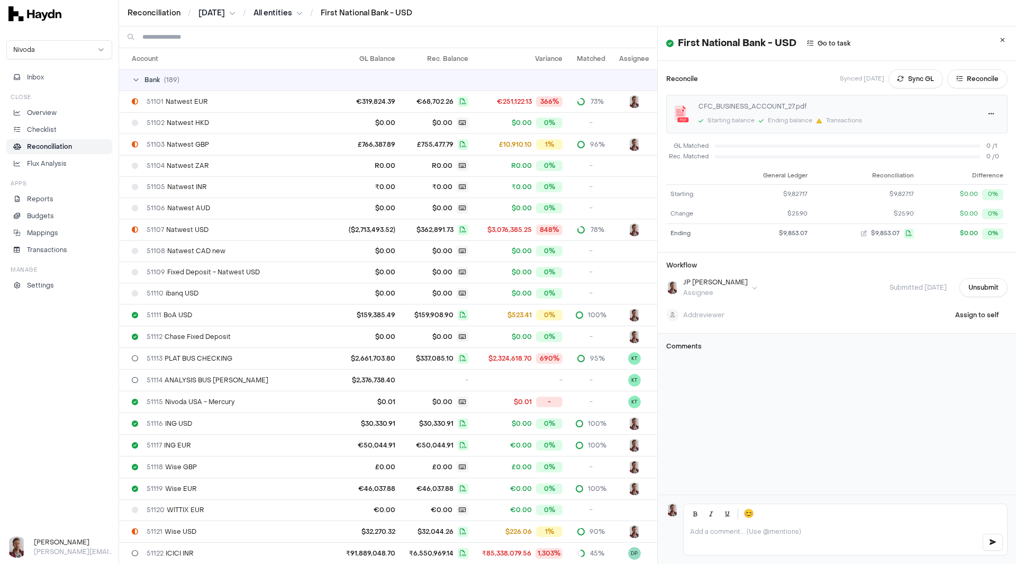
scroll to position [1935, 0]
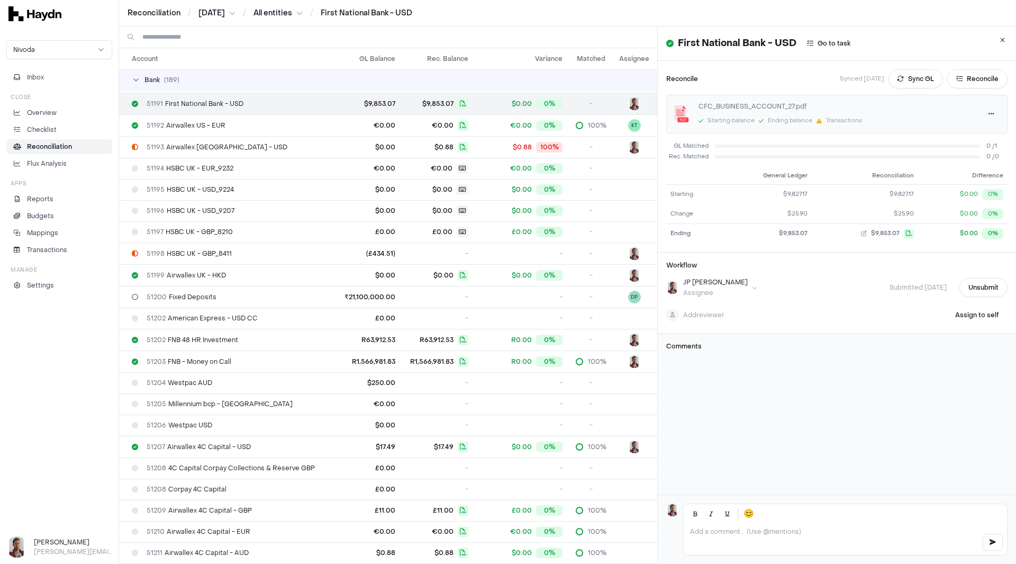
click at [199, 39] on input at bounding box center [395, 36] width 506 height 21
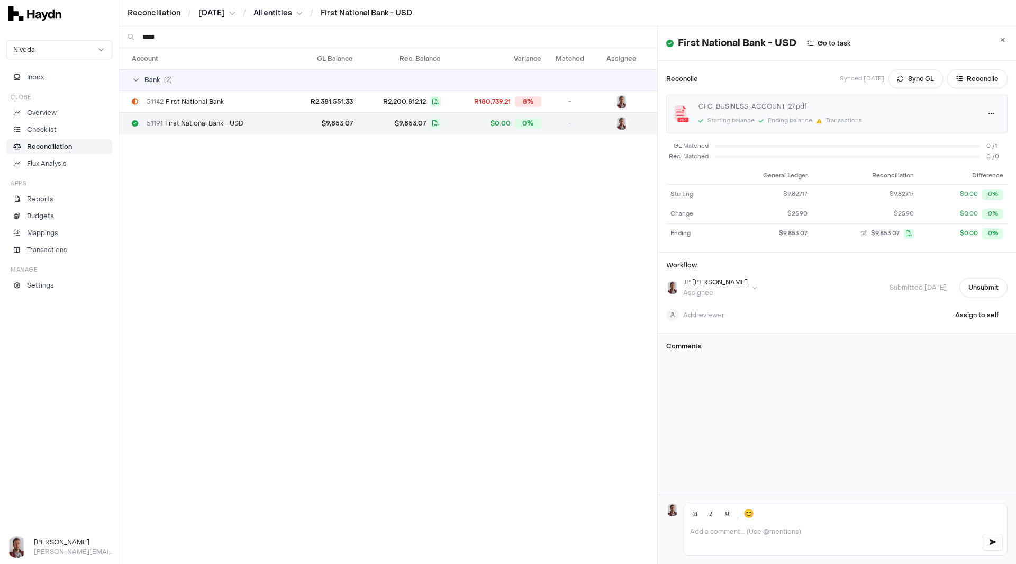
click at [393, 218] on div "Account GL Balance Rec. Balance Variance Matched Assignee Bank ( 2 ) 51142 Firs…" at bounding box center [388, 306] width 538 height 516
click at [212, 41] on input "*****" at bounding box center [395, 36] width 506 height 21
type input "*"
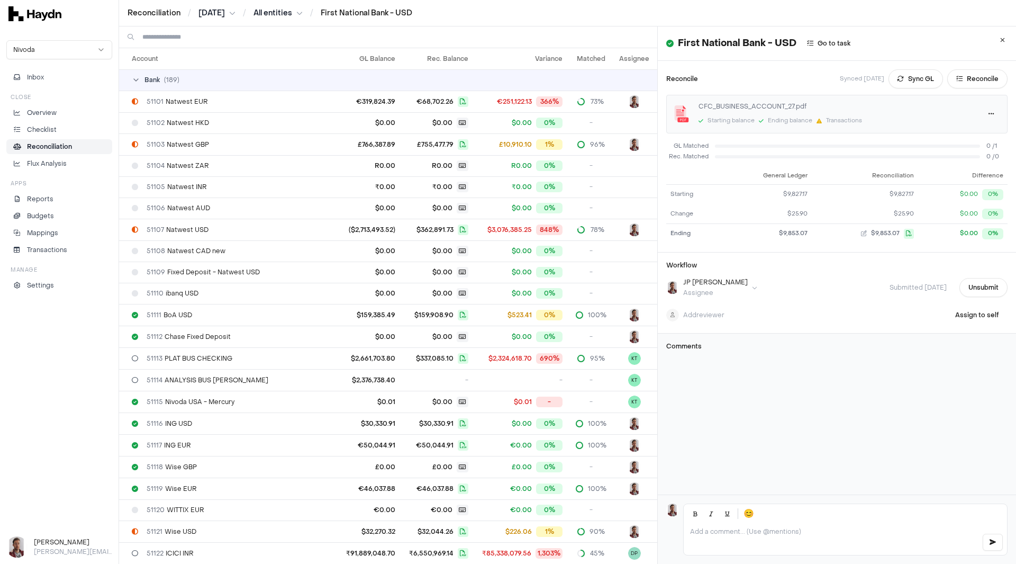
scroll to position [1935, 0]
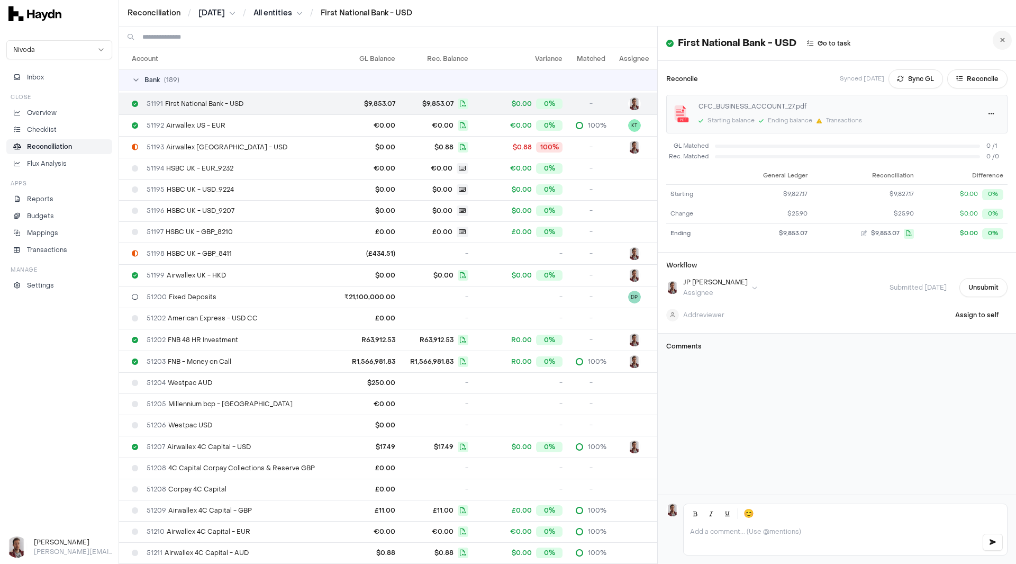
click at [1000, 39] on icon at bounding box center [1002, 40] width 5 height 6
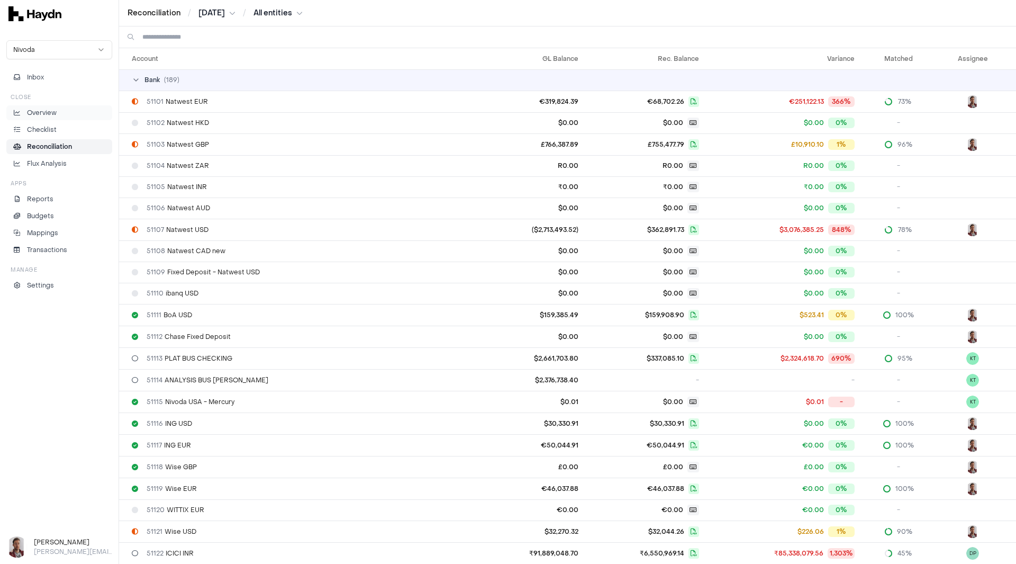
click at [55, 115] on p "Overview" at bounding box center [42, 113] width 30 height 10
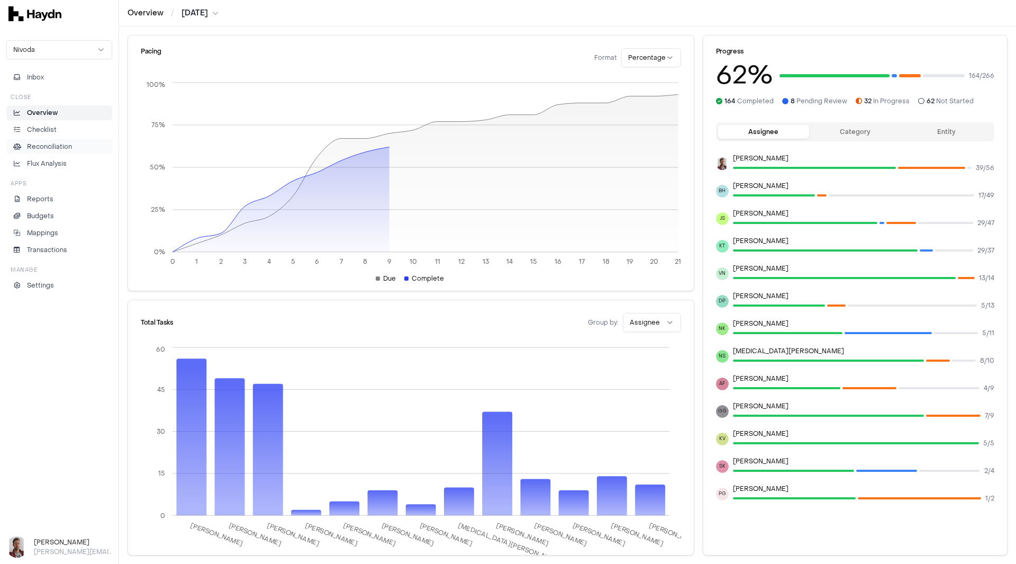
click at [52, 148] on p "Reconciliation" at bounding box center [49, 147] width 45 height 10
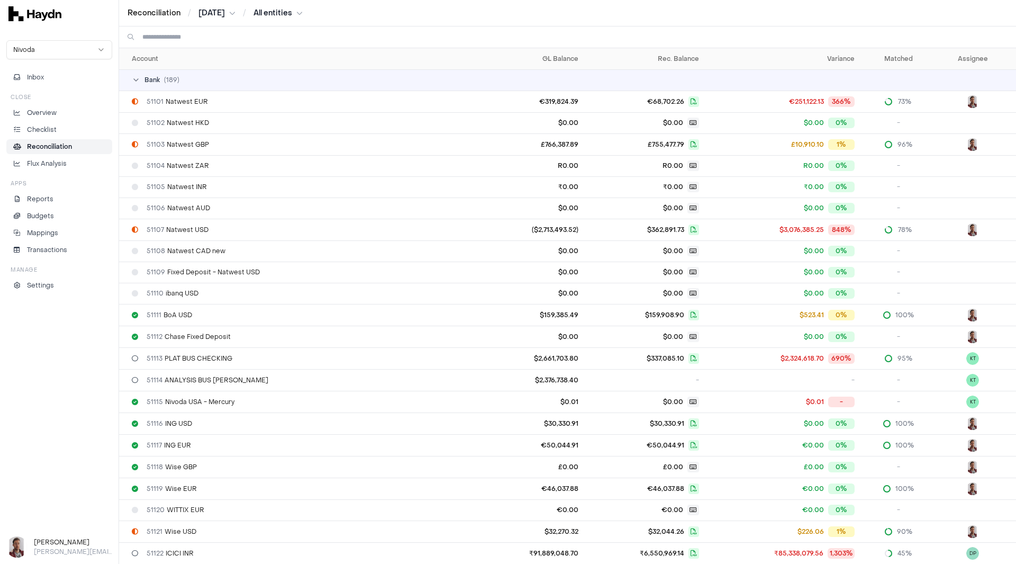
click at [958, 58] on th "Assignee" at bounding box center [977, 58] width 78 height 21
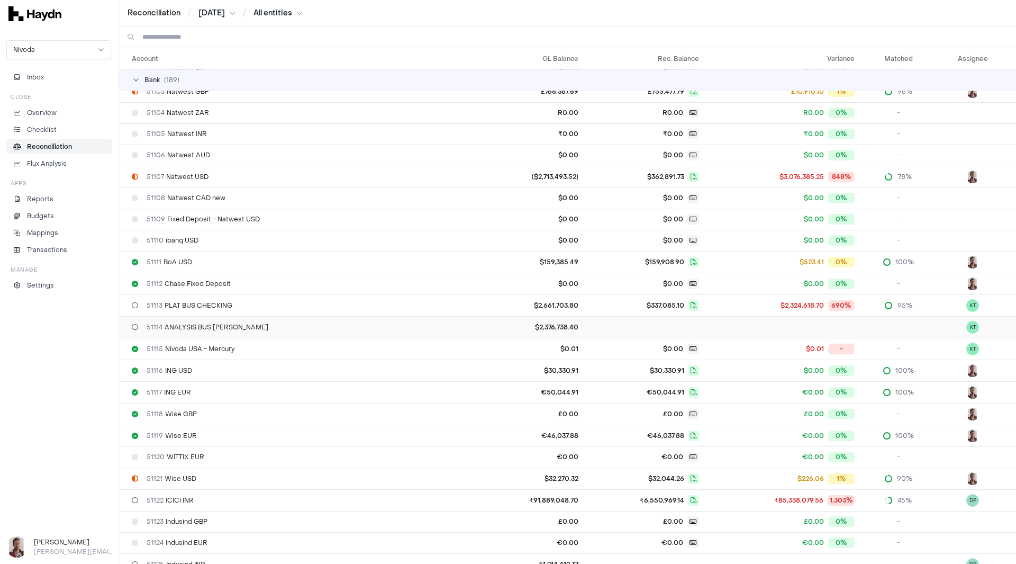
click at [201, 330] on span "51114 ANALYSIS BUS CK WINT" at bounding box center [208, 327] width 122 height 8
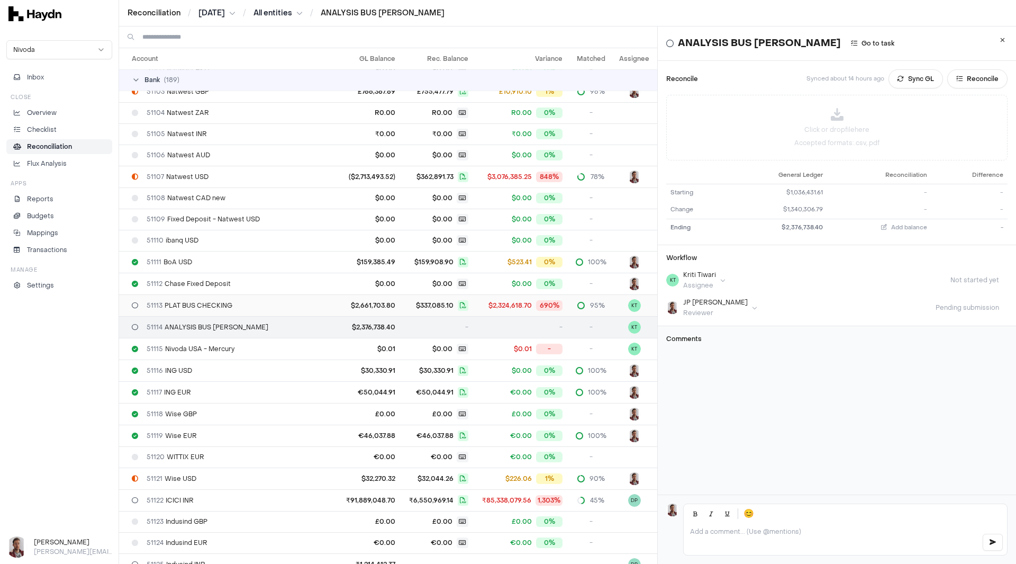
click at [203, 304] on span "51113 PLAT BUS CHECKING" at bounding box center [190, 305] width 86 height 8
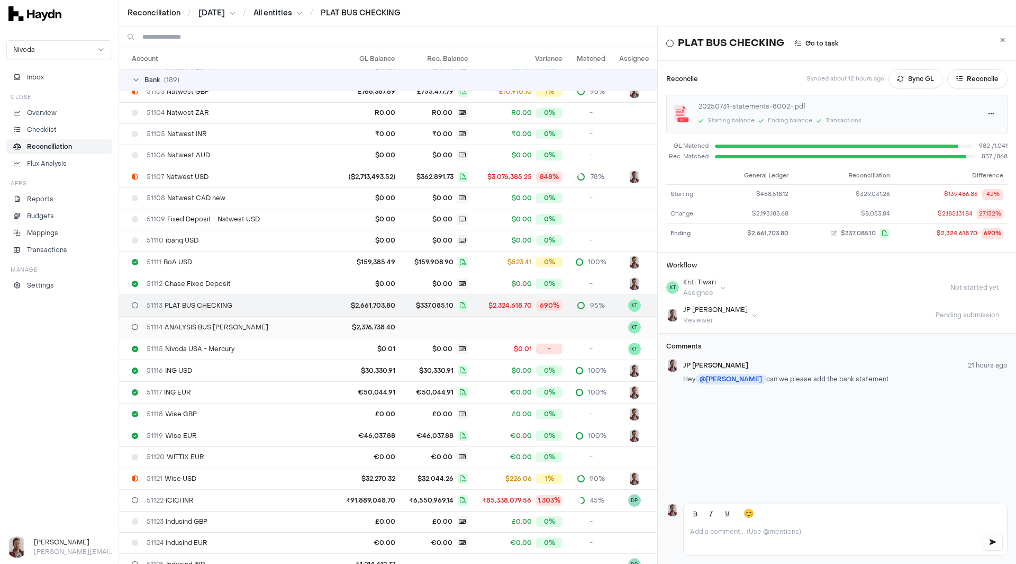
click at [205, 329] on span "51114 ANALYSIS BUS CK WINT" at bounding box center [208, 327] width 122 height 8
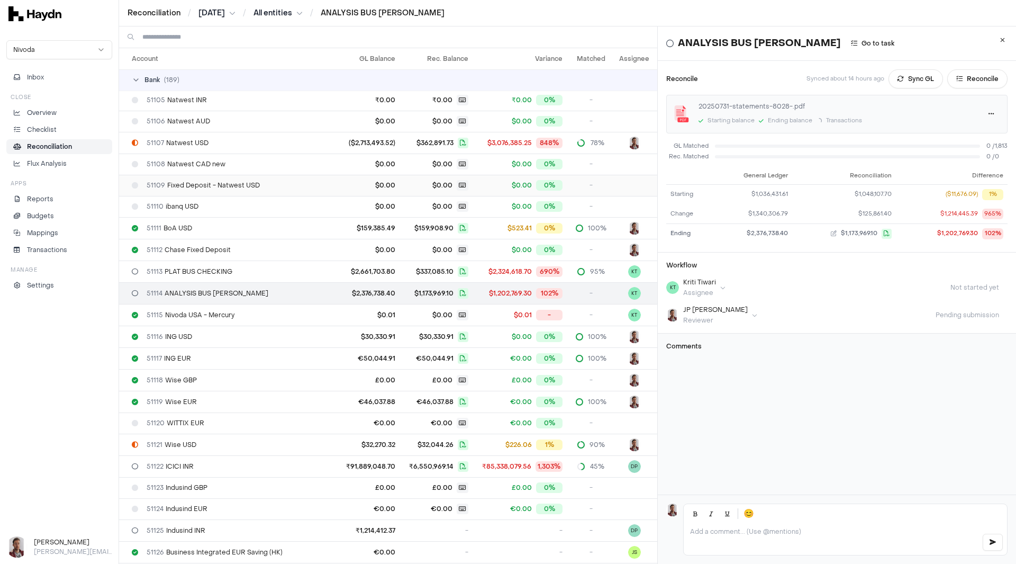
scroll to position [106, 0]
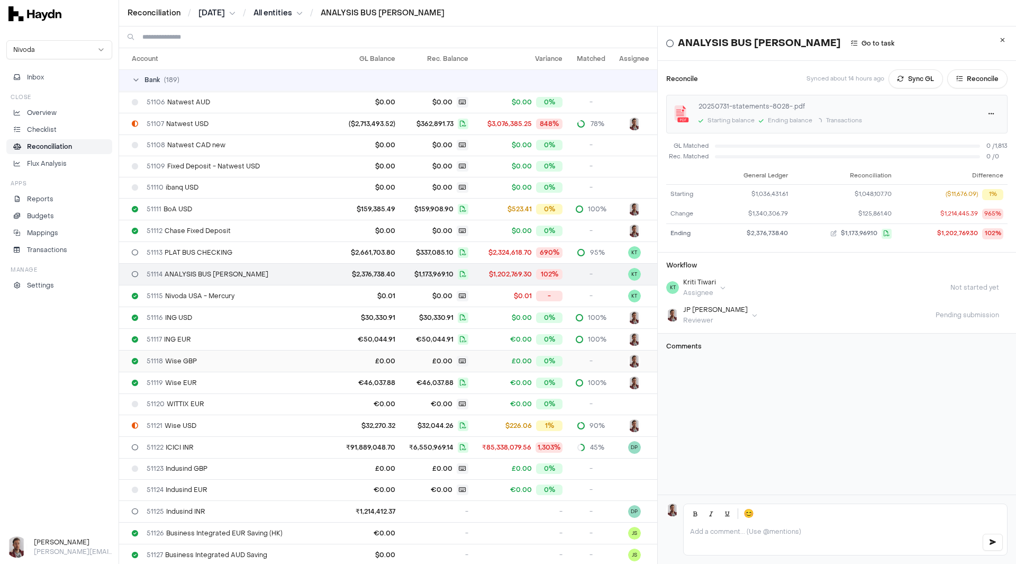
click at [301, 360] on div "51118 Wise GBP" at bounding box center [229, 361] width 194 height 8
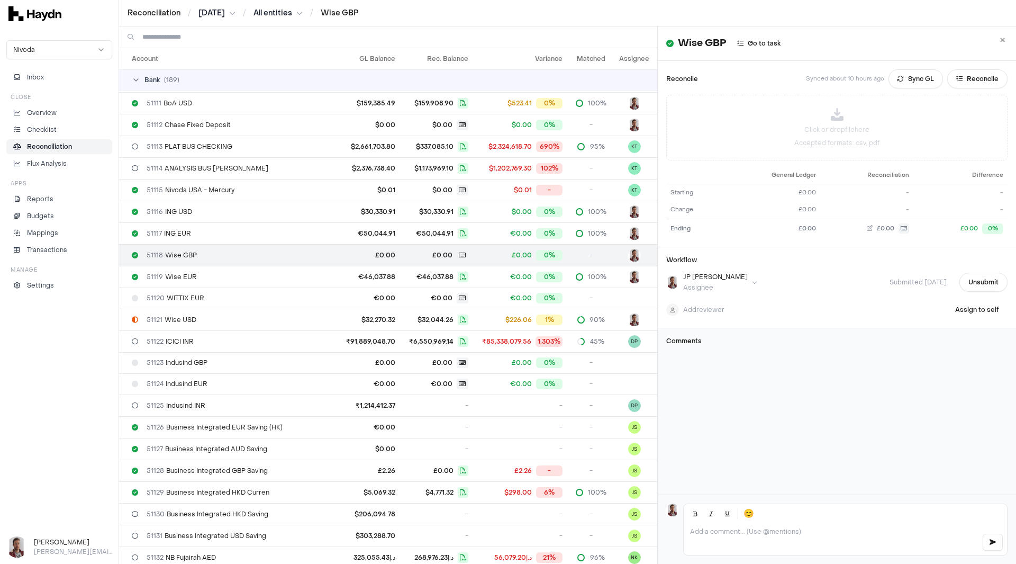
scroll to position [265, 0]
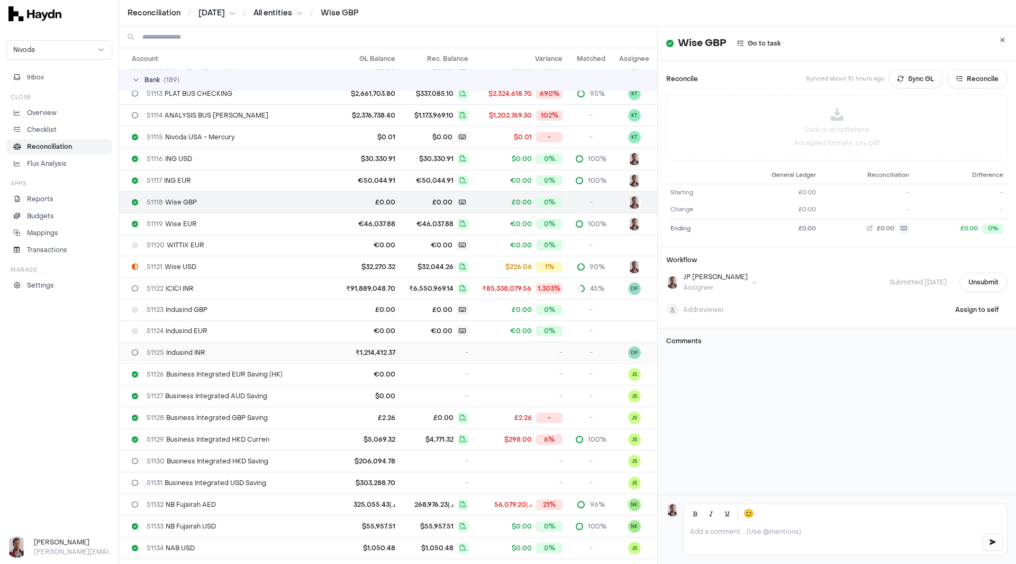
click at [262, 354] on div "51125 Indusind INR" at bounding box center [229, 352] width 194 height 8
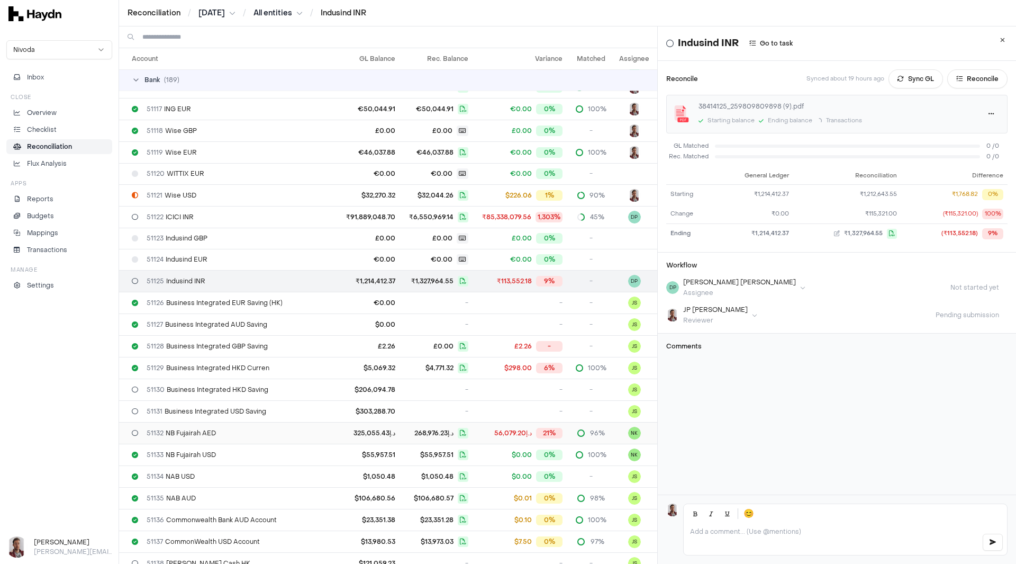
scroll to position [265, 0]
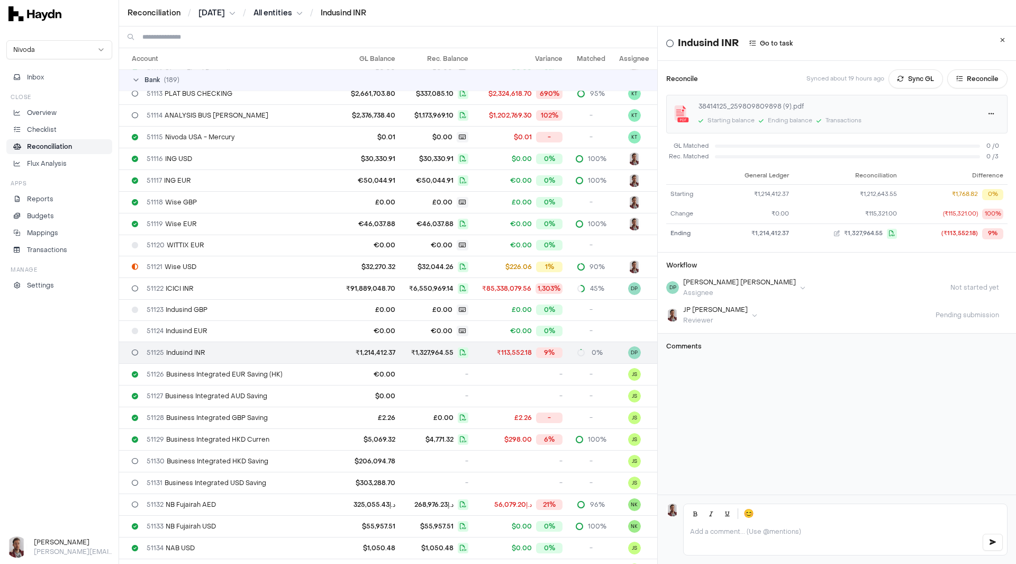
click at [773, 386] on div "Indusind INR Go to task Reconcile Synced about 19 hours ago Sync GL Reconcile 3…" at bounding box center [837, 260] width 358 height 468
click at [770, 420] on div "Indusind INR Go to task Reconcile Synced about 19 hours ago Sync GL Reconcile 3…" at bounding box center [837, 260] width 358 height 468
click at [720, 529] on div at bounding box center [845, 539] width 323 height 32
click at [207, 14] on html "Reconciliation / Jul 2025 / All entities / Indusind INR Nivoda Inbox Close Over…" at bounding box center [508, 282] width 1016 height 564
click at [213, 133] on div "May 2025" at bounding box center [218, 134] width 62 height 15
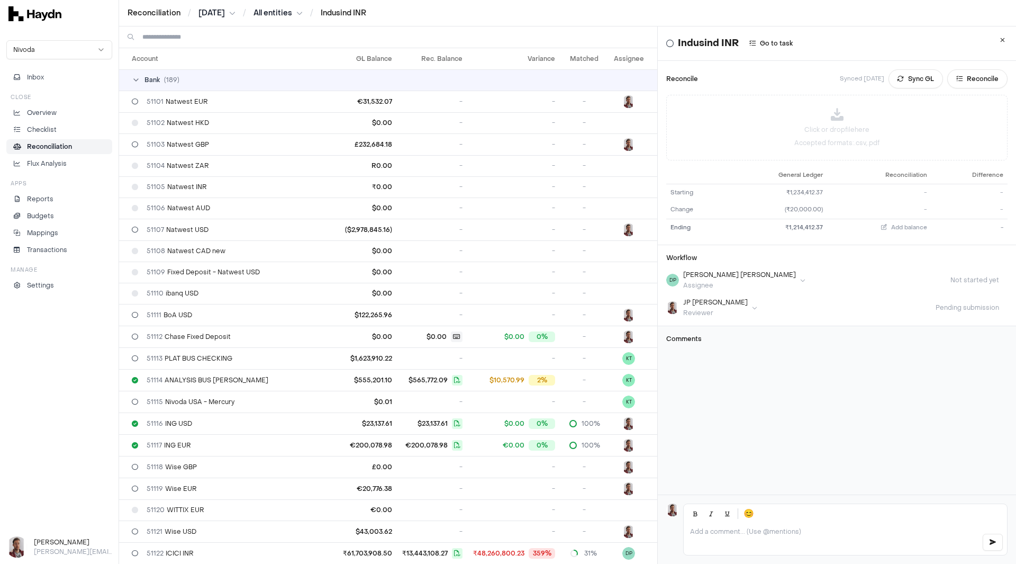
scroll to position [513, 0]
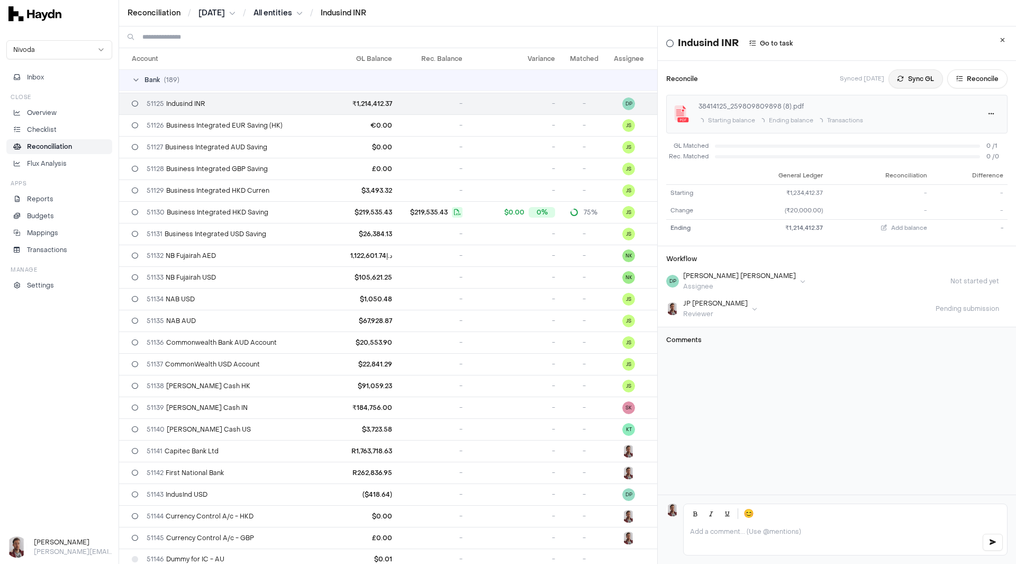
click at [903, 84] on button "Sync GL" at bounding box center [916, 78] width 55 height 19
click at [897, 227] on span "Add balance" at bounding box center [909, 228] width 36 height 8
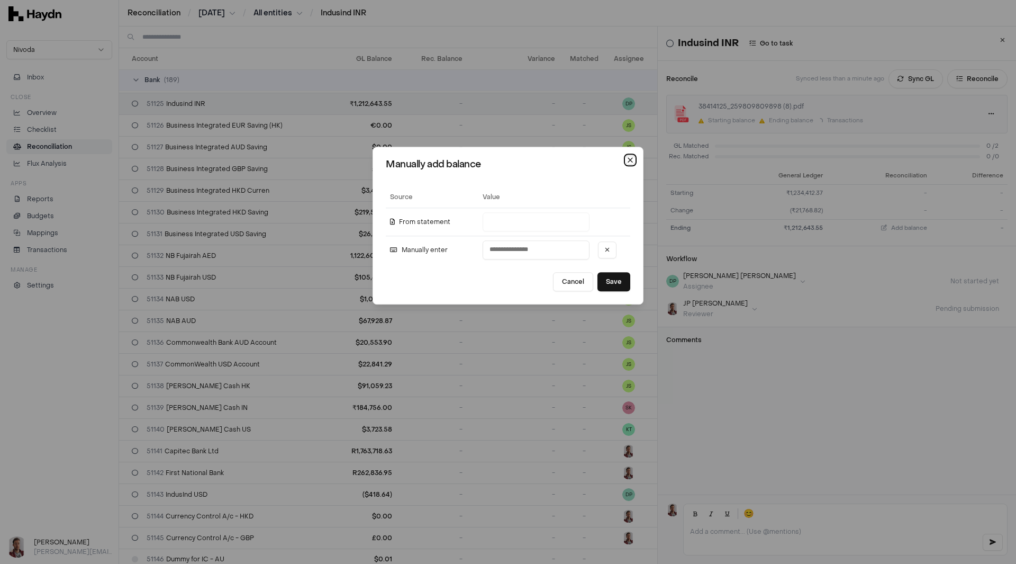
click at [628, 160] on icon "button" at bounding box center [630, 160] width 4 height 4
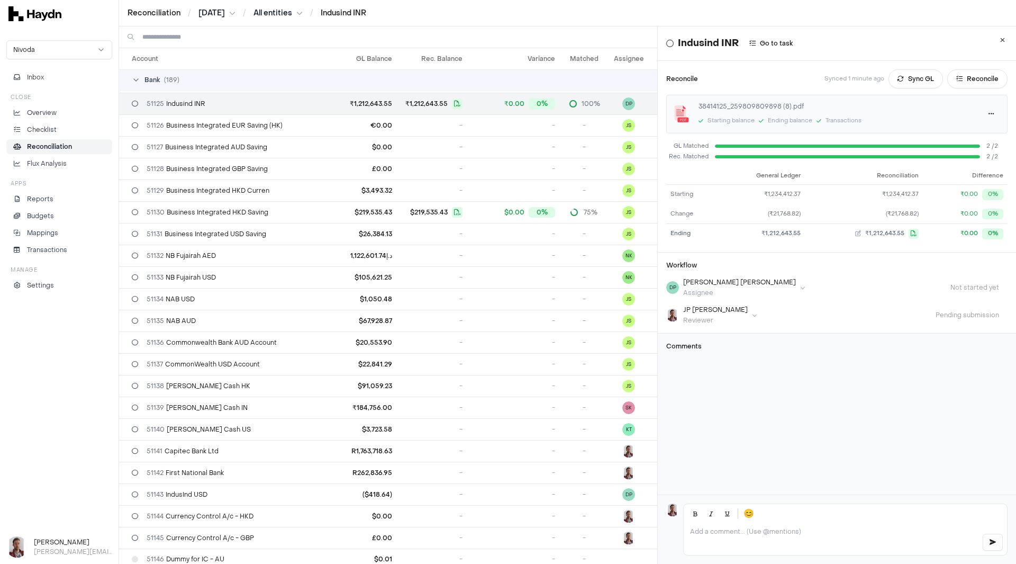
click at [707, 282] on html "Reconciliation / May 2025 / All entities / Indusind INR Nivoda Inbox Close Over…" at bounding box center [508, 282] width 1016 height 564
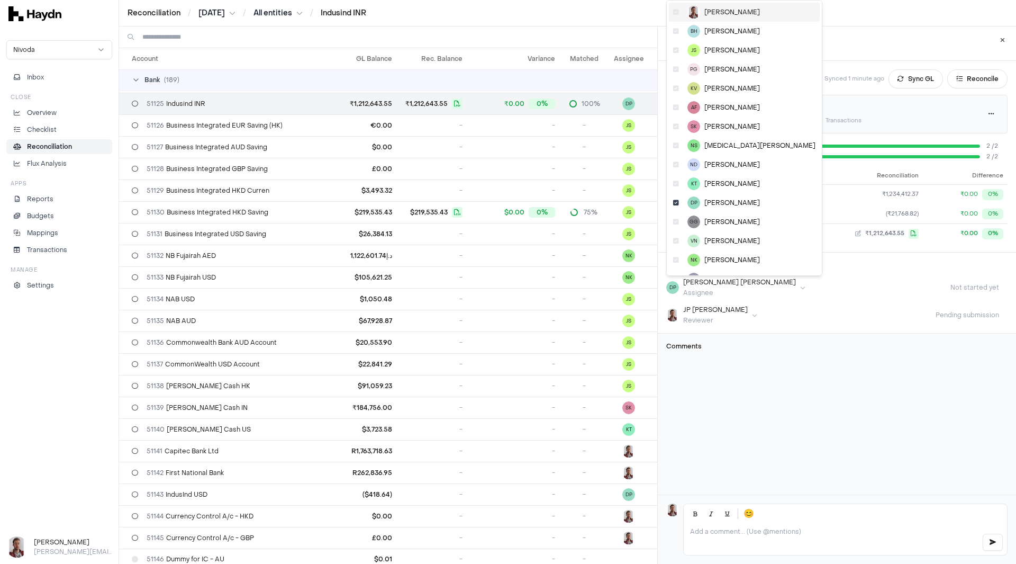
click at [677, 13] on icon at bounding box center [676, 12] width 6 height 6
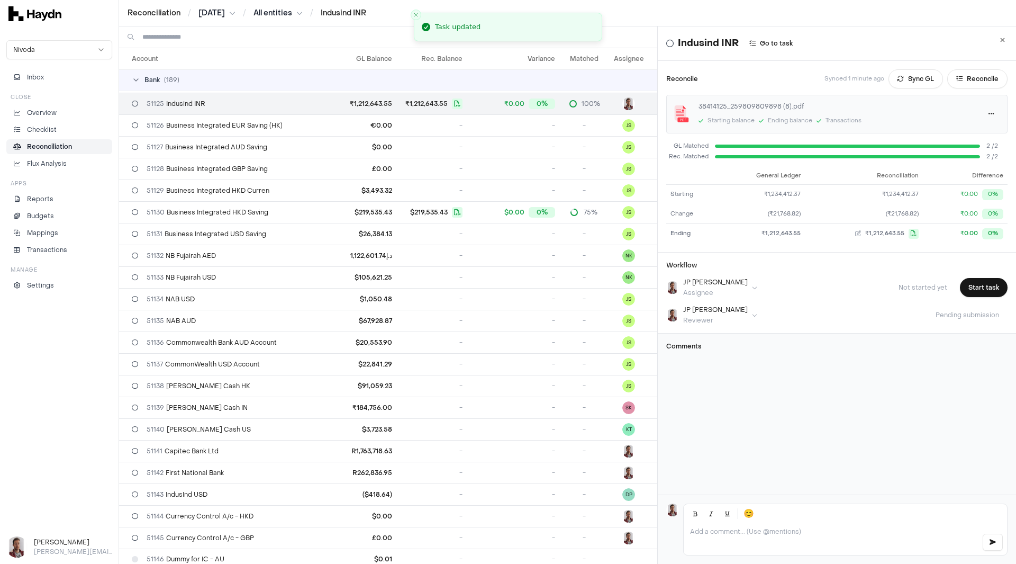
click at [713, 318] on html "Reconciliation / May 2025 / All entities / Indusind INR Nivoda Inbox Close Over…" at bounding box center [508, 282] width 1016 height 564
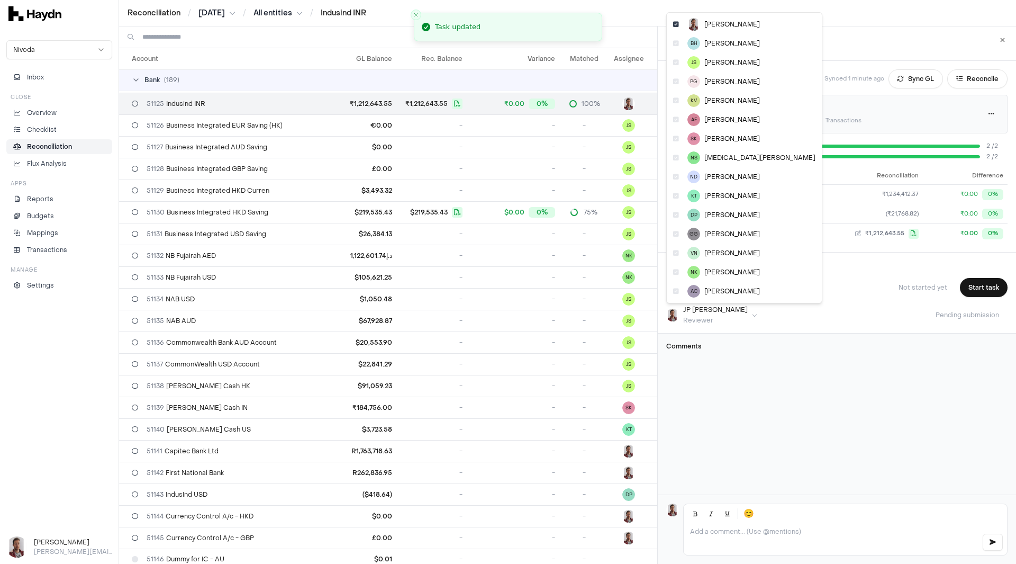
click at [969, 288] on html "Reconciliation / May 2025 / All entities / Indusind INR Nivoda Inbox Close Over…" at bounding box center [508, 282] width 1016 height 564
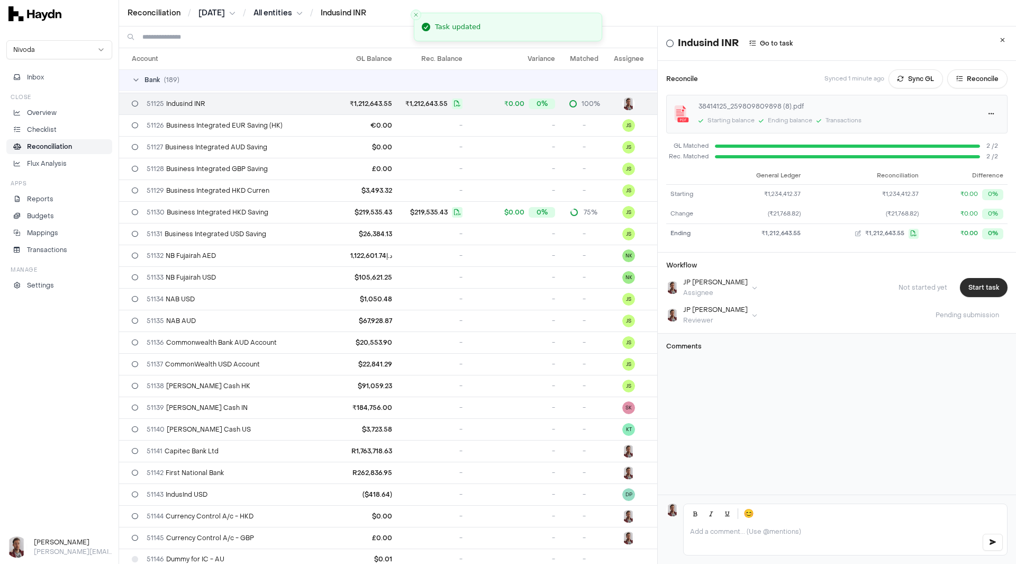
click at [969, 289] on button "Start task" at bounding box center [984, 287] width 48 height 19
click at [965, 289] on button "Submit task" at bounding box center [981, 287] width 54 height 19
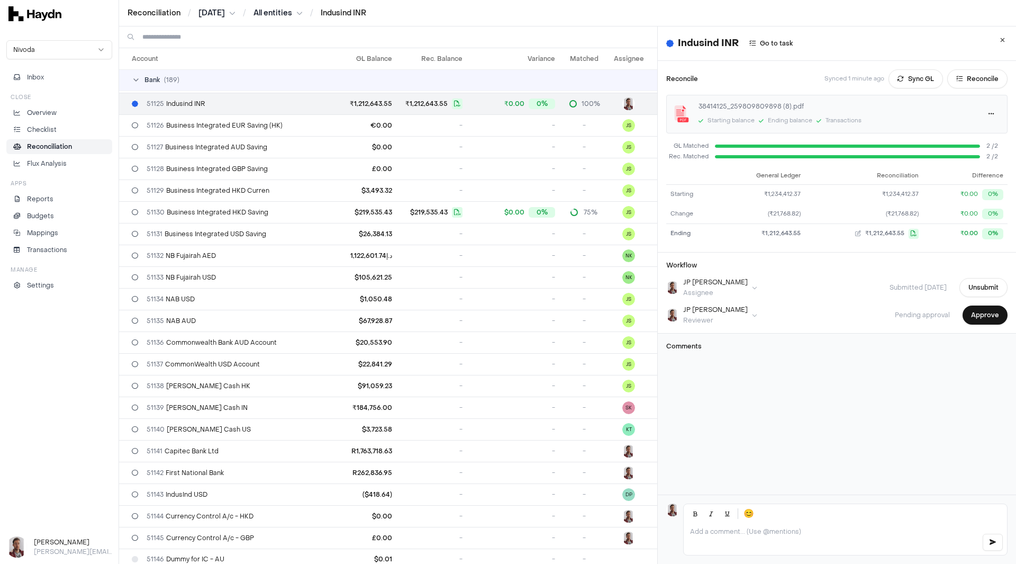
click at [709, 314] on html "Reconciliation / May 2025 / All entities / Indusind INR Nivoda Inbox Close Over…" at bounding box center [508, 282] width 1016 height 564
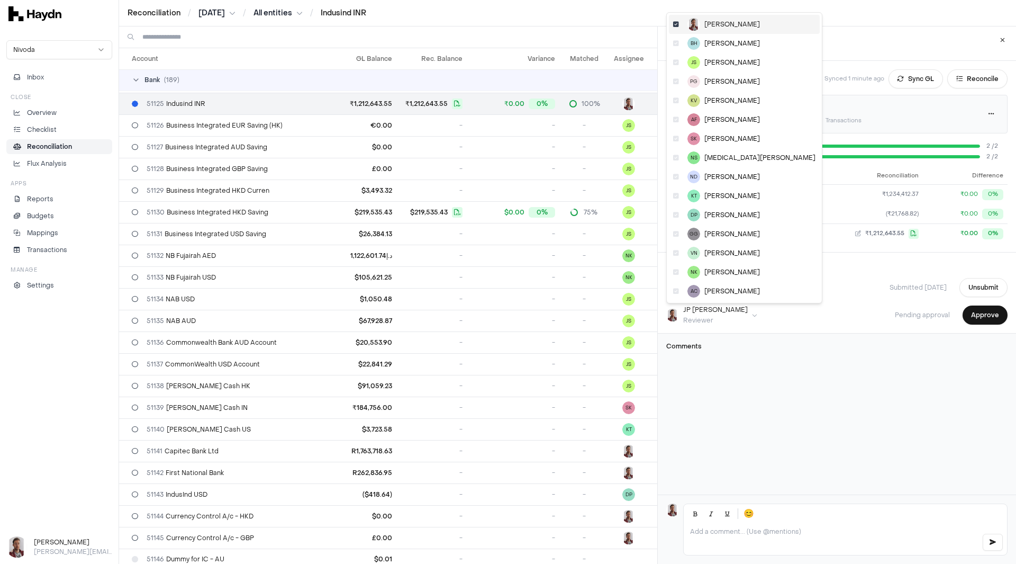
click at [675, 23] on icon at bounding box center [676, 24] width 6 height 6
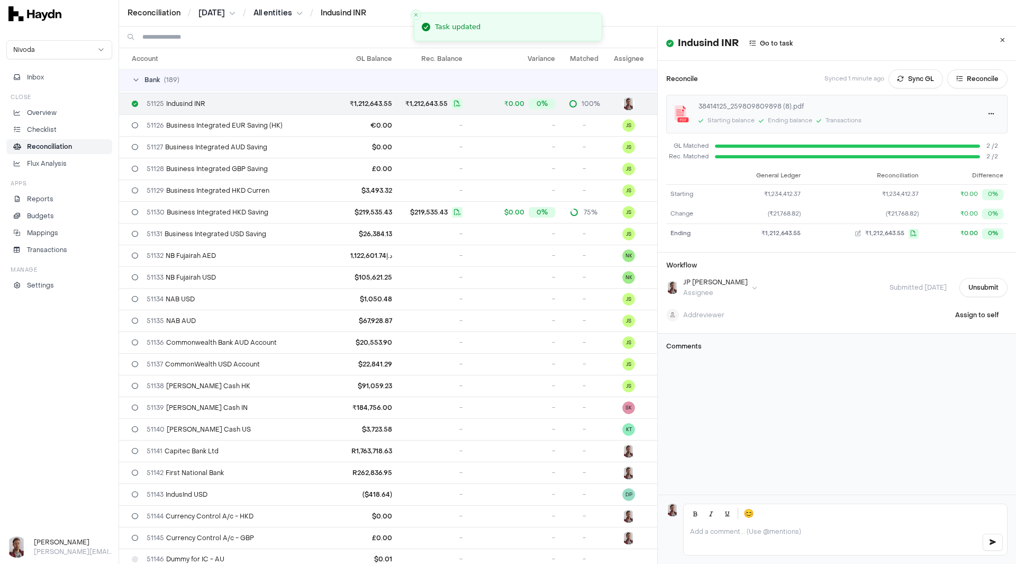
click at [782, 376] on div "Indusind INR Go to task Reconcile Synced 1 minute ago Sync GL Reconcile 3841412…" at bounding box center [837, 260] width 358 height 468
click at [223, 10] on html "Reconciliation / May 2025 / All entities / Indusind INR Nivoda Inbox 1 Close Ov…" at bounding box center [508, 282] width 1016 height 564
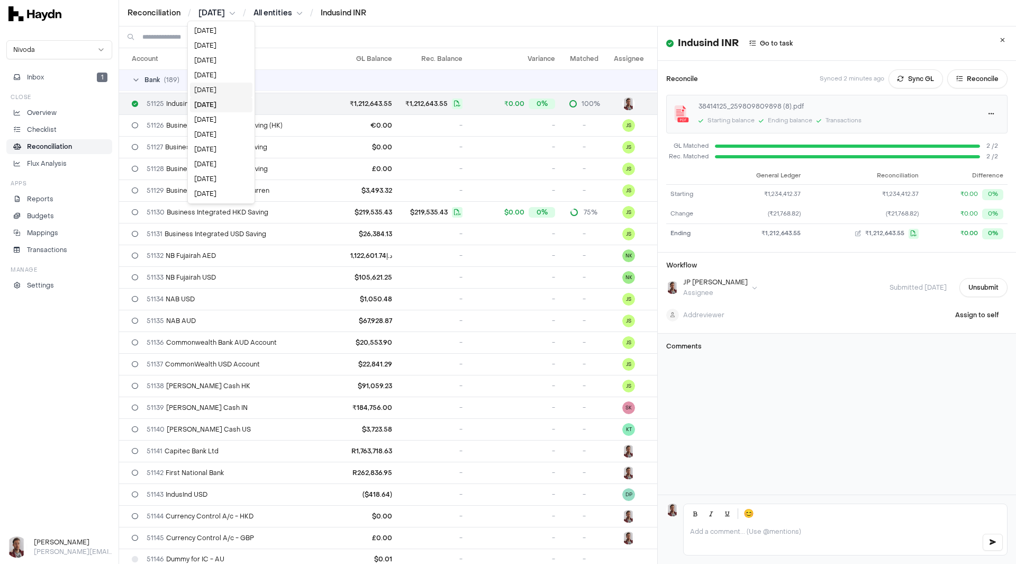
click at [211, 87] on div "Jun 2025" at bounding box center [221, 90] width 62 height 15
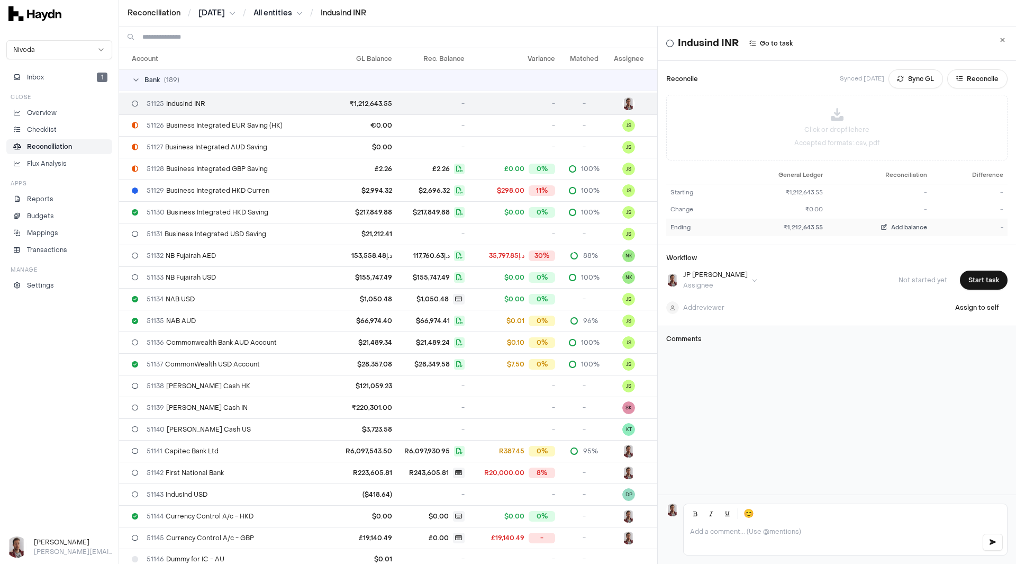
click at [891, 230] on span "Add balance" at bounding box center [909, 227] width 36 height 8
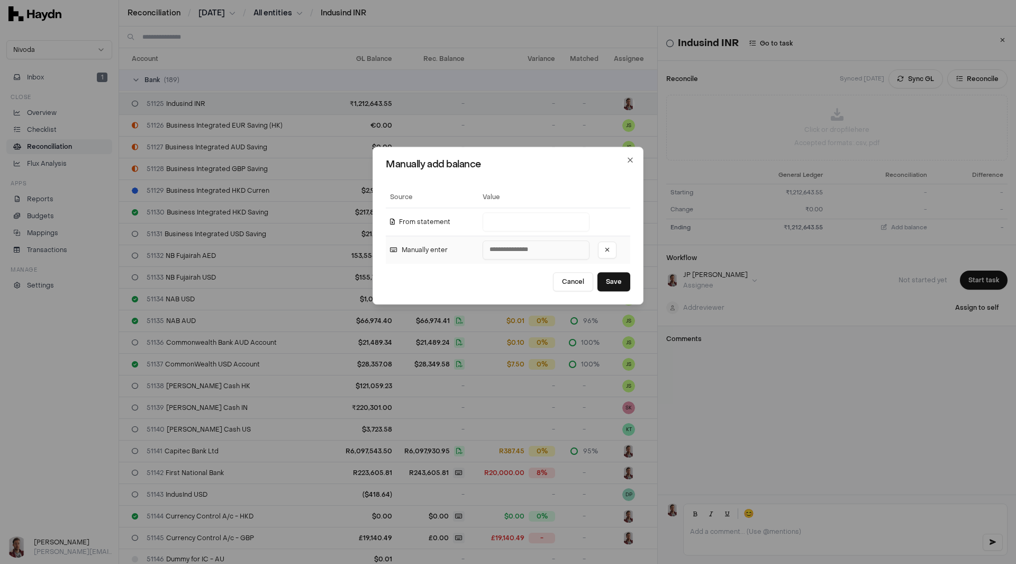
click at [514, 251] on input "number" at bounding box center [536, 249] width 107 height 19
click at [528, 251] on input "number" at bounding box center [536, 249] width 107 height 19
click at [515, 247] on input "number" at bounding box center [536, 249] width 107 height 19
click at [558, 285] on button "Cancel" at bounding box center [573, 281] width 40 height 19
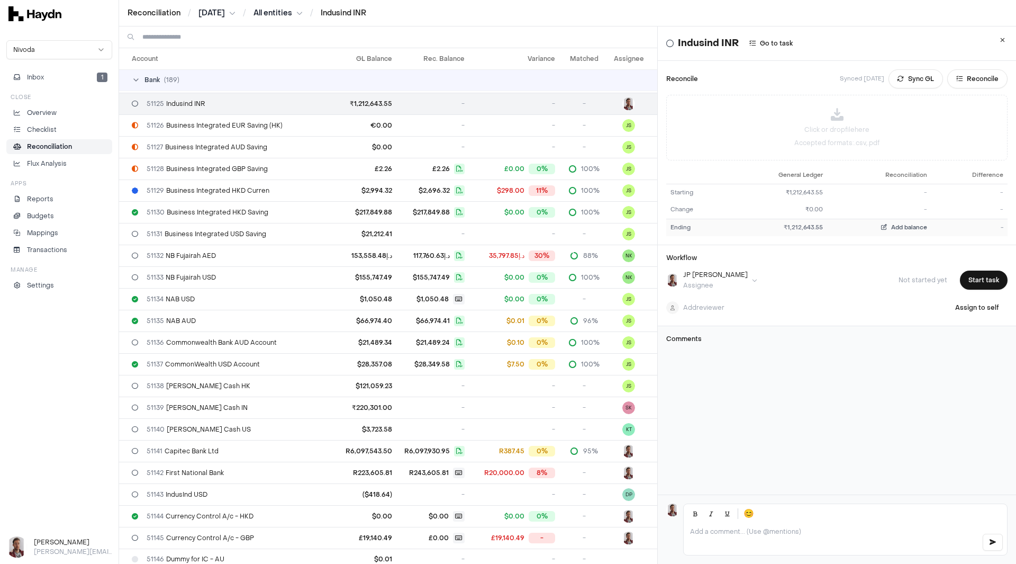
click at [898, 228] on span "Add balance" at bounding box center [909, 227] width 36 height 8
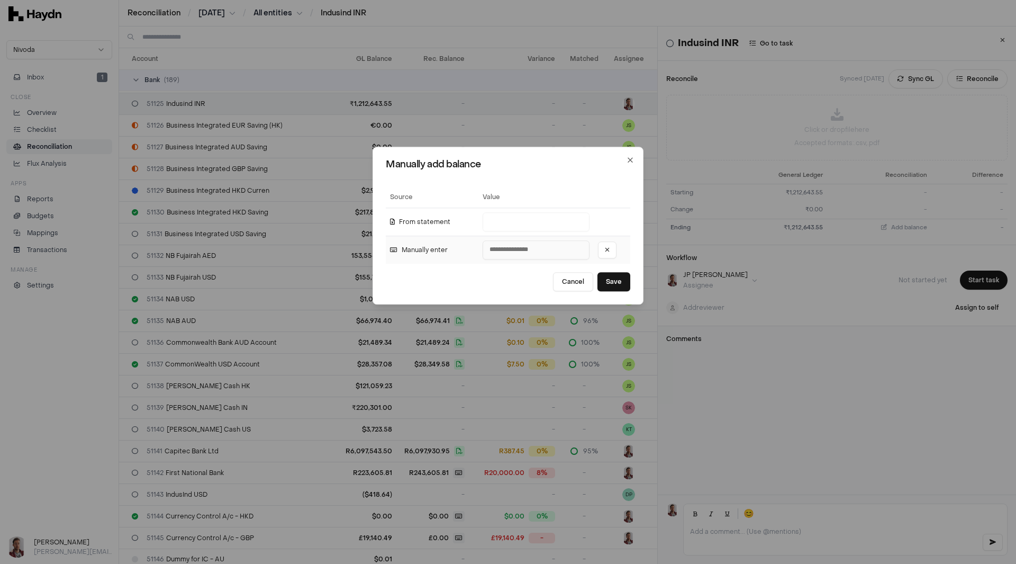
click at [542, 254] on input "number" at bounding box center [536, 249] width 107 height 19
click at [605, 251] on icon at bounding box center [607, 250] width 5 height 6
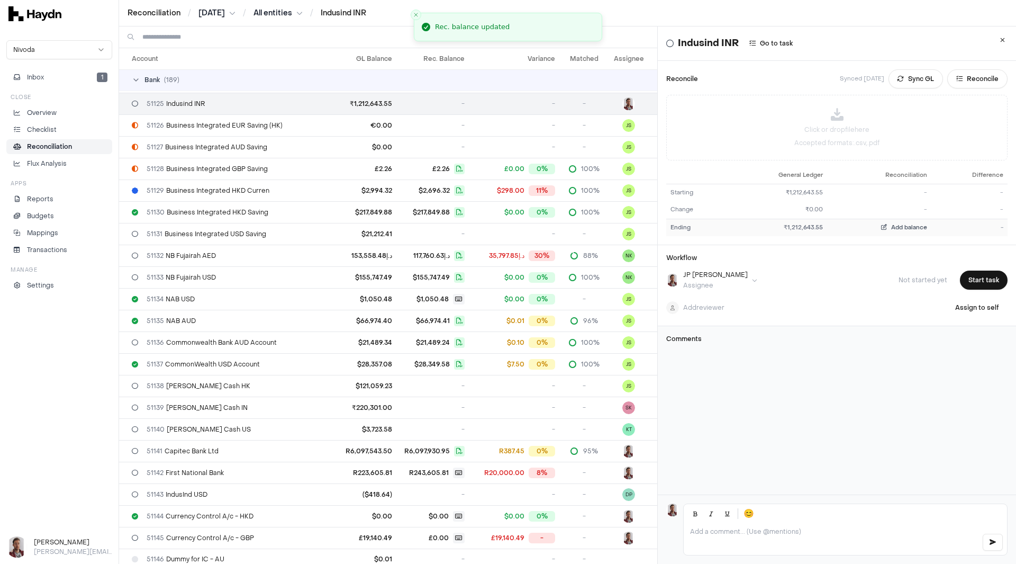
click at [891, 225] on span "Add balance" at bounding box center [909, 227] width 36 height 8
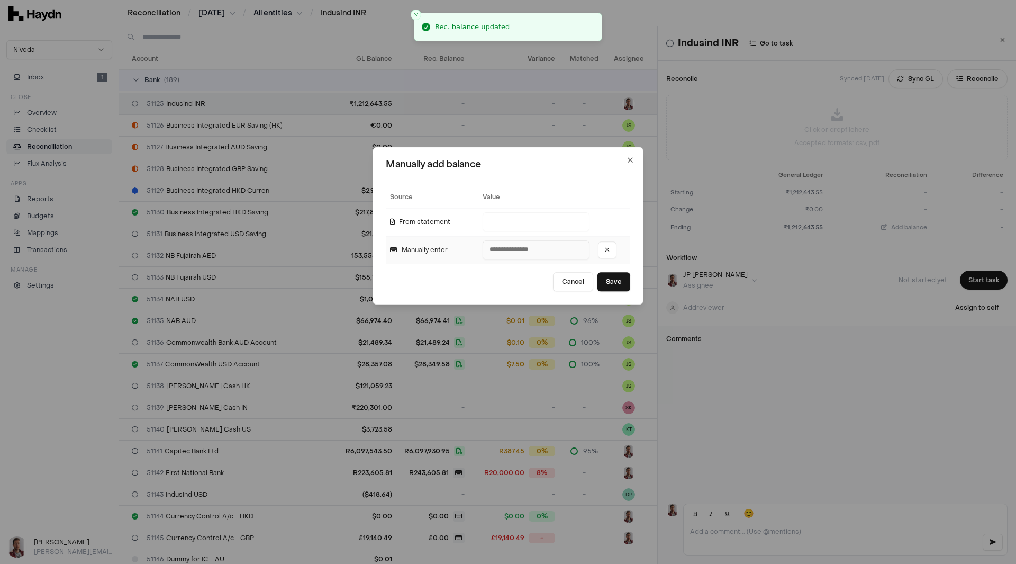
click at [515, 254] on input "number" at bounding box center [536, 249] width 107 height 19
type input "*"
click at [566, 281] on button "Cancel" at bounding box center [573, 281] width 40 height 19
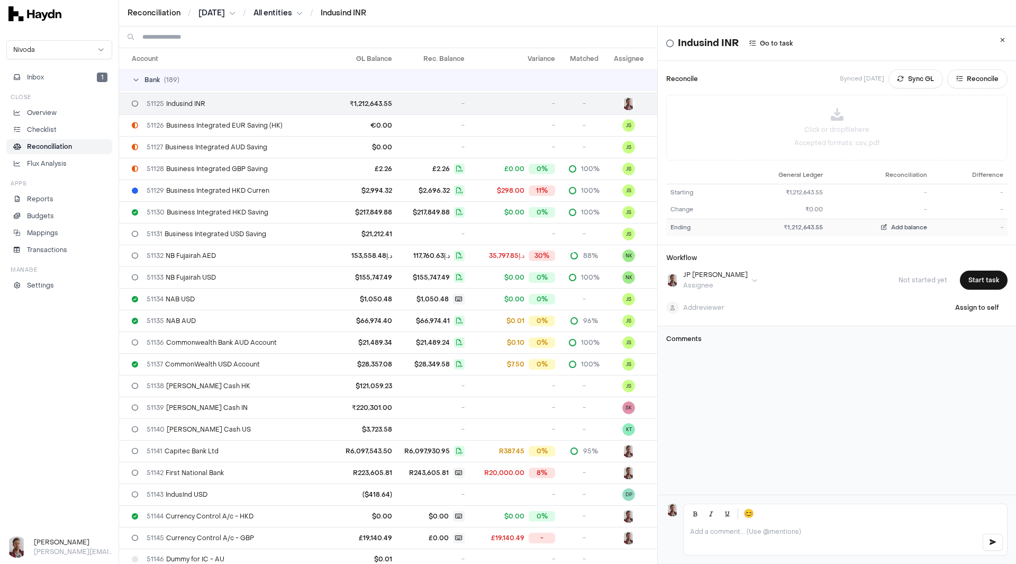
click at [891, 228] on span "Add balance" at bounding box center [909, 227] width 36 height 8
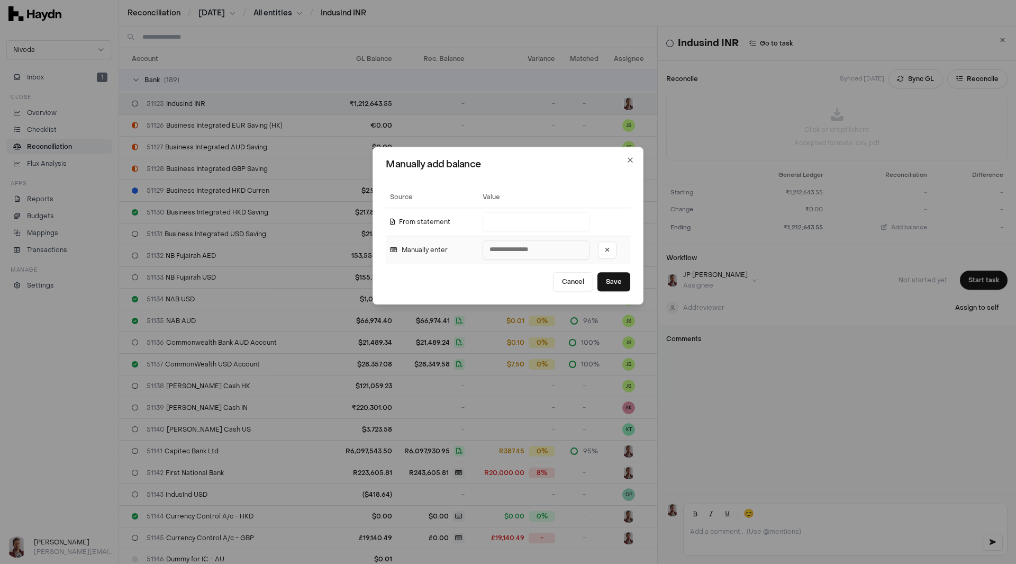
click at [490, 251] on input "number" at bounding box center [536, 249] width 107 height 19
type input "**********"
click at [609, 278] on button "Save" at bounding box center [614, 281] width 33 height 19
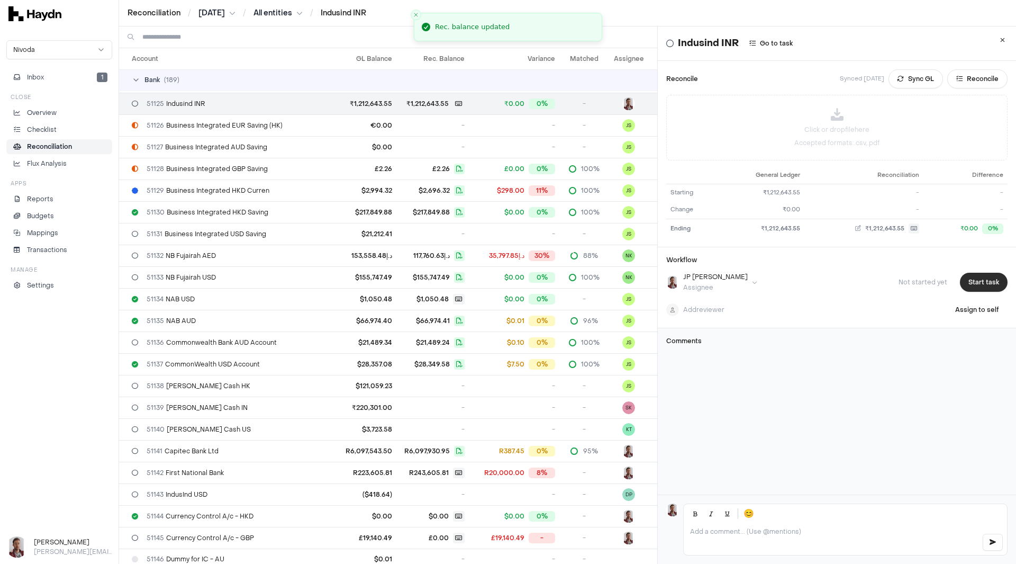
click at [969, 286] on button "Start task" at bounding box center [984, 282] width 48 height 19
click at [969, 286] on button "Submit task" at bounding box center [981, 282] width 54 height 19
click at [214, 12] on html "Reconciliation / Jun 2025 / All entities / Indusind INR Nivoda Inbox 1 Close Ov…" at bounding box center [508, 282] width 1016 height 564
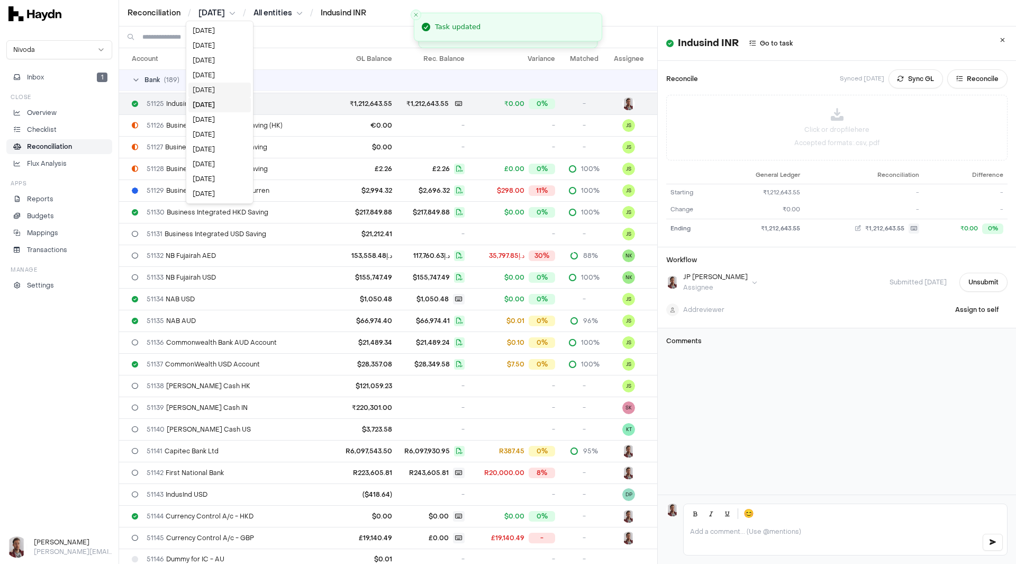
click at [213, 91] on div "[DATE]" at bounding box center [219, 90] width 62 height 15
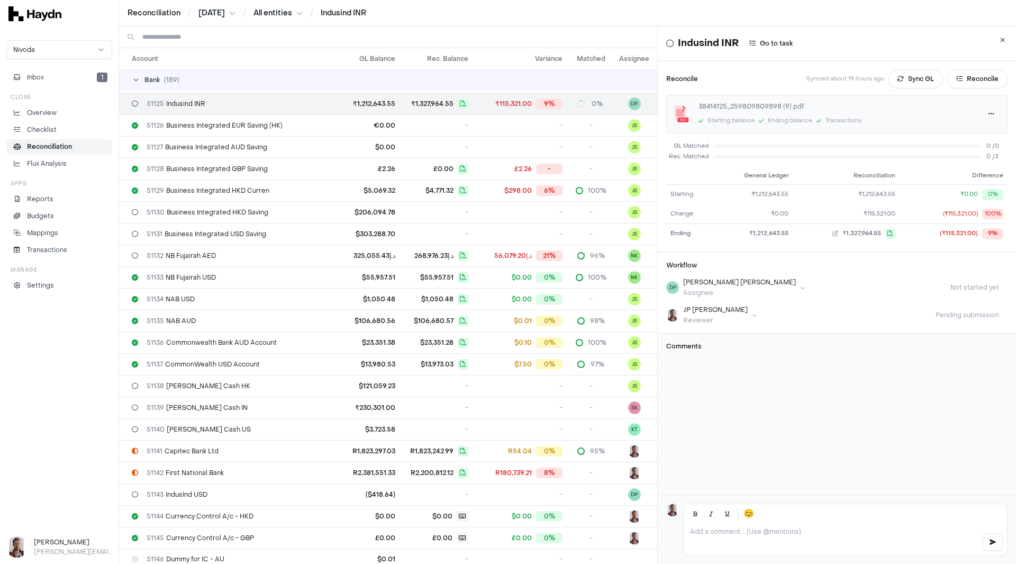
click at [773, 527] on p at bounding box center [831, 531] width 283 height 8
click at [246, 214] on span "51130 Business Integrated HKD Saving" at bounding box center [208, 212] width 122 height 8
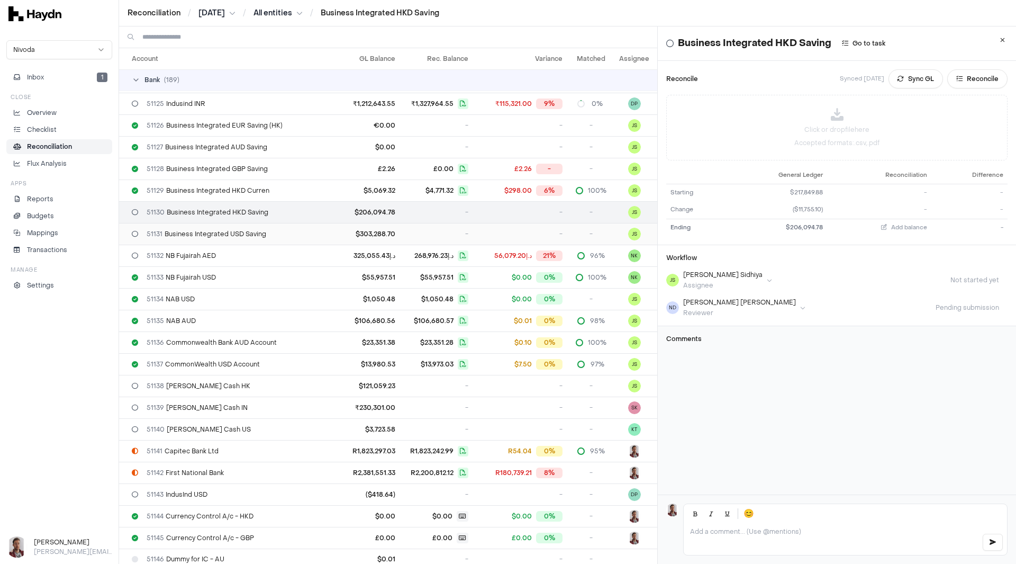
click at [236, 236] on span "51131 Business Integrated USD Saving" at bounding box center [207, 234] width 120 height 8
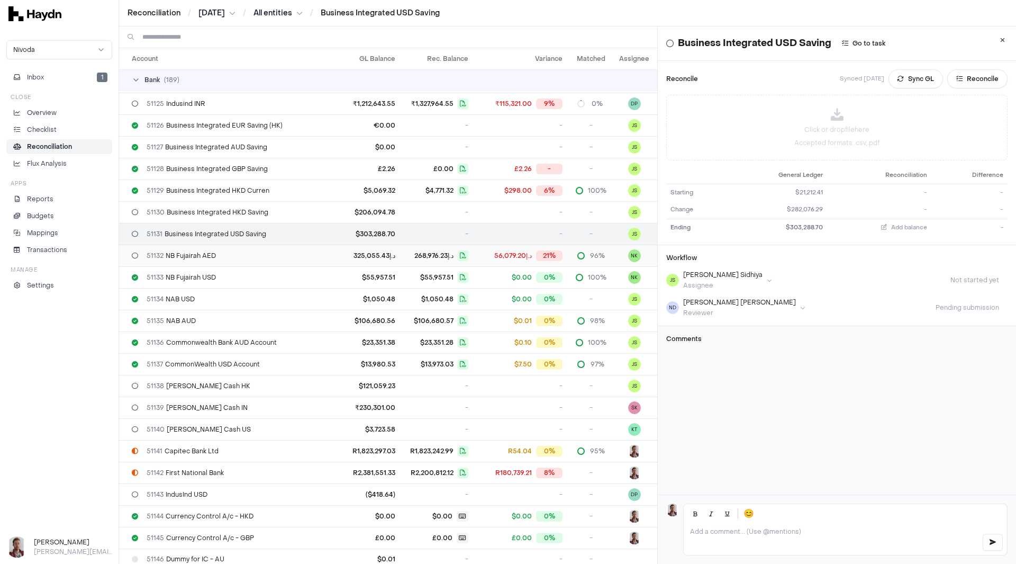
click at [215, 255] on span "51132 NB Fujairah AED" at bounding box center [181, 255] width 69 height 8
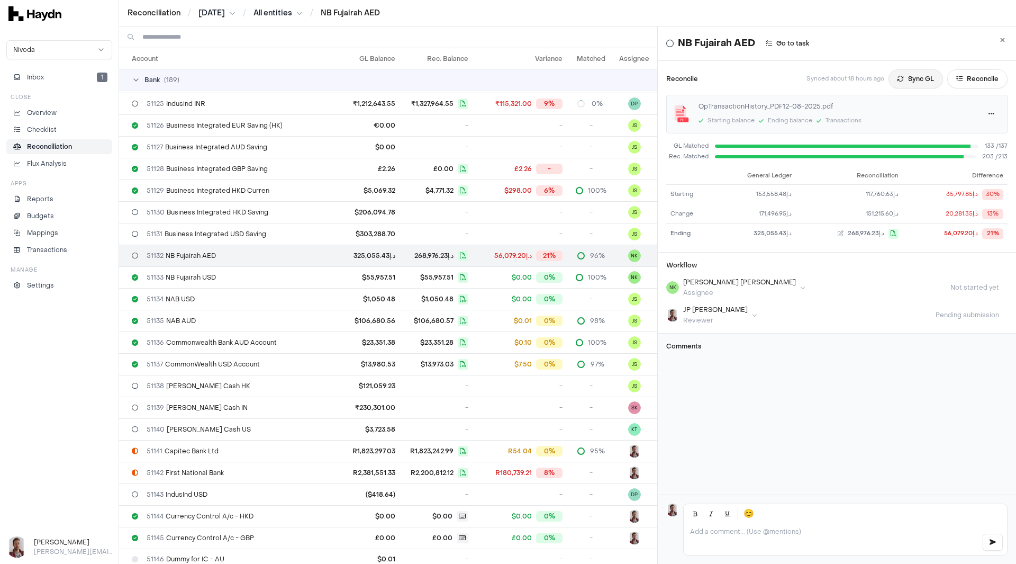
click at [894, 78] on button "Sync GL" at bounding box center [916, 78] width 55 height 19
click at [55, 75] on button "Inbox 1" at bounding box center [59, 77] width 106 height 15
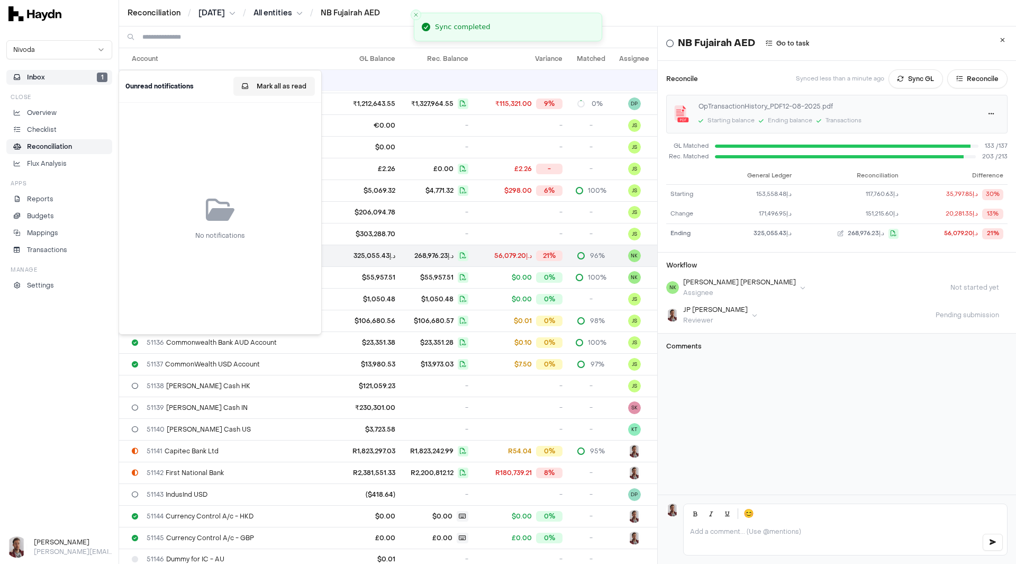
click at [274, 85] on button "Mark all as read" at bounding box center [274, 86] width 82 height 19
click at [50, 129] on p "Checklist" at bounding box center [42, 130] width 30 height 10
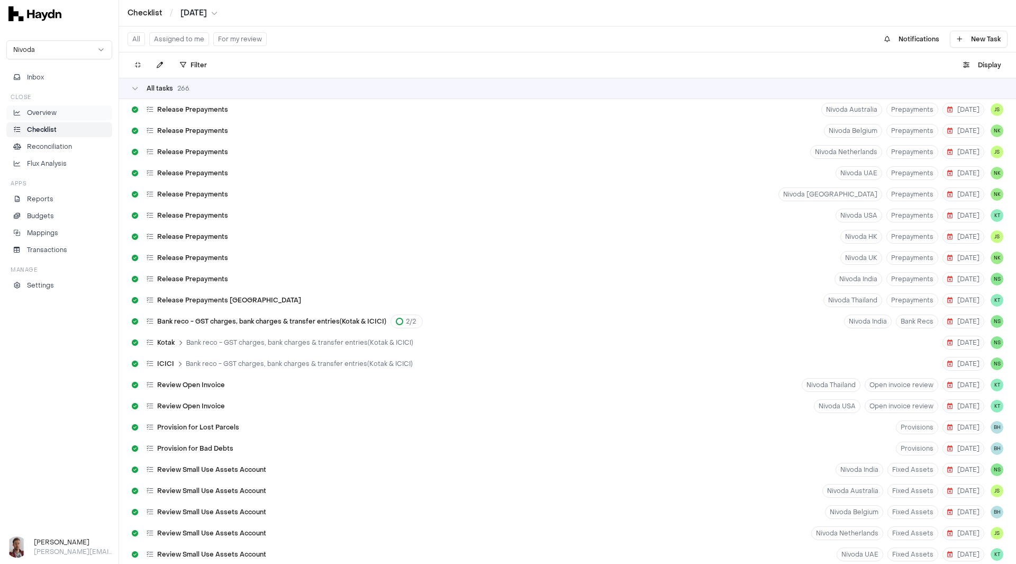
click at [51, 114] on p "Overview" at bounding box center [42, 113] width 30 height 10
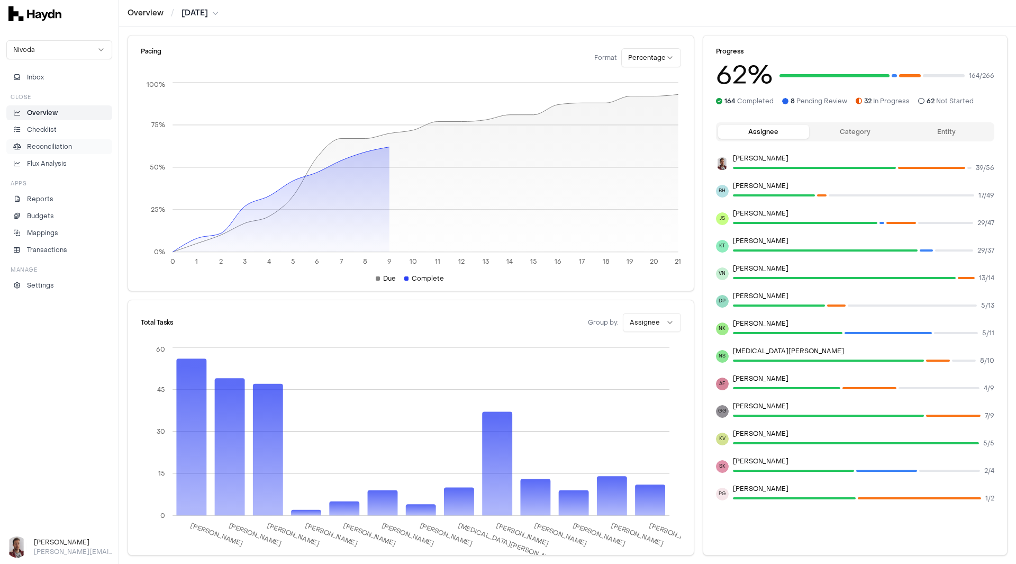
click at [37, 151] on p "Reconciliation" at bounding box center [49, 147] width 45 height 10
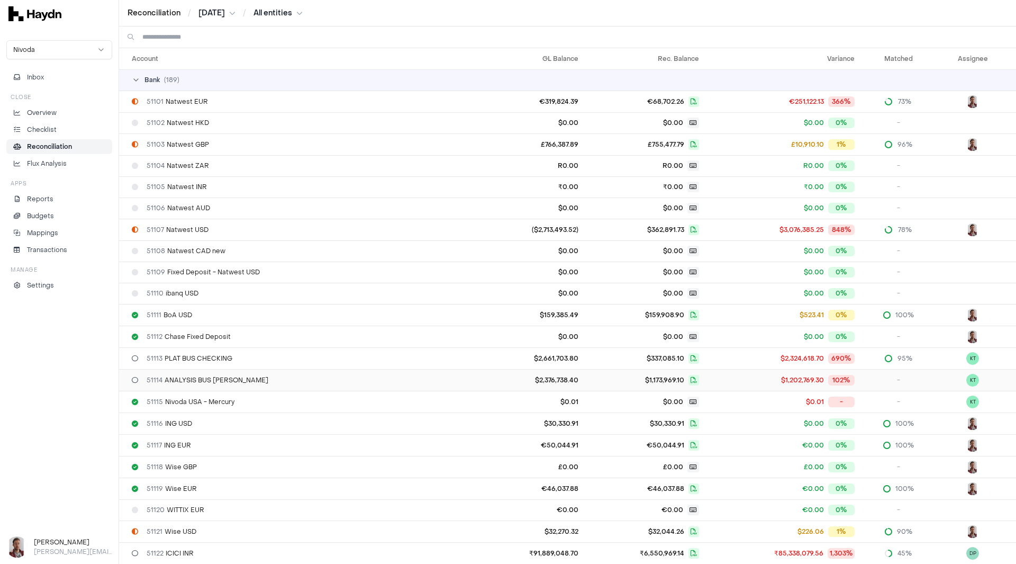
click at [227, 377] on span "51114 ANALYSIS BUS CK WINT" at bounding box center [208, 380] width 122 height 8
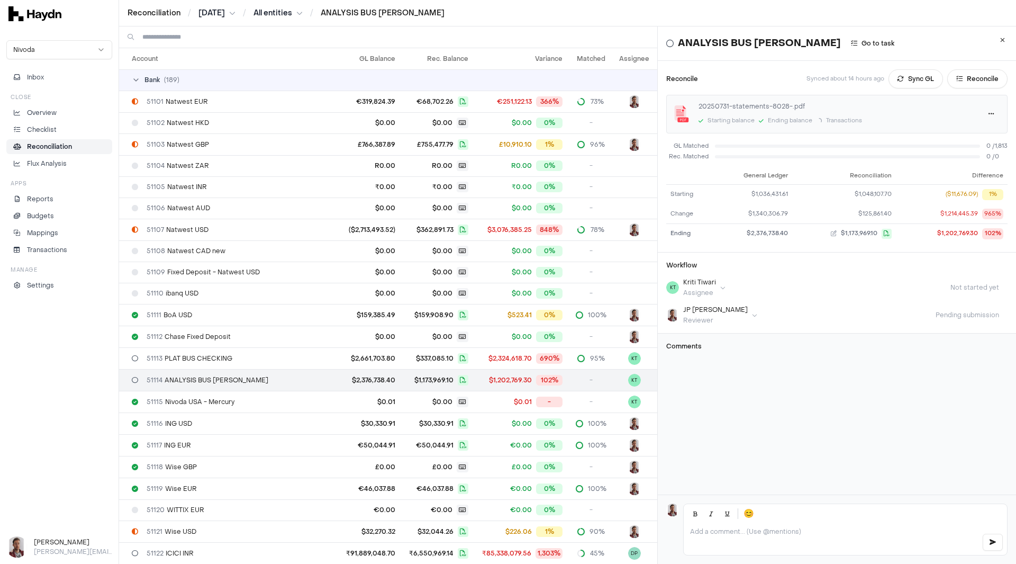
click at [729, 528] on div at bounding box center [845, 539] width 323 height 32
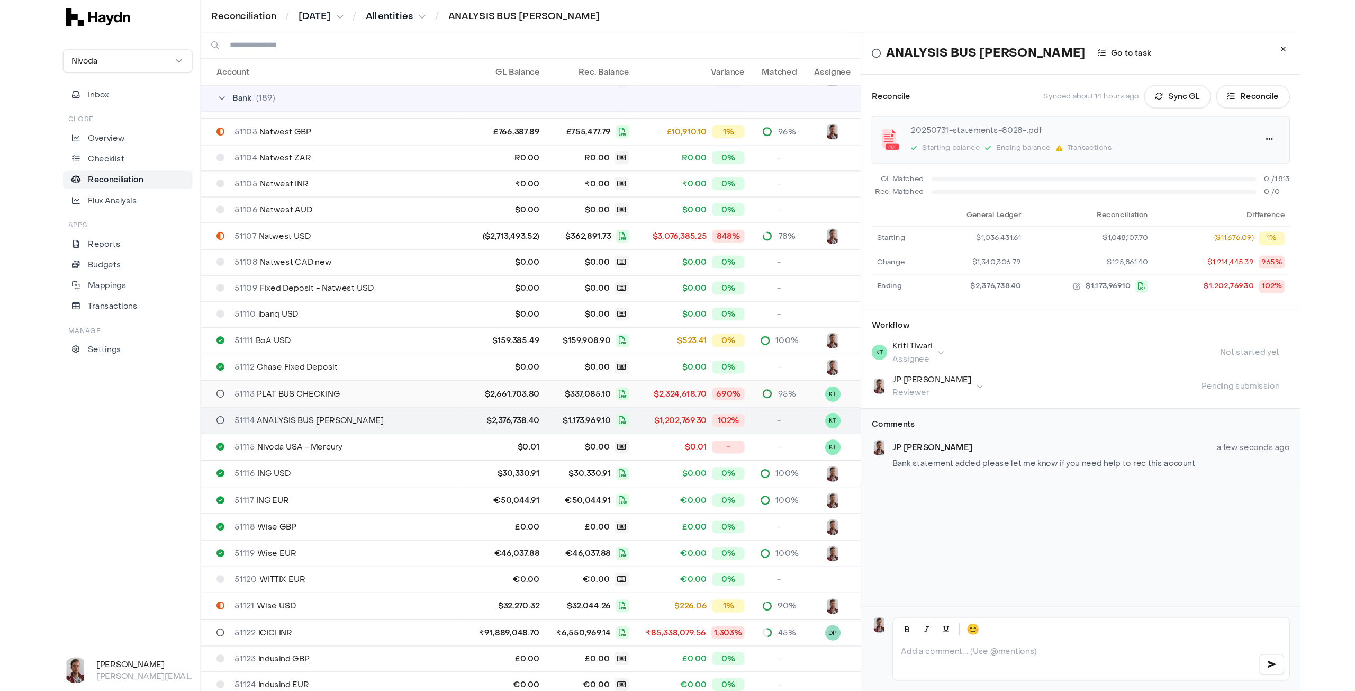
scroll to position [53, 0]
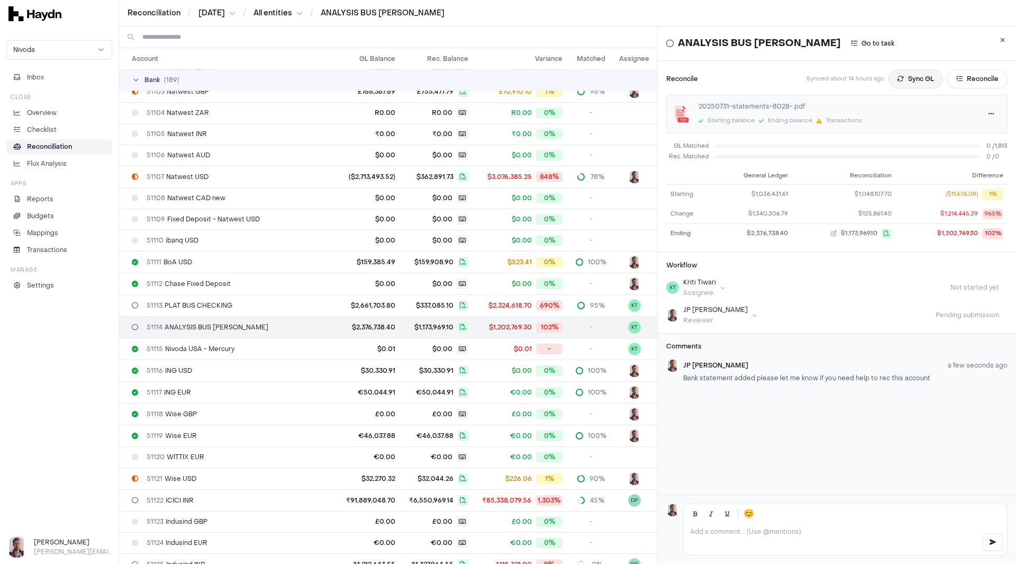
click at [904, 76] on button "Sync GL" at bounding box center [916, 78] width 55 height 19
click at [959, 79] on button "Reconcile" at bounding box center [977, 78] width 60 height 19
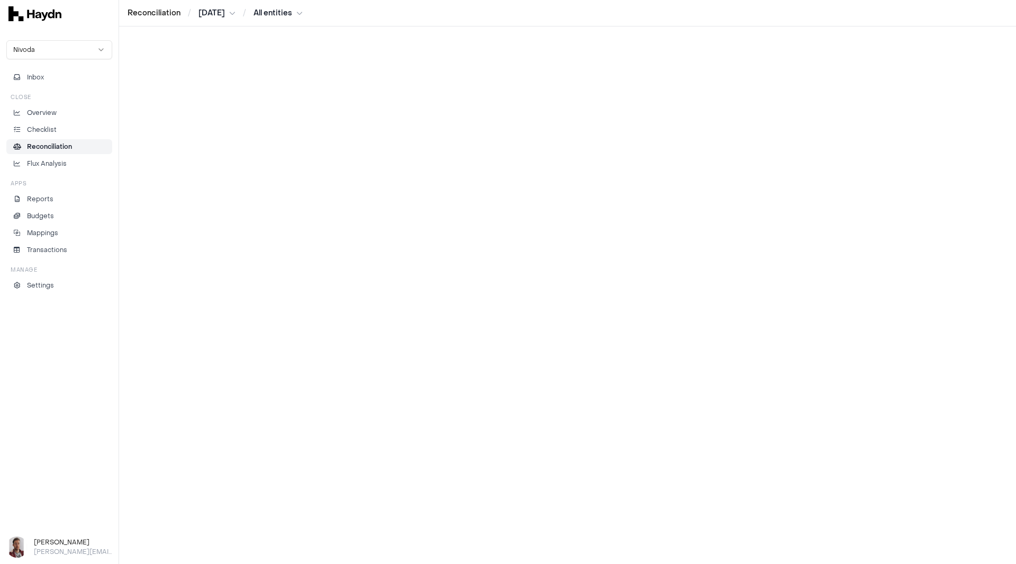
click at [44, 144] on p "Reconciliation" at bounding box center [49, 147] width 45 height 10
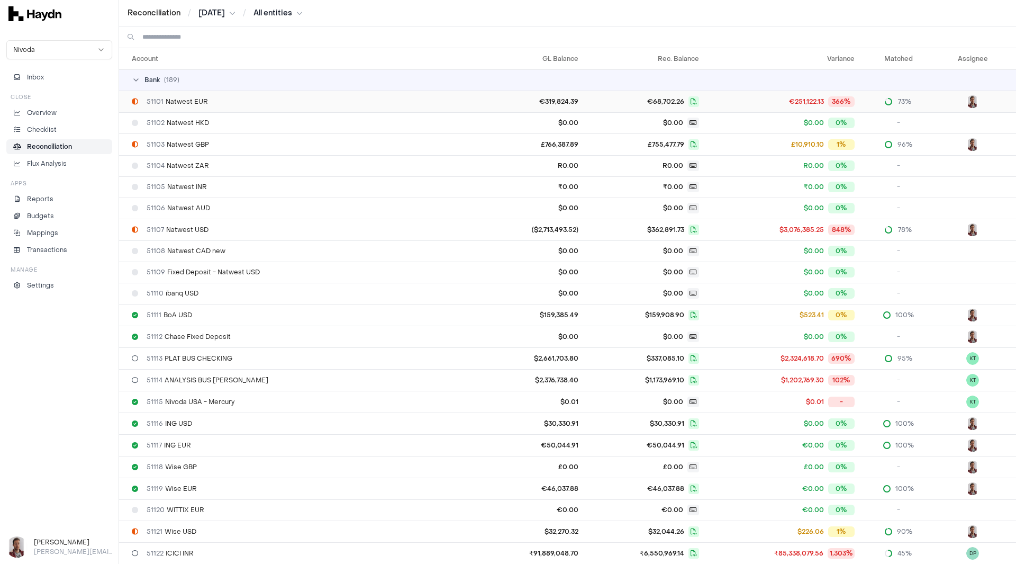
click at [176, 105] on span "51101 Natwest EUR" at bounding box center [177, 101] width 61 height 8
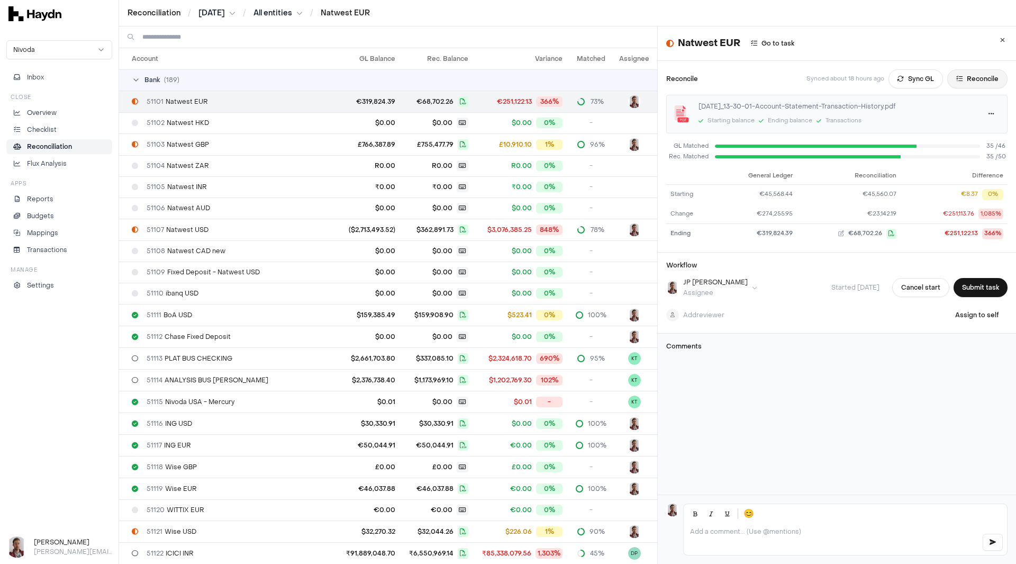
click at [960, 77] on button "Reconcile" at bounding box center [977, 78] width 60 height 19
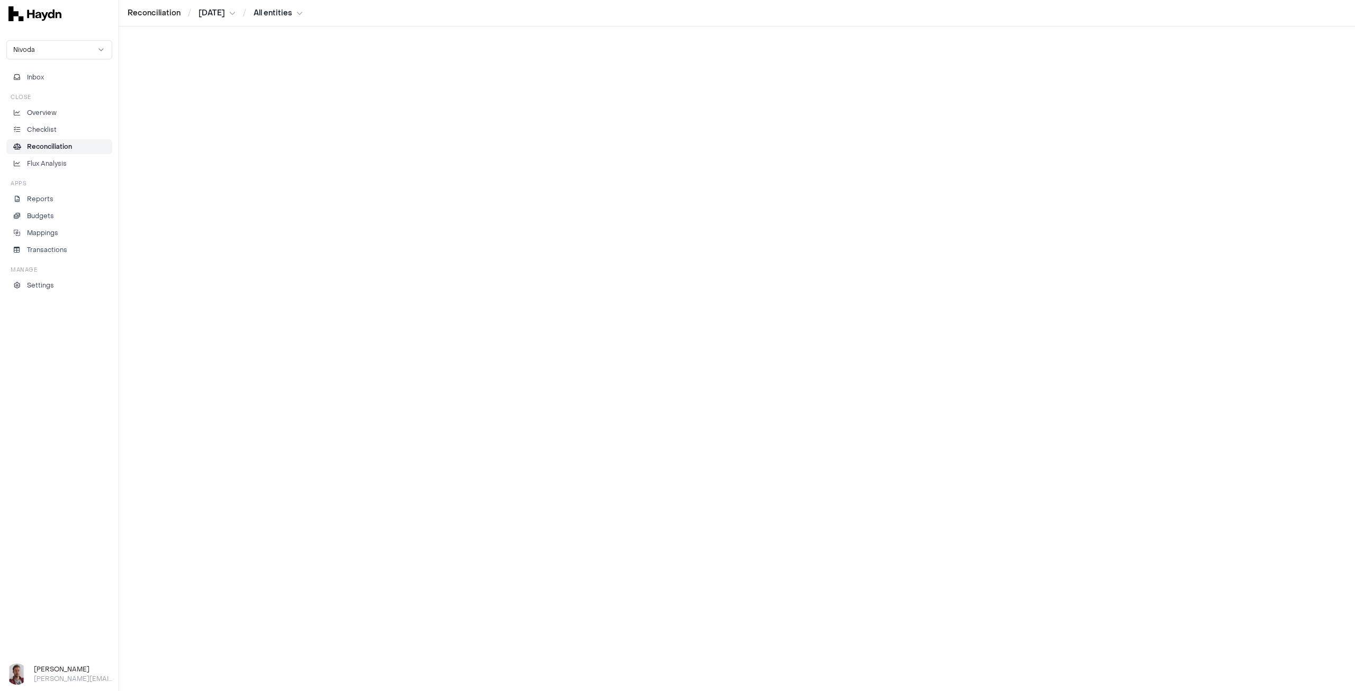
click at [51, 146] on p "Reconciliation" at bounding box center [49, 147] width 45 height 10
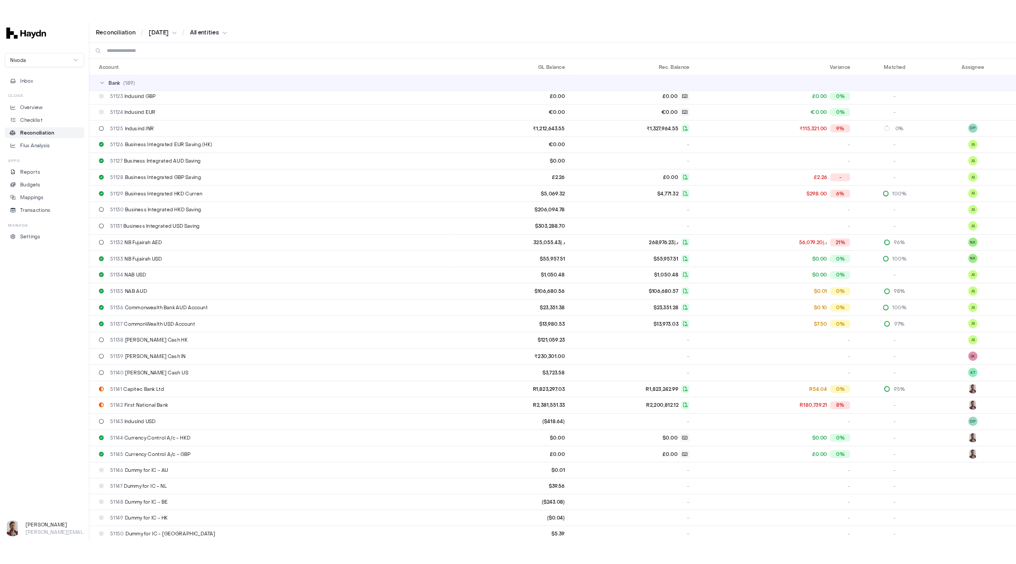
scroll to position [159, 0]
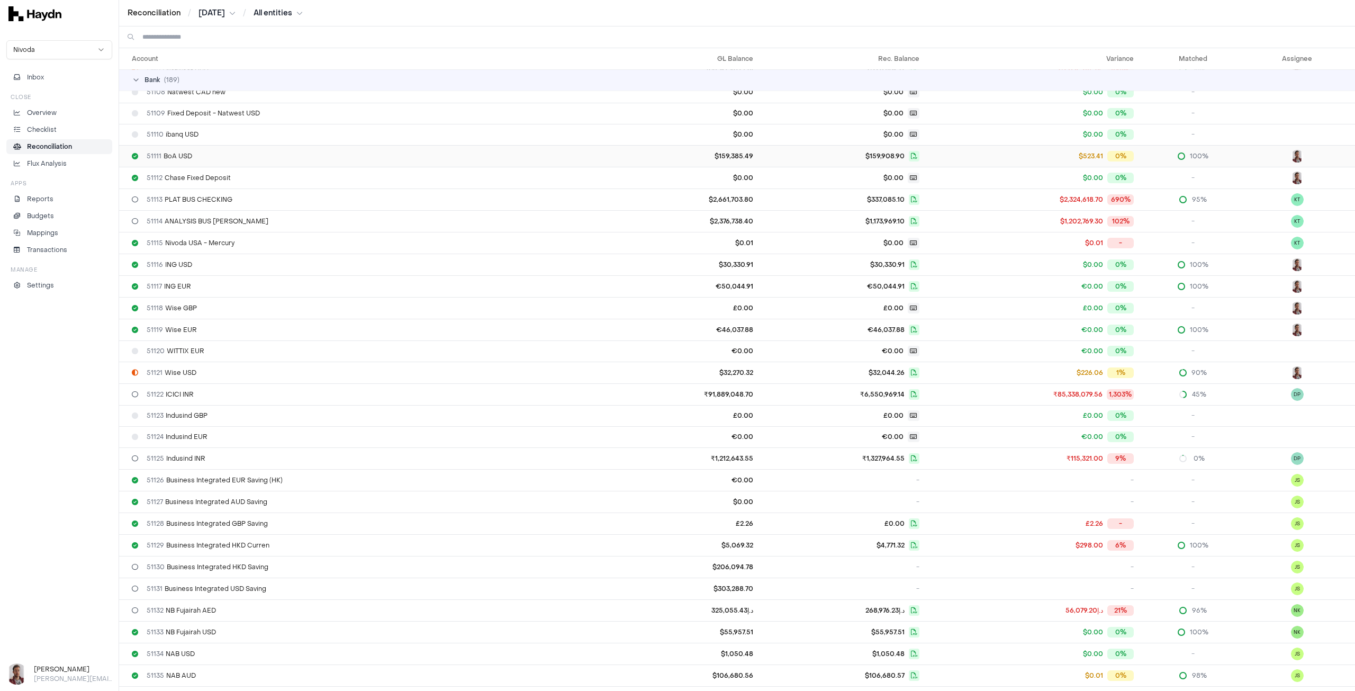
click at [171, 155] on span "51111 BoA USD" at bounding box center [170, 156] width 46 height 8
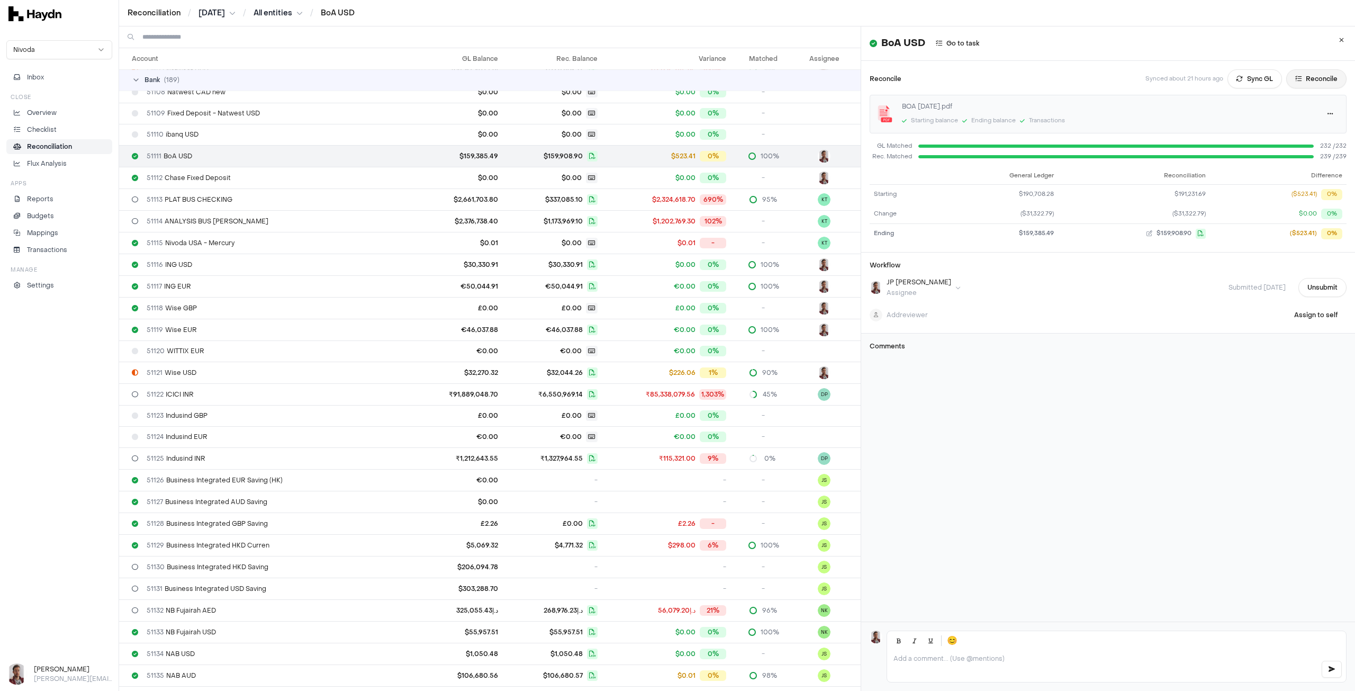
click at [1307, 80] on button "Reconcile" at bounding box center [1316, 78] width 60 height 19
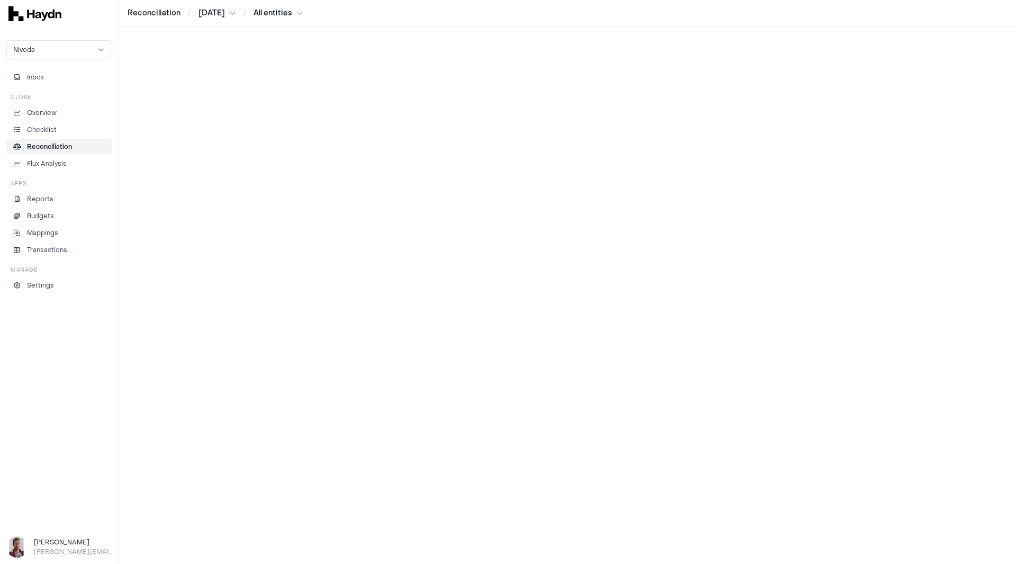
click at [54, 149] on p "Reconciliation" at bounding box center [49, 147] width 45 height 10
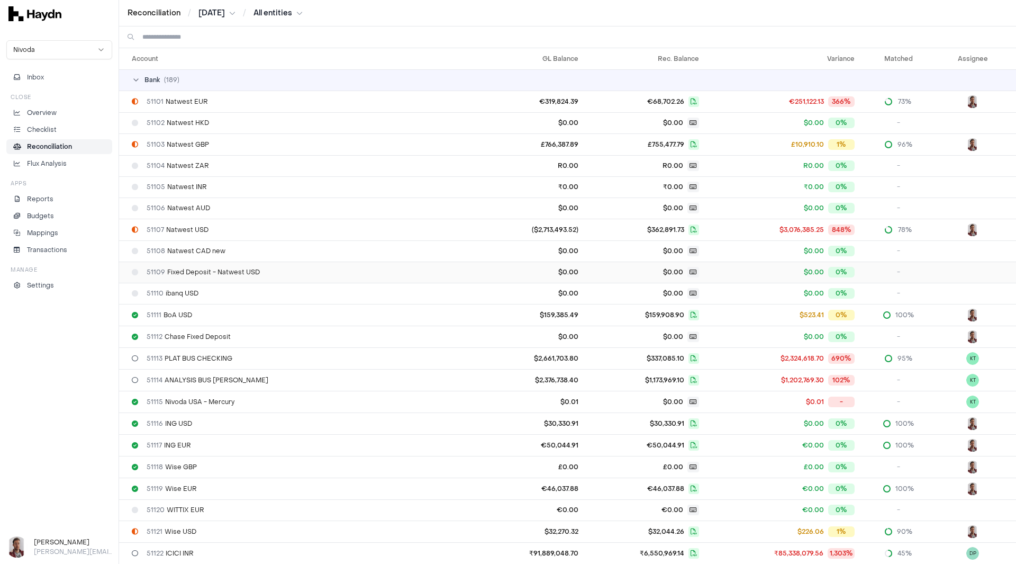
scroll to position [318, 0]
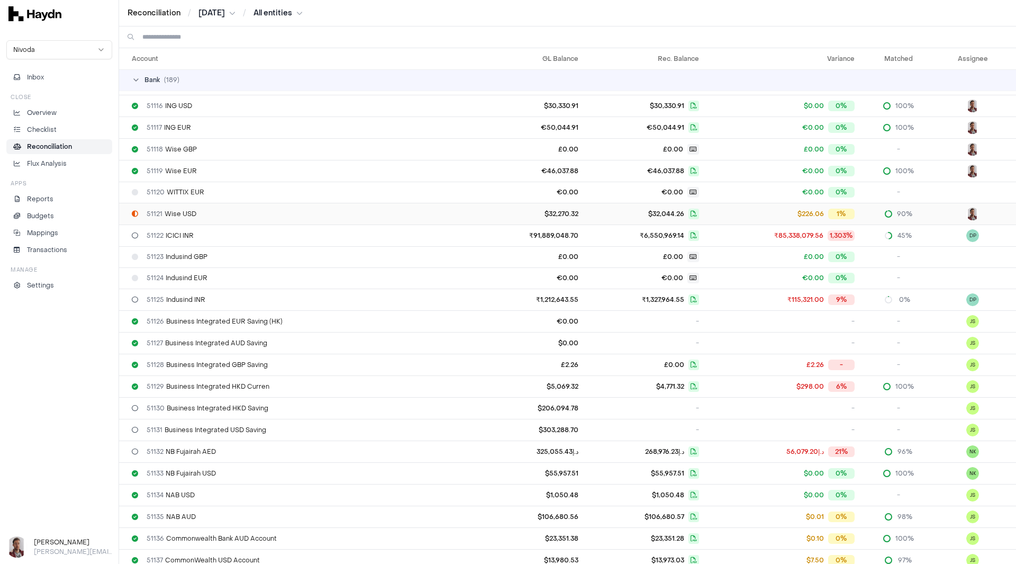
click at [206, 212] on div "51121 Wise USD" at bounding box center [298, 214] width 332 height 8
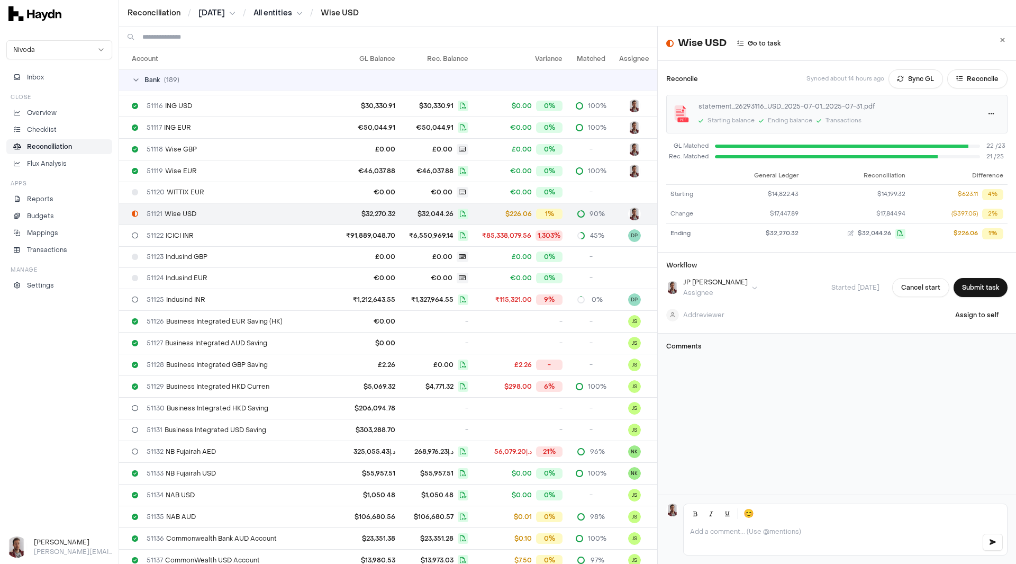
click at [987, 156] on span "21 / 25" at bounding box center [997, 156] width 21 height 9
click at [895, 210] on td "$17,844.94" at bounding box center [856, 214] width 107 height 20
click at [955, 233] on div "$226.06" at bounding box center [966, 233] width 24 height 9
click at [967, 81] on button "Reconcile" at bounding box center [977, 78] width 60 height 19
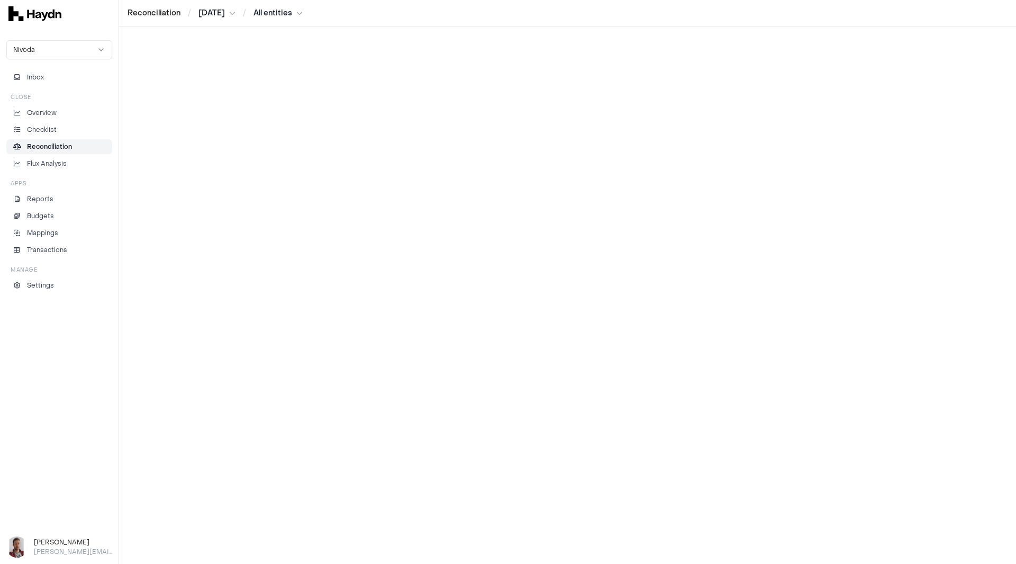
click at [304, 14] on html "Reconciliation / [DATE] / All entities Nivoda Inbox Close Overview Checklist Re…" at bounding box center [508, 282] width 1016 height 564
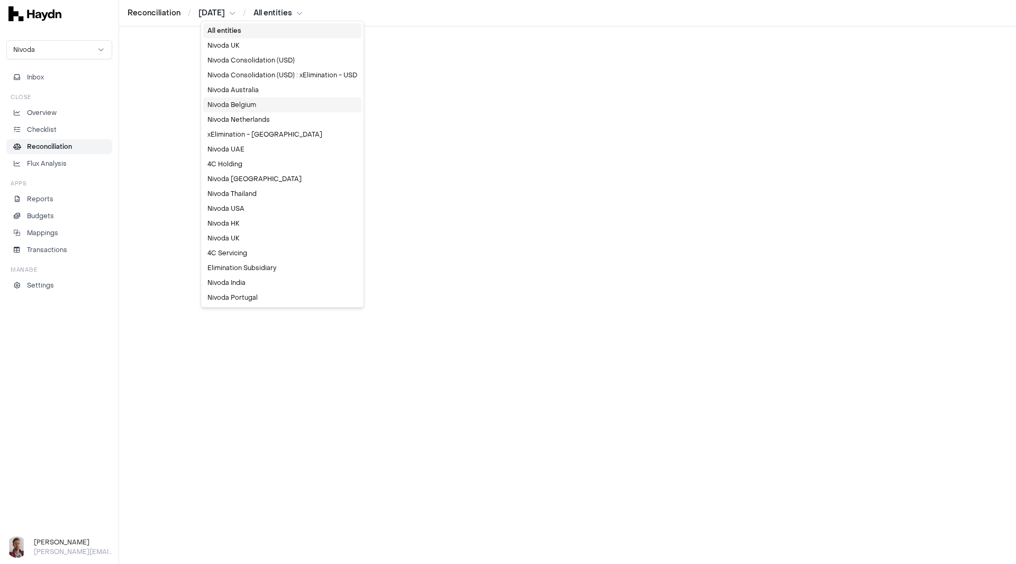
click at [254, 101] on div "Nivoda Belgium" at bounding box center [282, 104] width 158 height 15
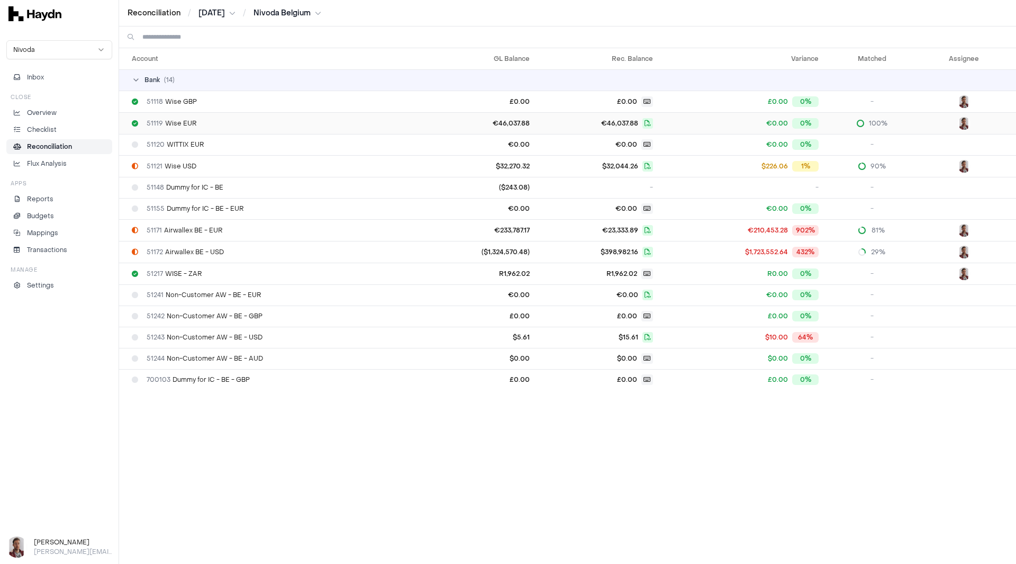
click at [204, 114] on td "51119 Wise EUR" at bounding box center [269, 123] width 300 height 22
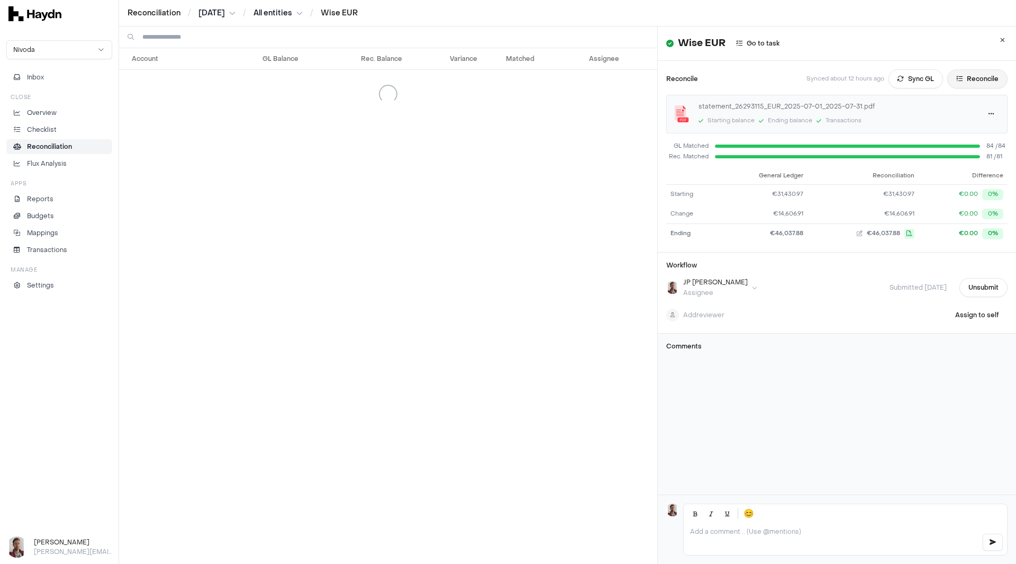
click at [964, 84] on button "Reconcile" at bounding box center [977, 78] width 60 height 19
